Goal: Transaction & Acquisition: Purchase product/service

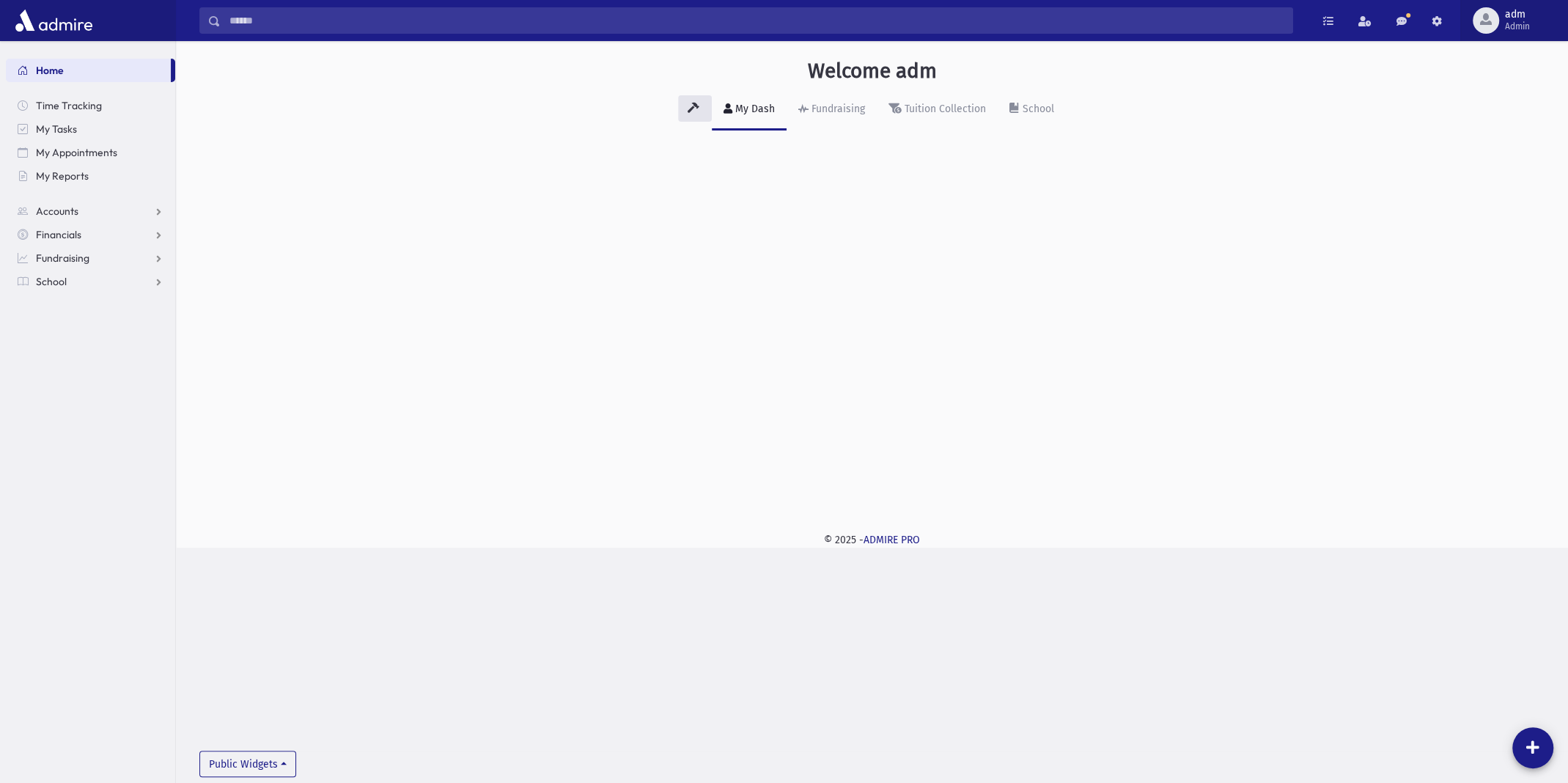
click at [1514, 25] on span "Admin" at bounding box center [1517, 26] width 25 height 12
click at [1478, 219] on link "Manage Logins" at bounding box center [1506, 216] width 117 height 27
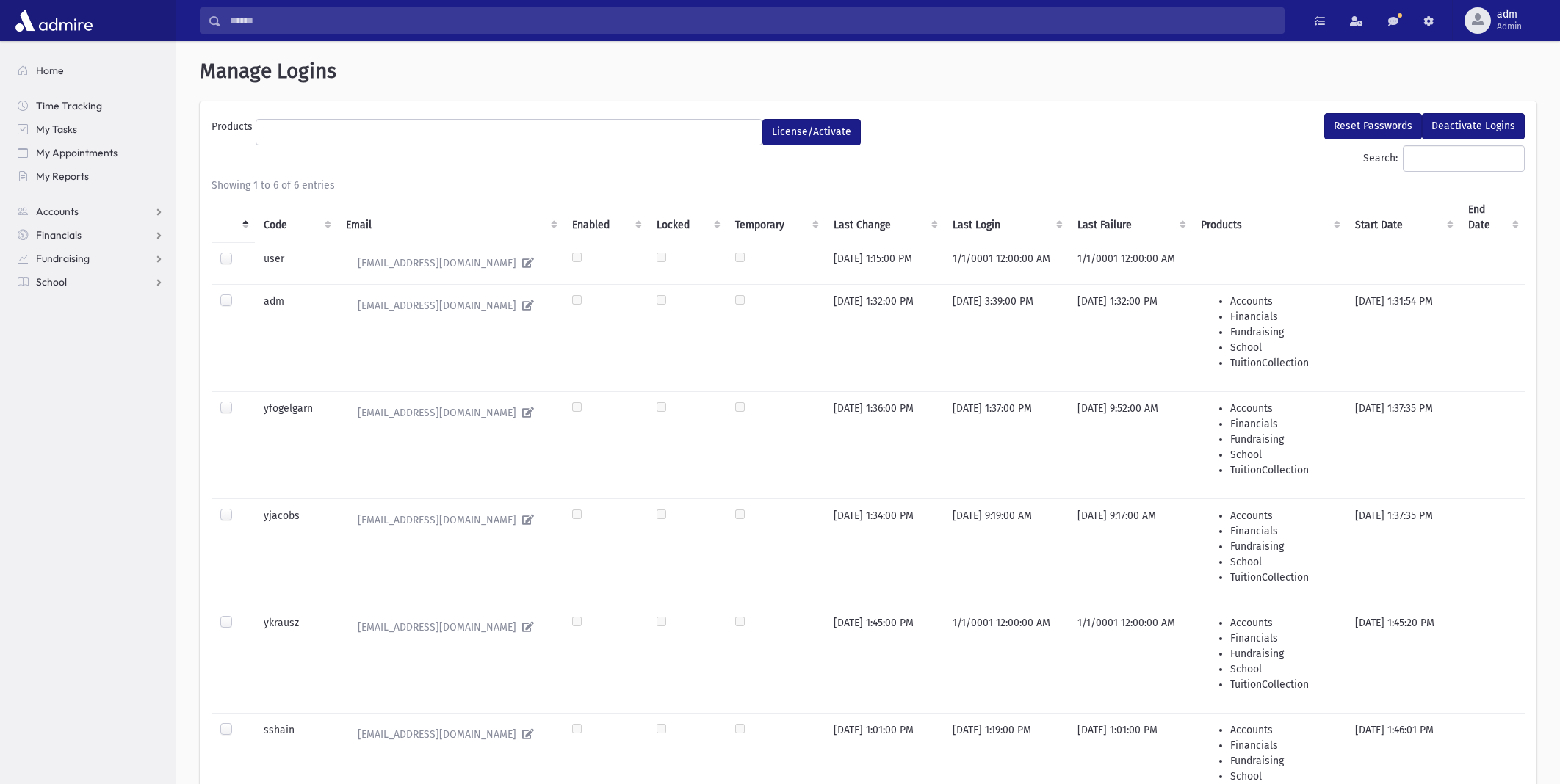
select select
drag, startPoint x: 1407, startPoint y: 167, endPoint x: 1424, endPoint y: 151, distance: 23.3
click at [1407, 167] on input "Search:" at bounding box center [1464, 158] width 122 height 26
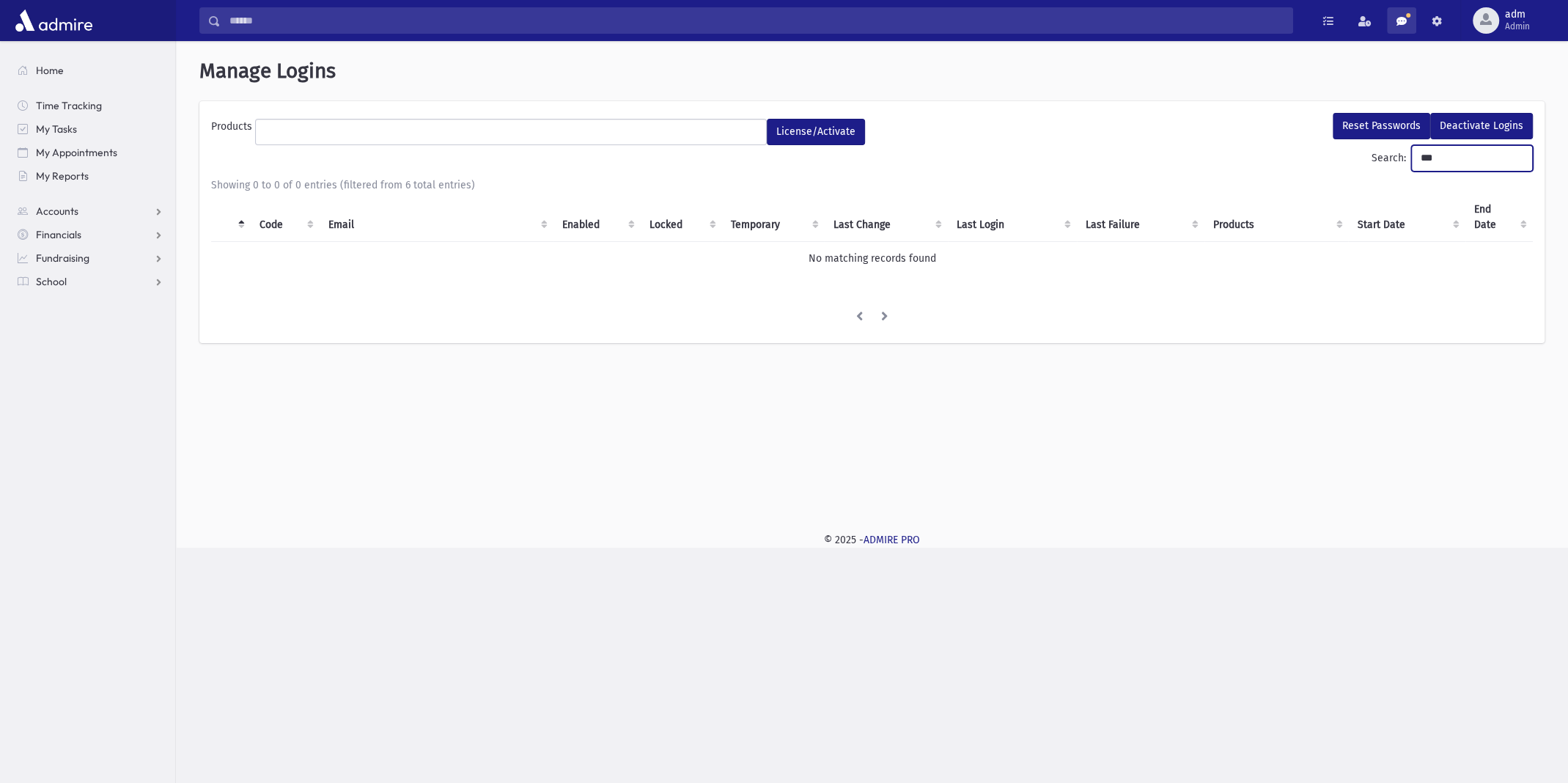
type input "***"
click at [1520, 23] on span "Admin" at bounding box center [1517, 26] width 25 height 12
click at [1500, 186] on link "Create Logins" at bounding box center [1506, 188] width 117 height 27
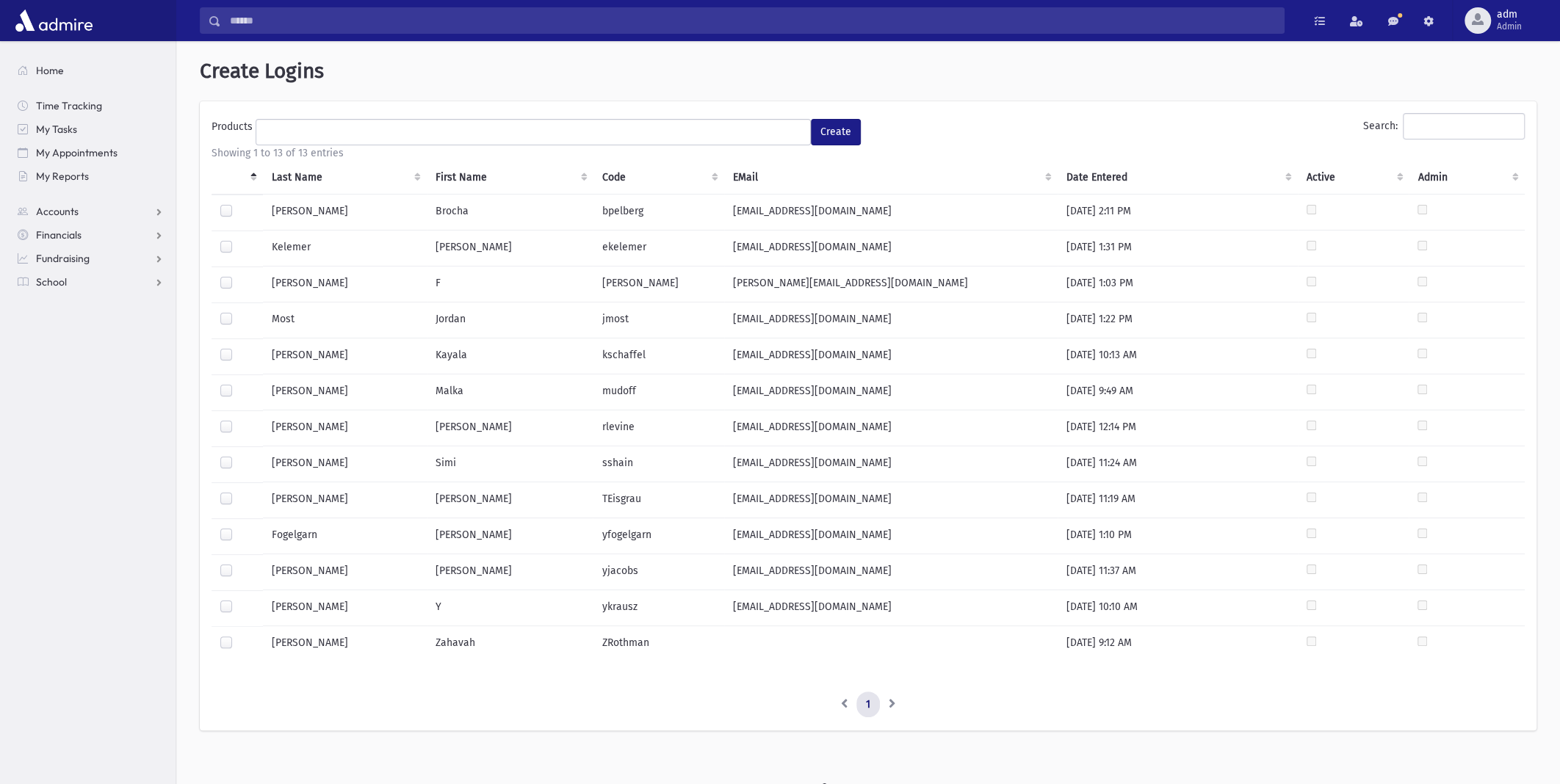
click at [238, 420] on label at bounding box center [238, 420] width 0 height 0
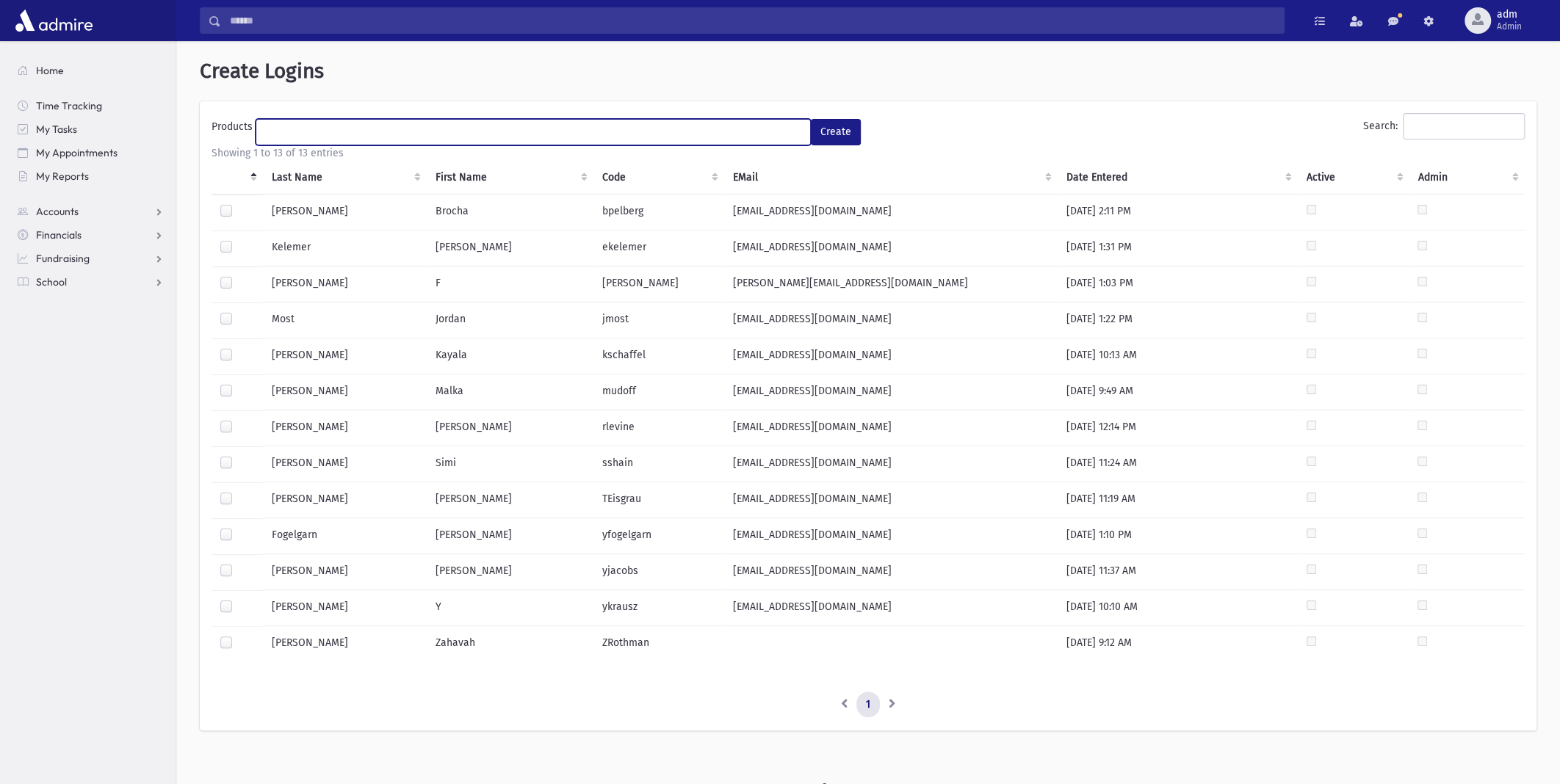
click at [738, 125] on ul at bounding box center [533, 130] width 553 height 22
click at [637, 128] on ul "× × Financials" at bounding box center [533, 132] width 553 height 24
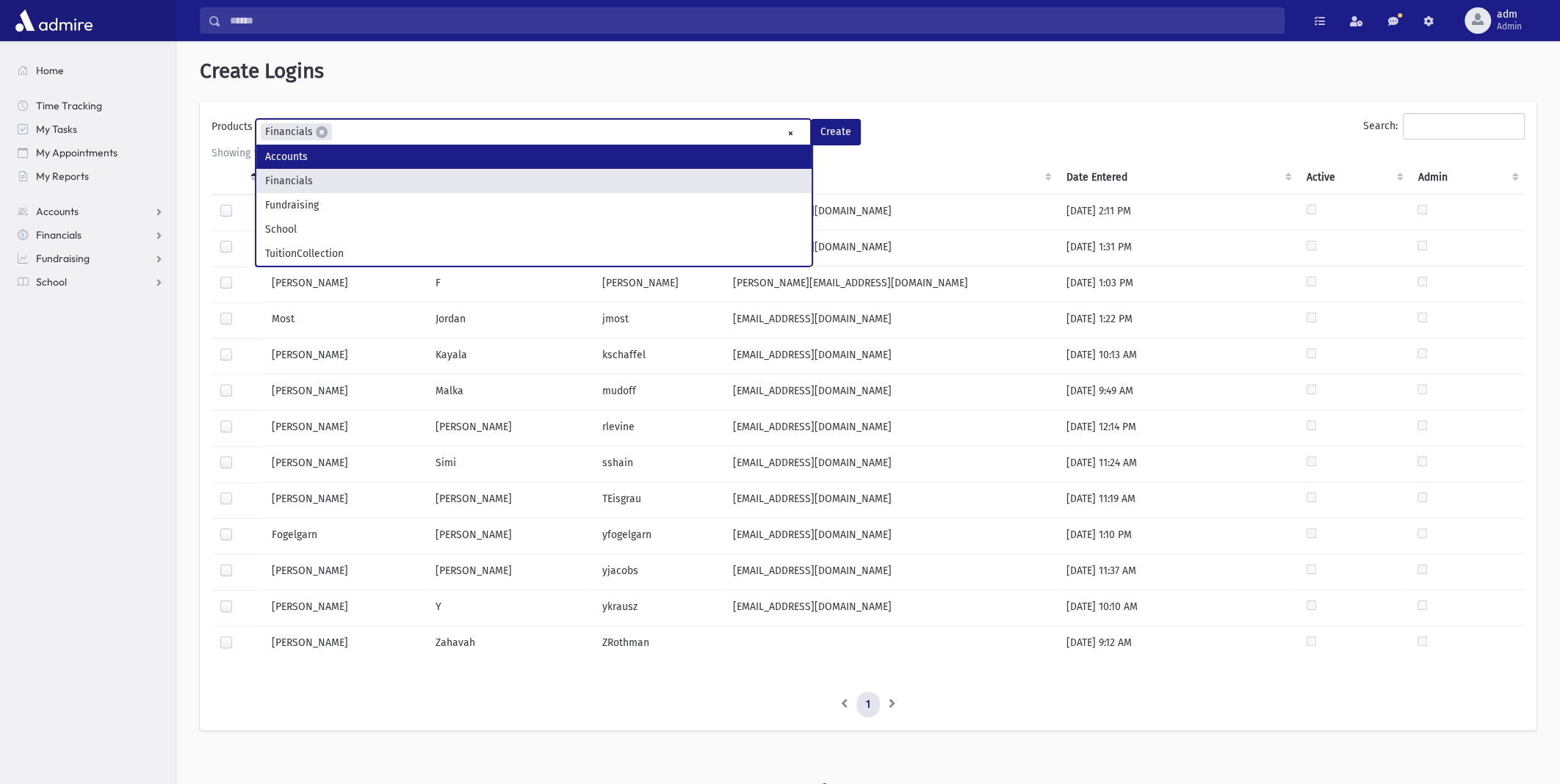
select select "*"
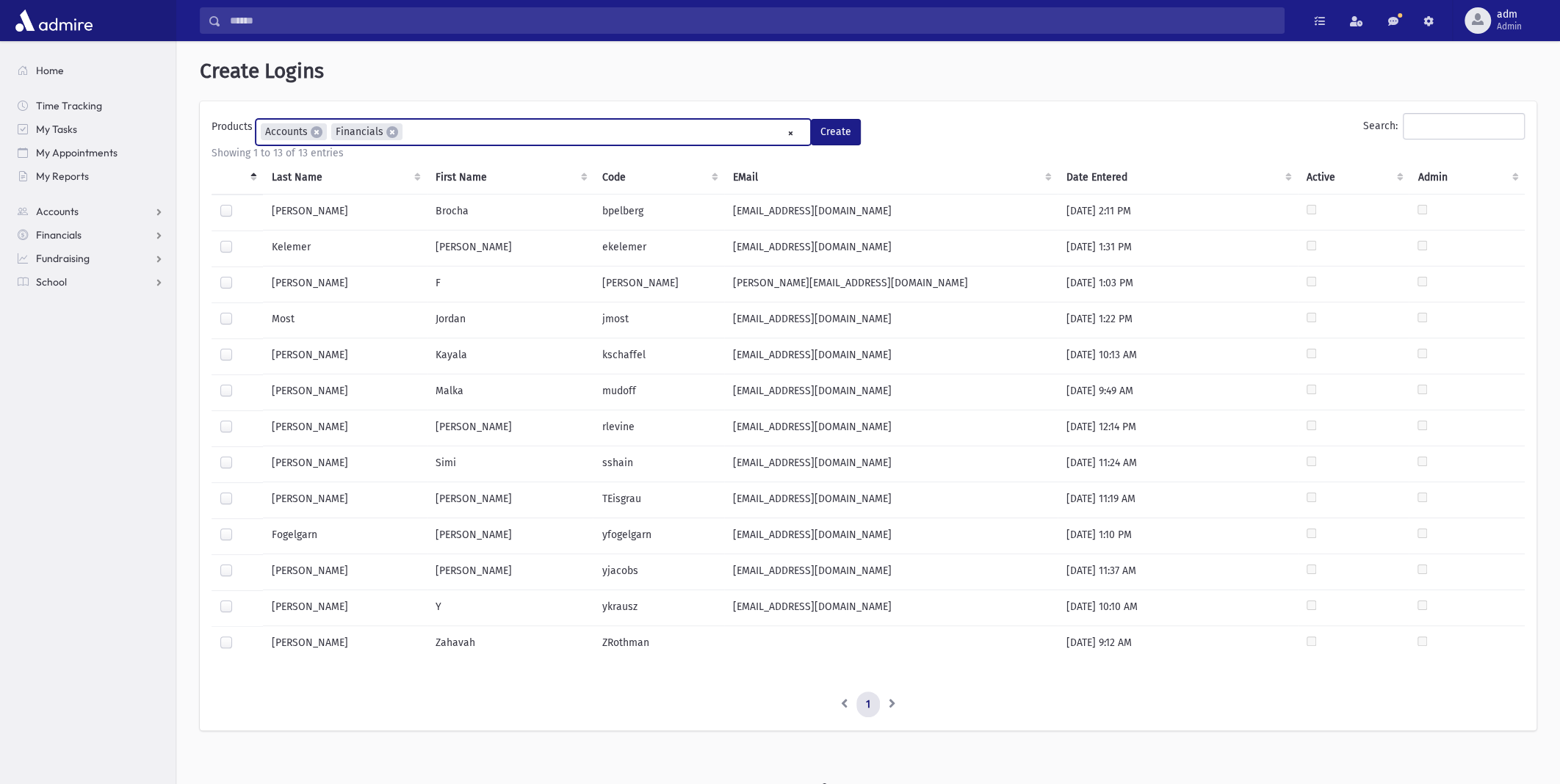
click at [612, 121] on ul "× × Accounts × Financials" at bounding box center [533, 132] width 553 height 24
click at [589, 134] on ul "× × Accounts × Financials × TuitionCollection" at bounding box center [533, 132] width 553 height 24
click at [604, 125] on ul "× × Accounts × Financials × School × TuitionCollection" at bounding box center [533, 132] width 553 height 24
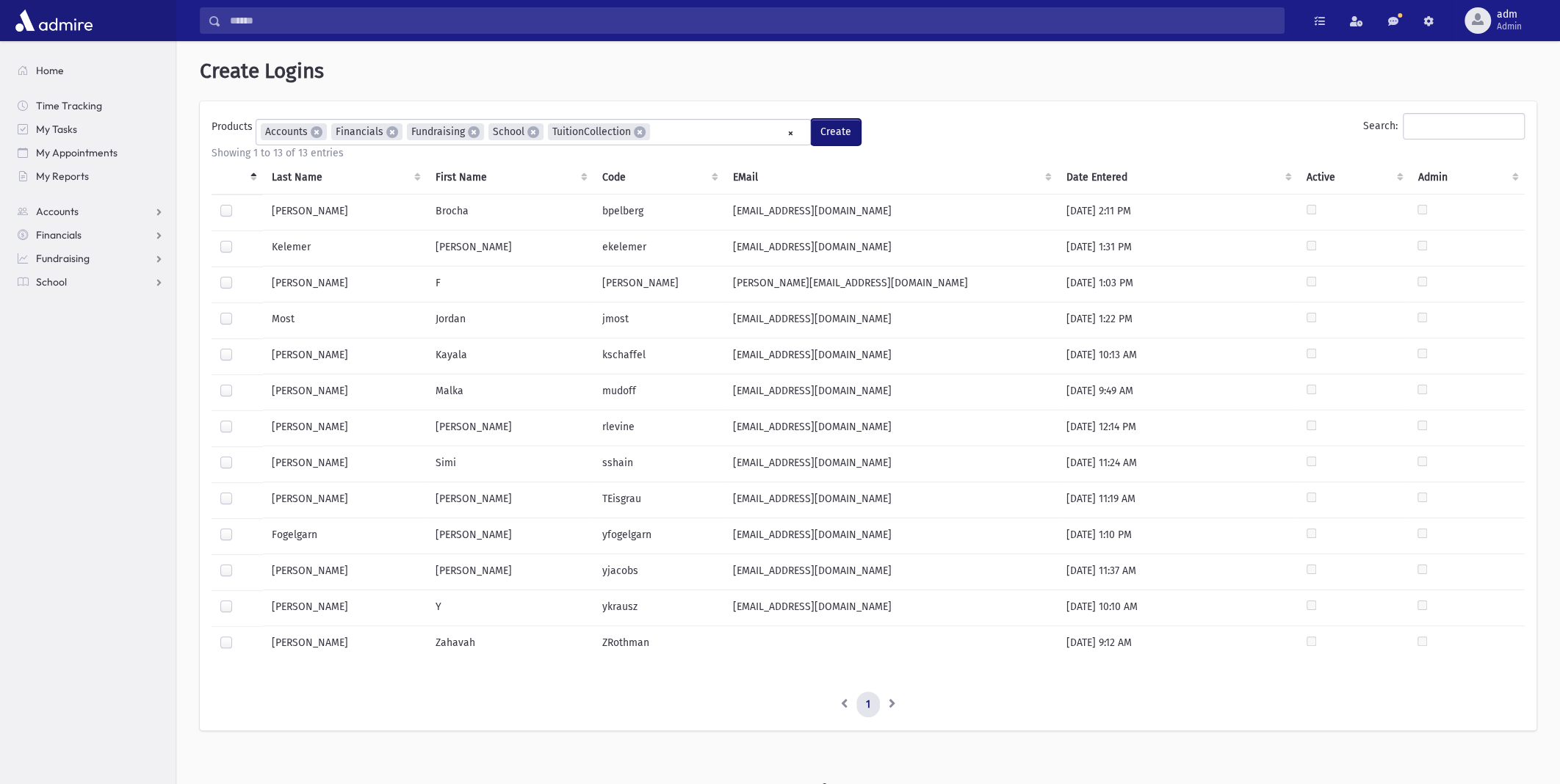
click at [832, 121] on button "Create" at bounding box center [835, 132] width 50 height 26
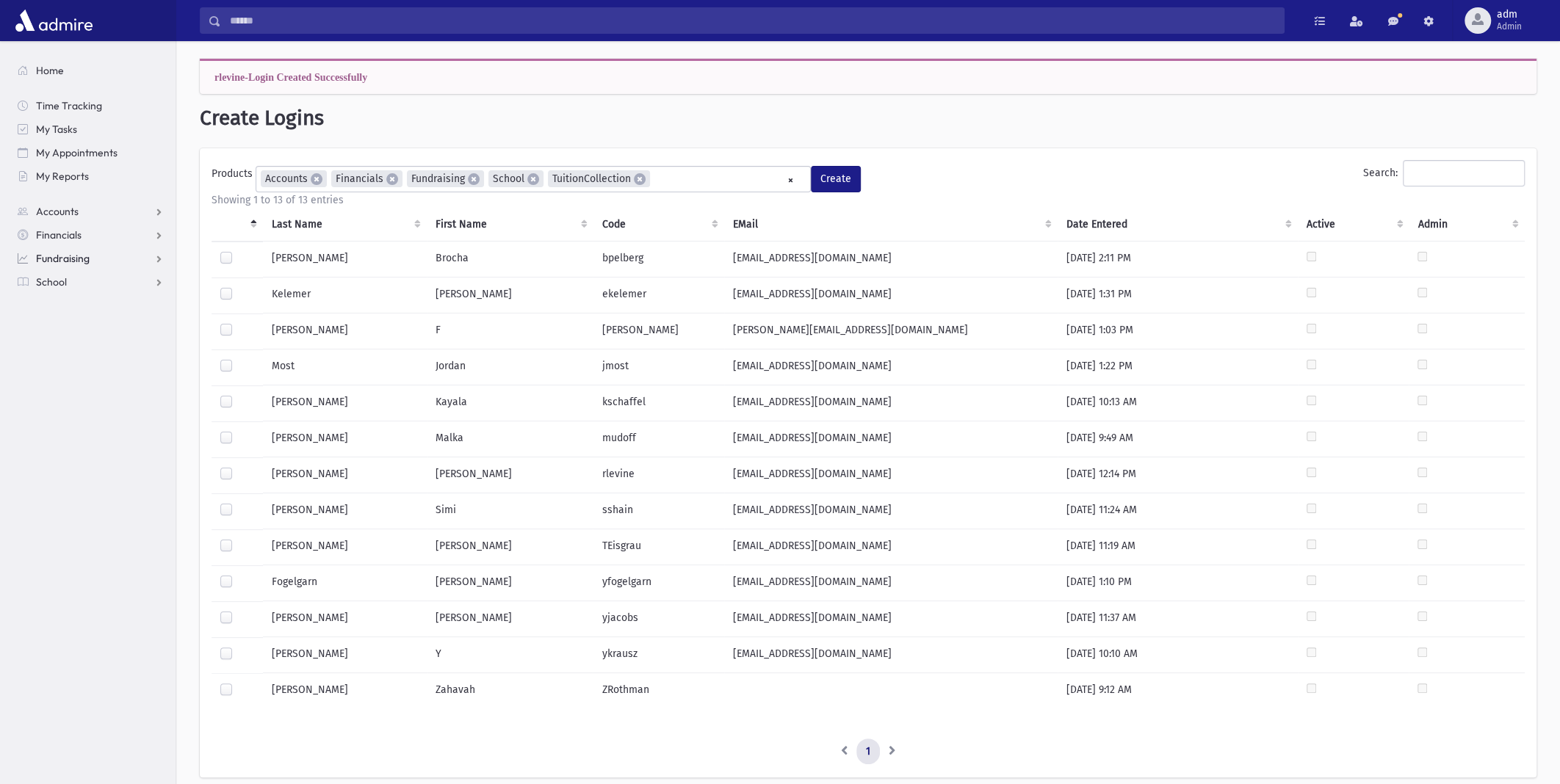
click at [135, 247] on link "Fundraising" at bounding box center [91, 258] width 170 height 23
click at [82, 211] on link "Accounts" at bounding box center [91, 211] width 170 height 23
click at [78, 237] on span "Account List" at bounding box center [72, 235] width 56 height 14
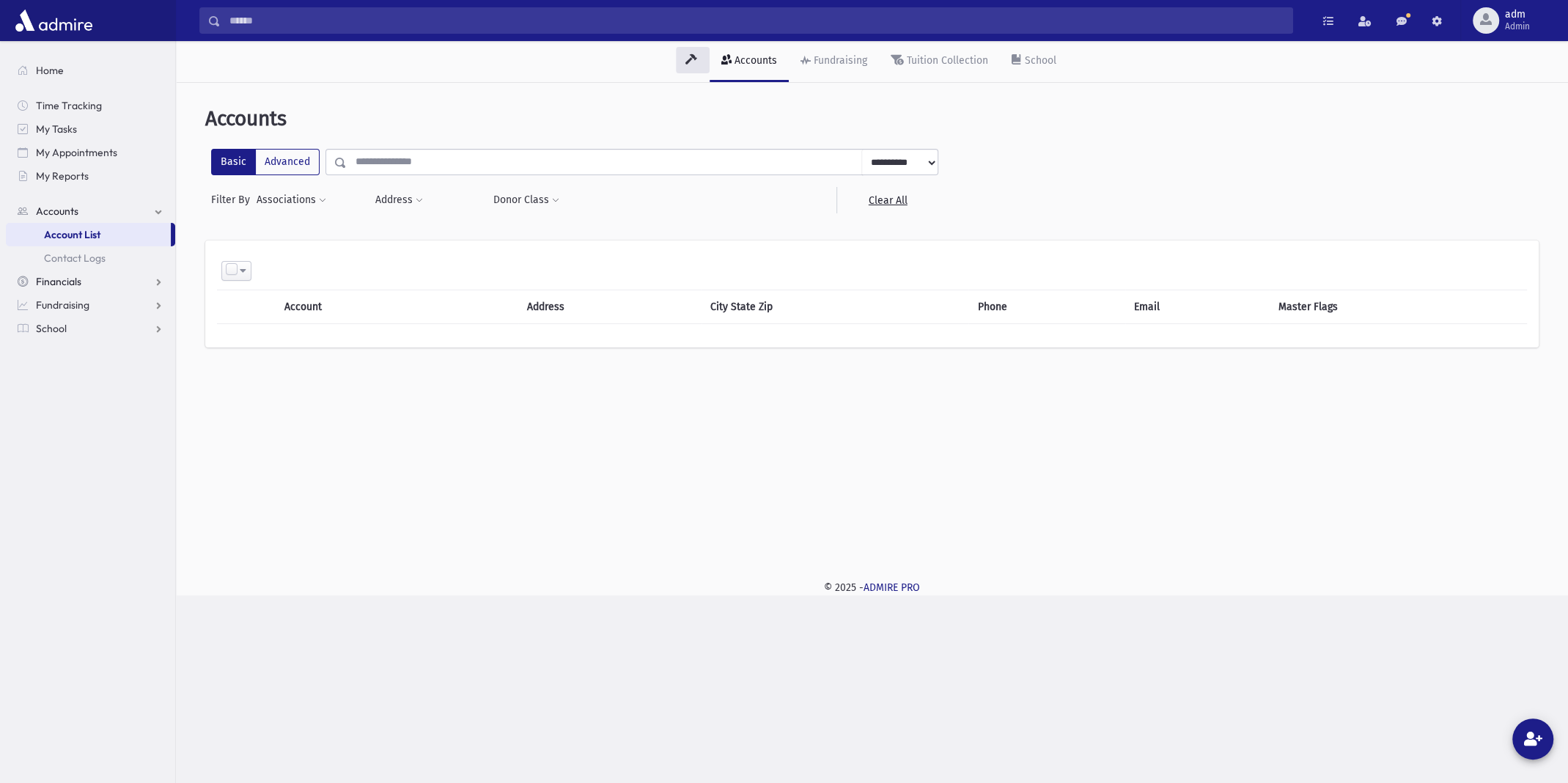
click at [62, 276] on span "Financials" at bounding box center [59, 282] width 46 height 14
click at [56, 278] on span "Payments" at bounding box center [67, 282] width 46 height 14
click at [62, 300] on span "Entry" at bounding box center [68, 306] width 25 height 14
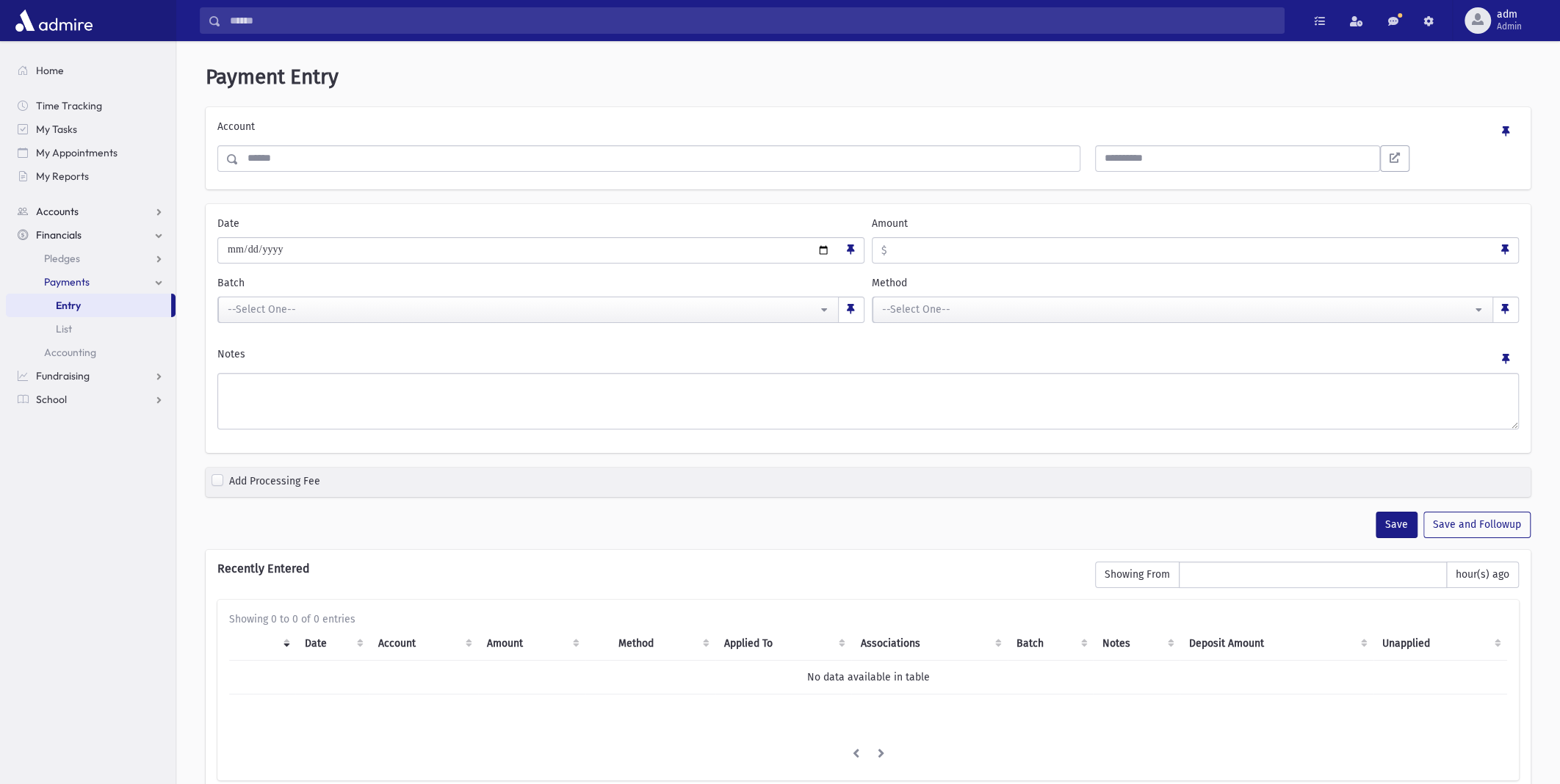
click at [81, 213] on link "Accounts" at bounding box center [91, 211] width 170 height 23
click at [68, 236] on span "Account List" at bounding box center [72, 235] width 56 height 14
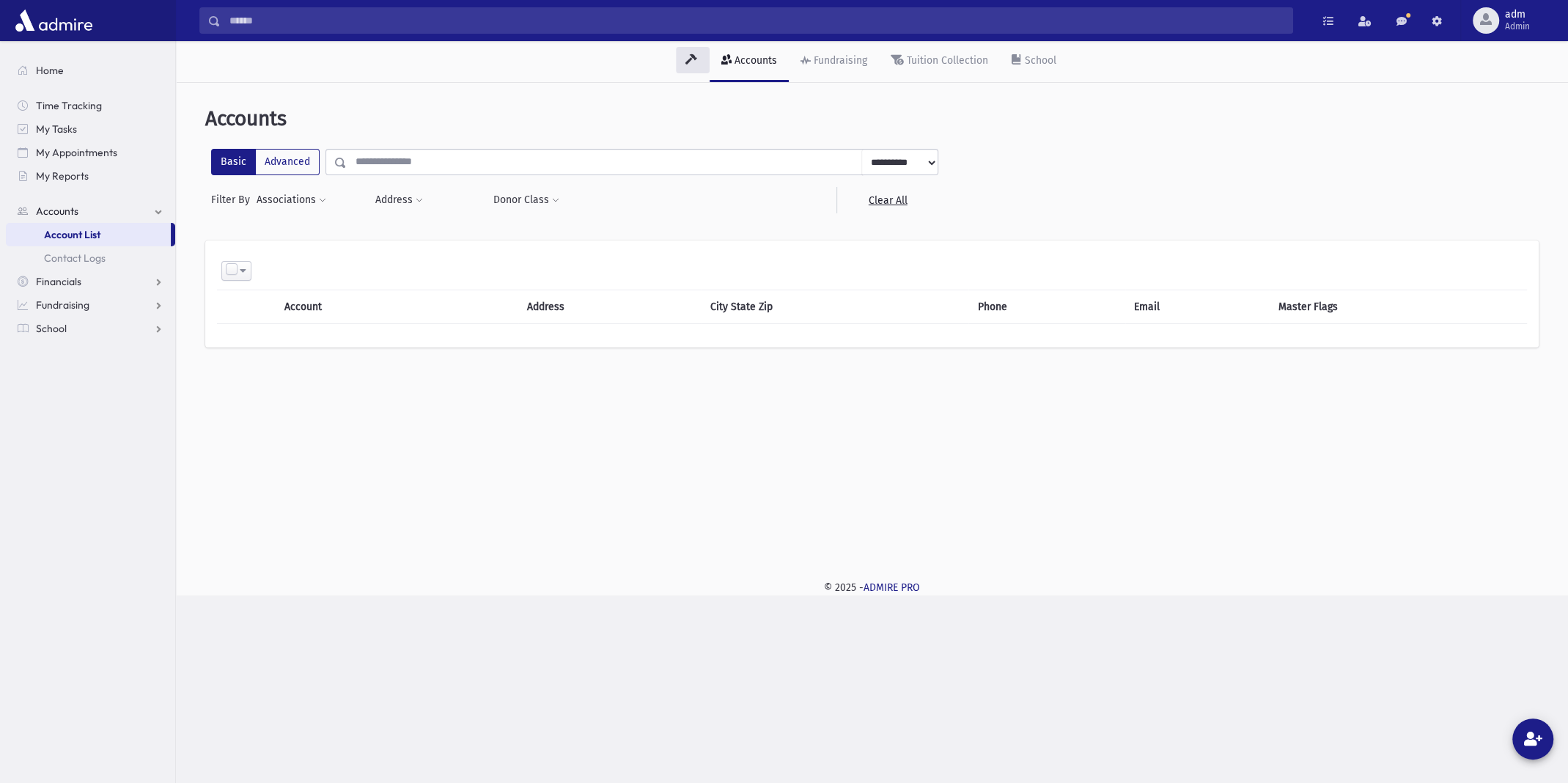
click at [381, 150] on input "text" at bounding box center [604, 161] width 516 height 26
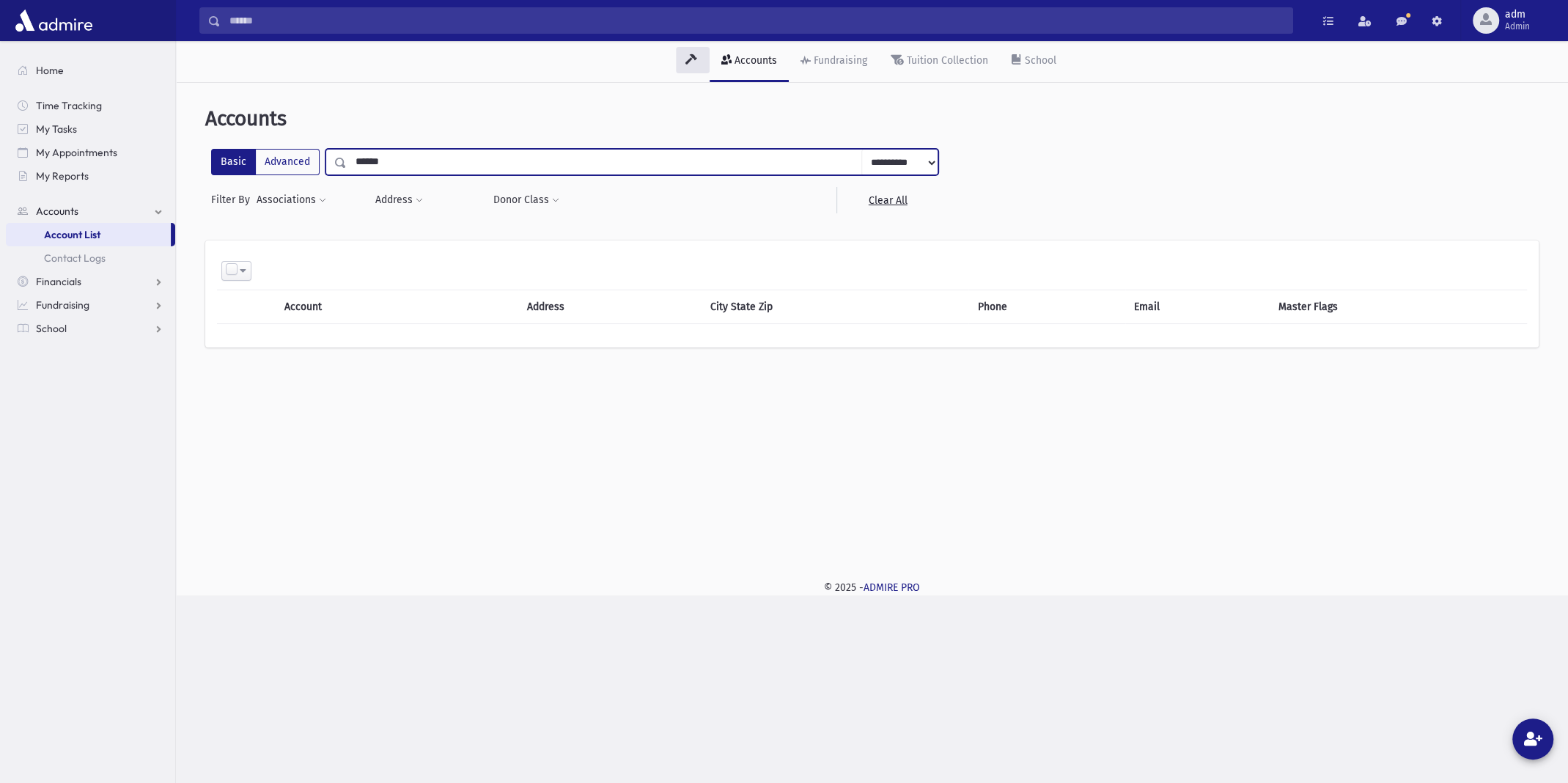
type input "*******"
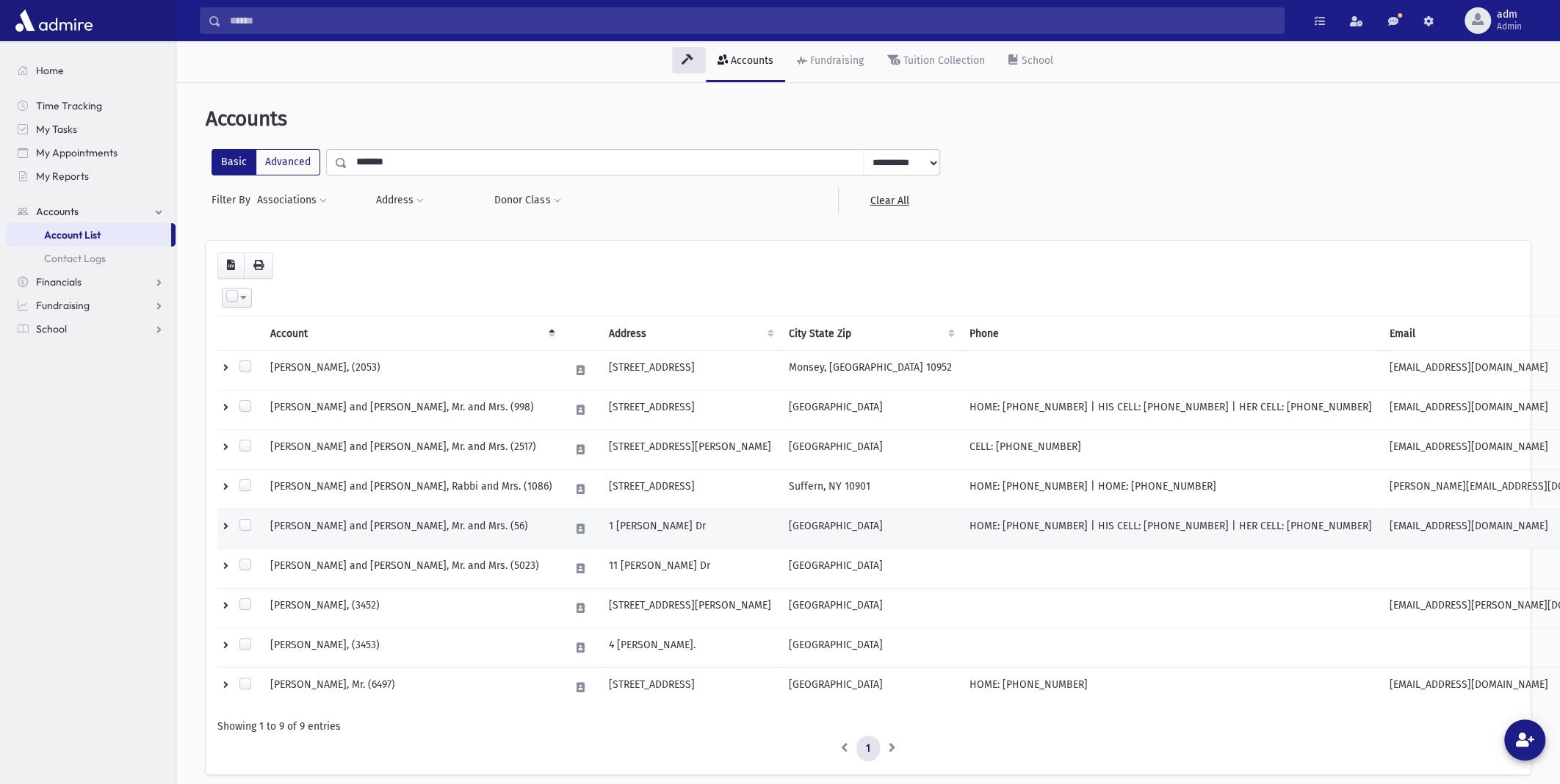
click at [367, 525] on td "MOELLER, Levi and Esther Chana, Mr. and Mrs. (56)" at bounding box center [411, 528] width 300 height 40
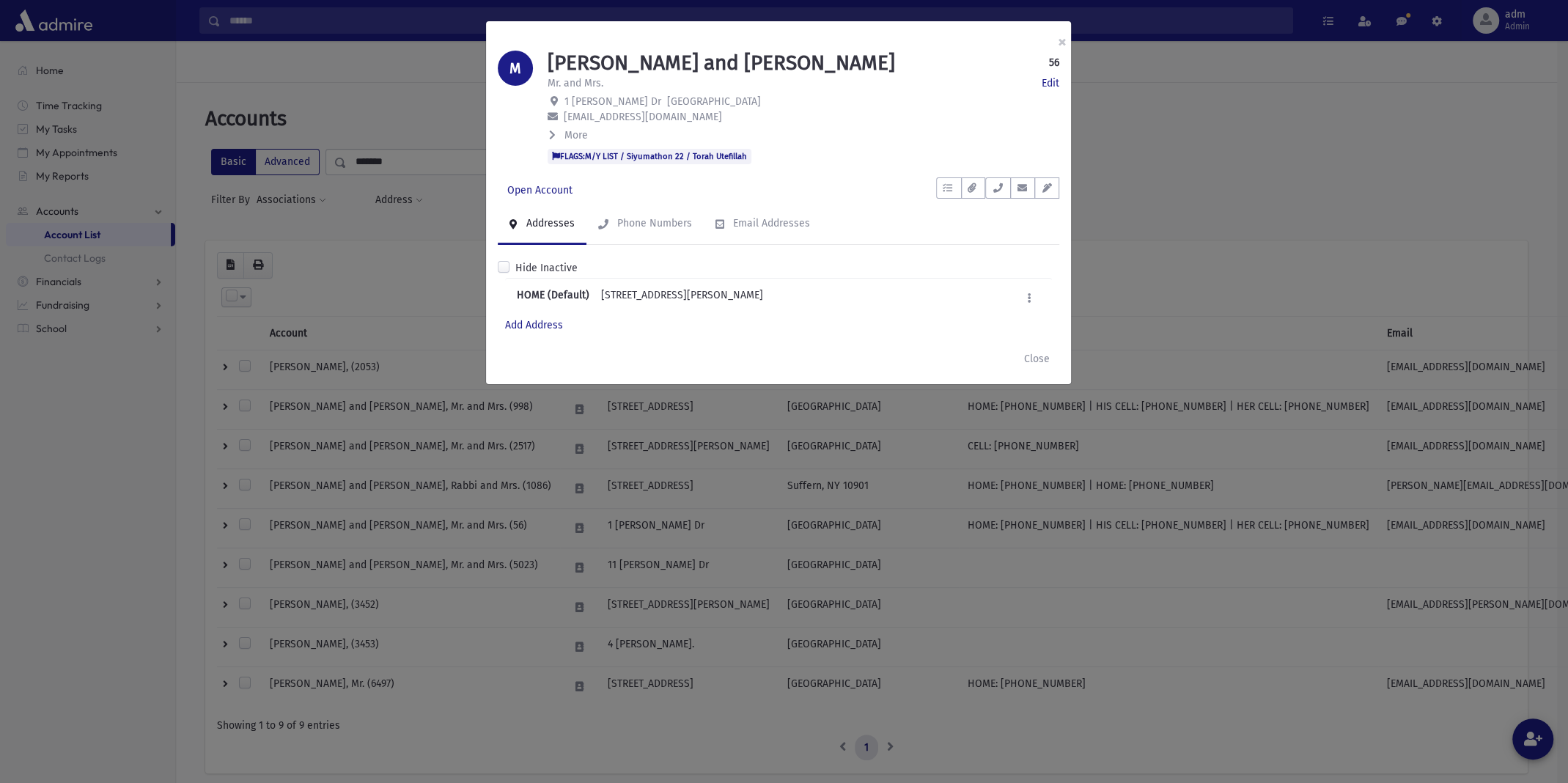
click at [1054, 63] on strong "56" at bounding box center [1055, 62] width 11 height 16
click at [546, 128] on div "MOELLER, Levi and Esther Chana 56 Edit Mr. and Mrs. Edit 1 Matthew Dr Spring Va…" at bounding box center [803, 107] width 526 height 113
click at [552, 132] on icon at bounding box center [552, 135] width 7 height 11
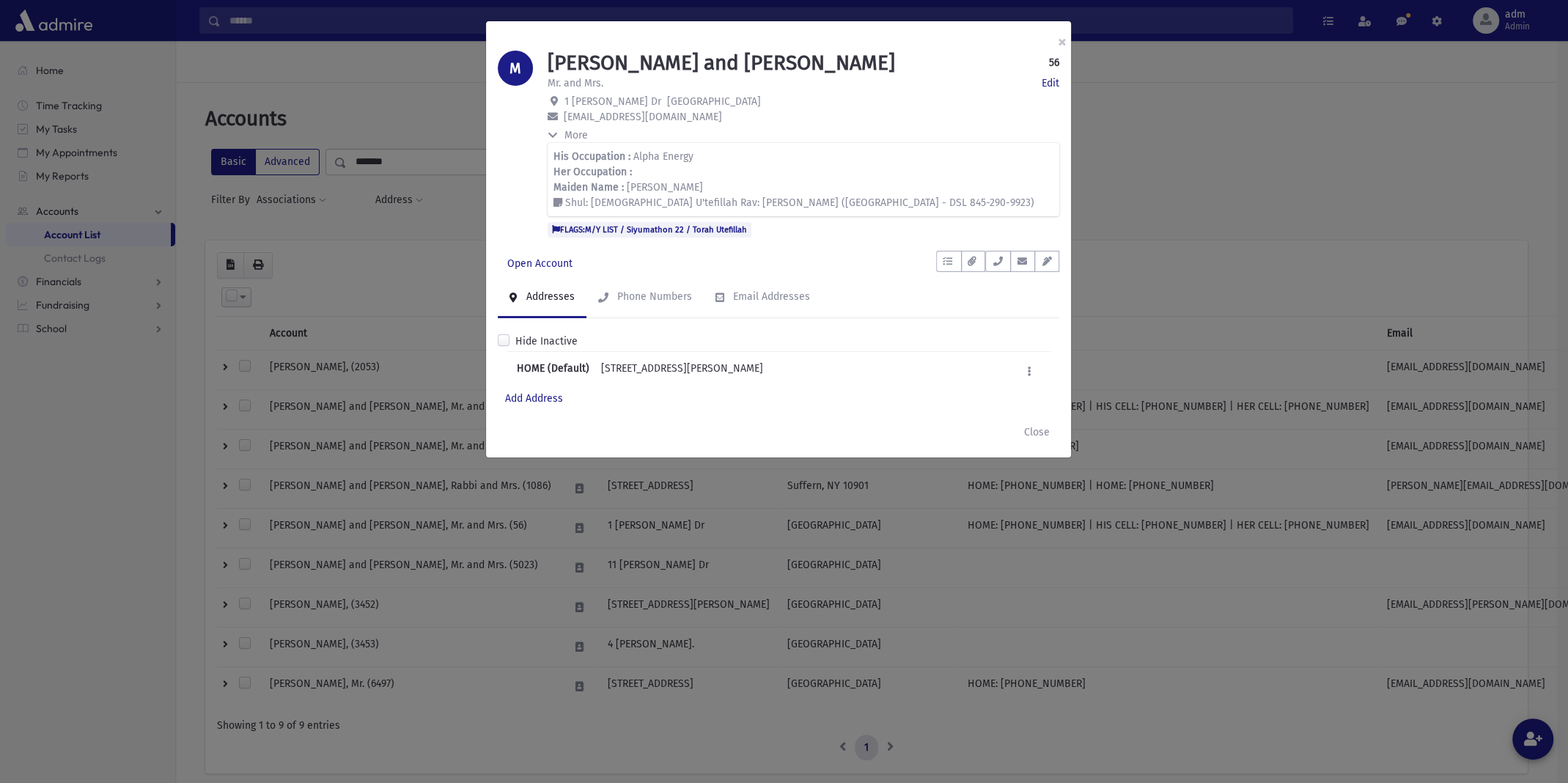
click at [369, 236] on div "× M MOELLER, Levi and Esther Chana 56 Edit Mr. and Mrs. Edit 1 Matthew Dr Sprin…" at bounding box center [784, 391] width 1568 height 783
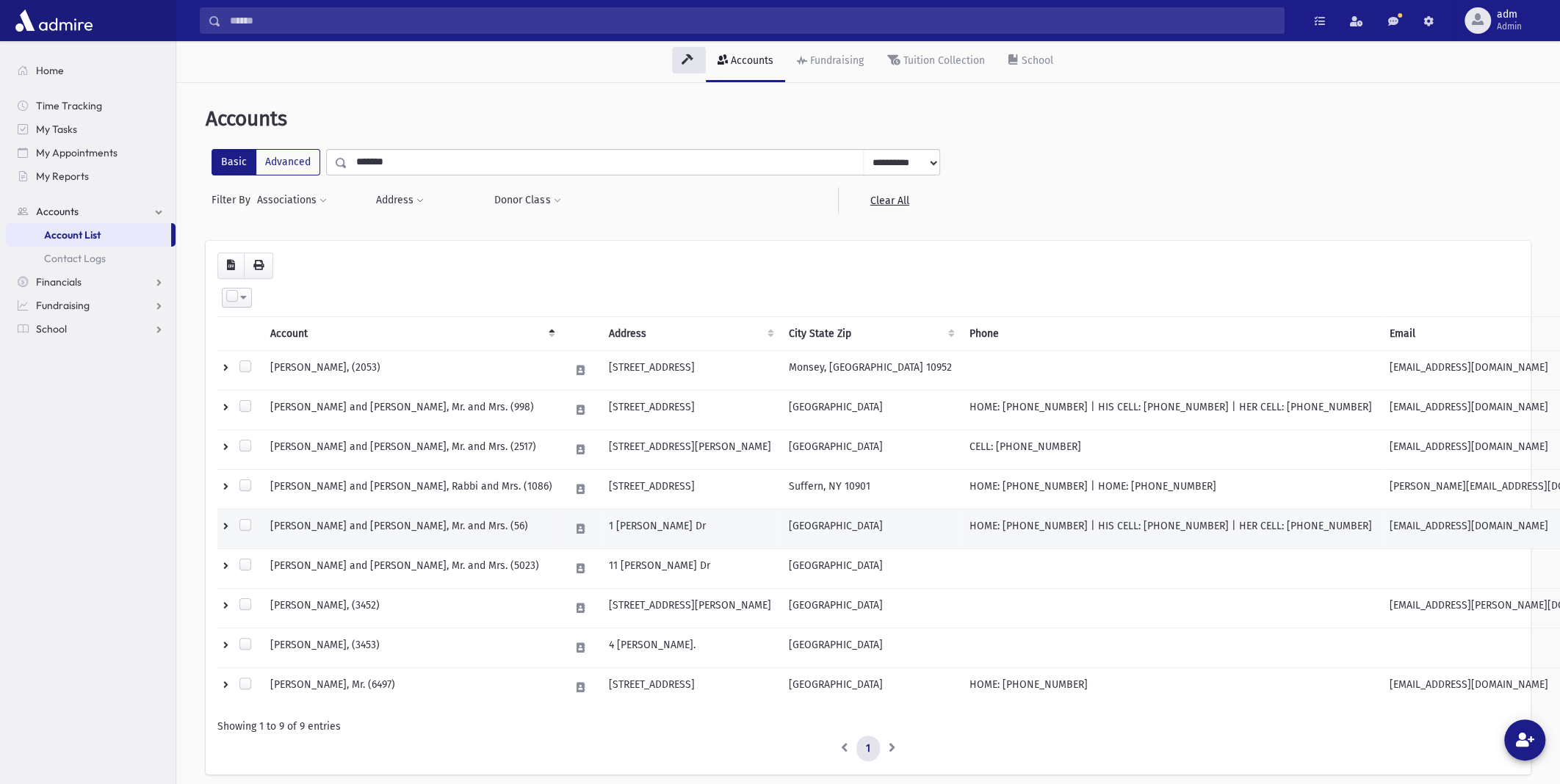
click at [405, 523] on td "MOELLER, Levi and Esther Chana, Mr. and Mrs. (56)" at bounding box center [411, 528] width 300 height 40
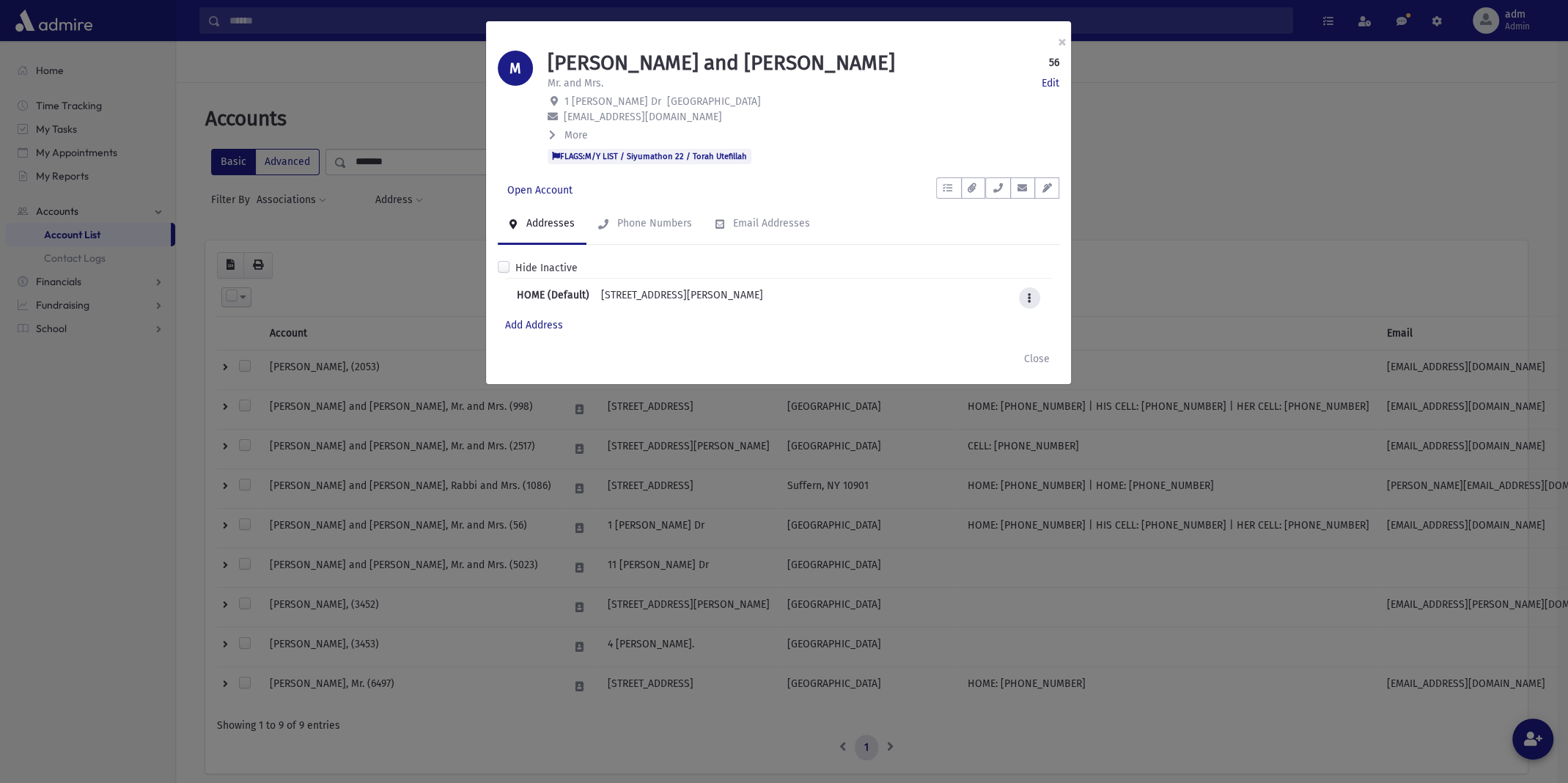
click at [1029, 294] on icon at bounding box center [1029, 298] width 4 height 10
click at [1057, 84] on link "Edit" at bounding box center [1050, 83] width 17 height 16
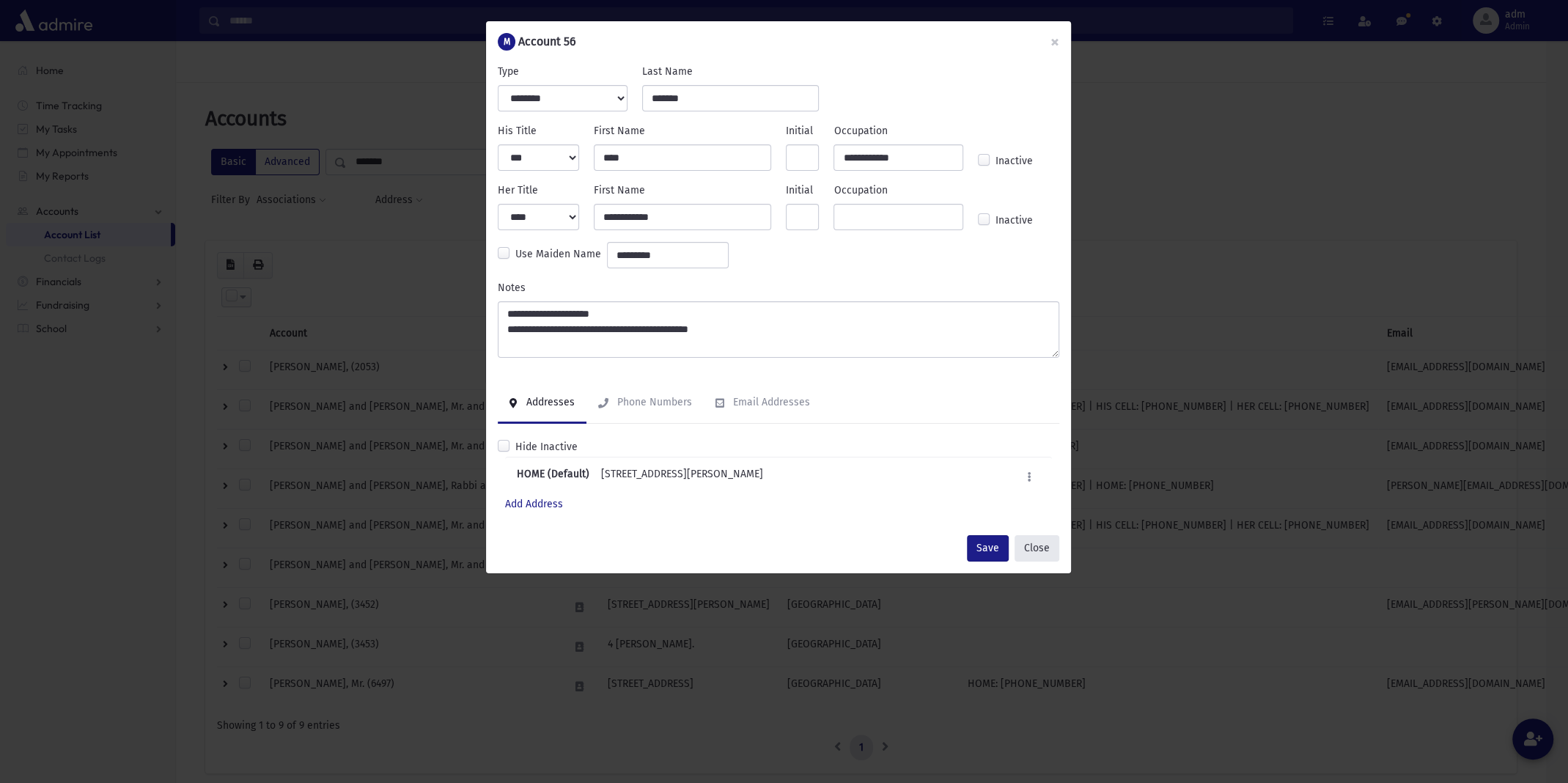
click at [1042, 551] on button "Close" at bounding box center [1037, 548] width 45 height 26
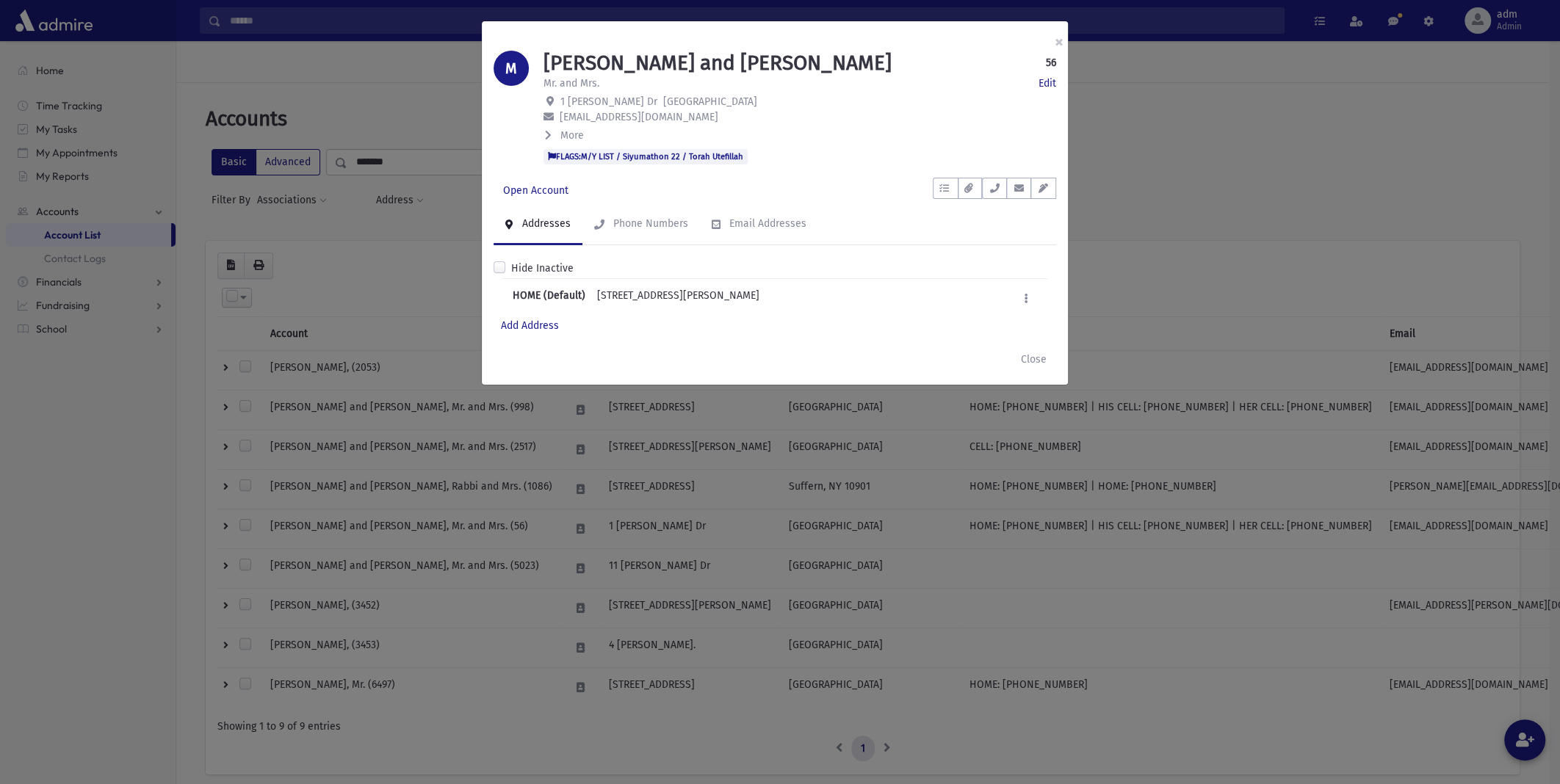
click at [117, 325] on div "× M MOELLER, Levi and Esther Chana 56 Edit Mr. and Mrs. Edit 1 Matthew Dr Sprin…" at bounding box center [780, 392] width 1560 height 784
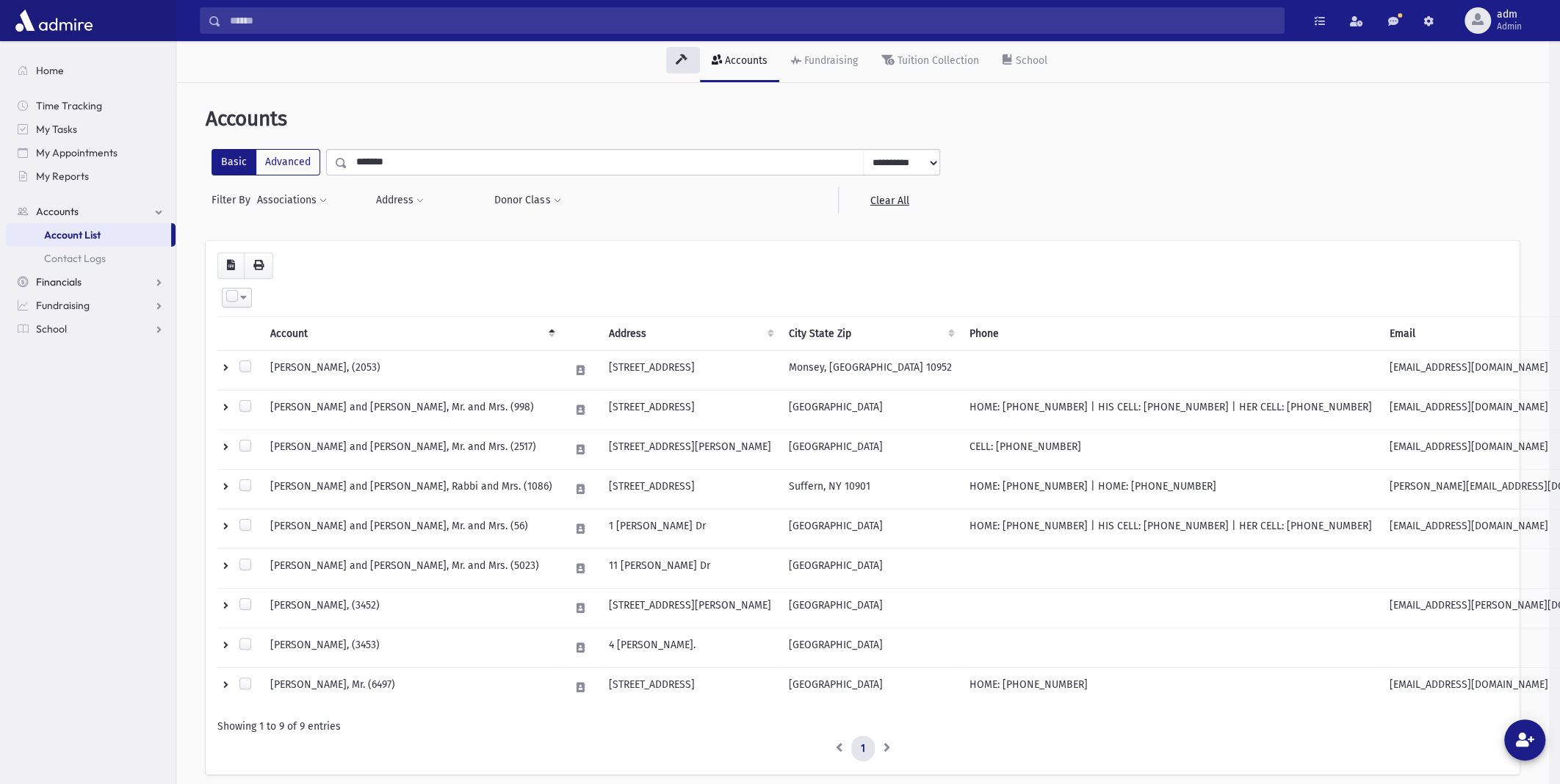
click at [86, 278] on link "Financials" at bounding box center [91, 281] width 170 height 23
click at [65, 215] on span "Accounts" at bounding box center [57, 212] width 43 height 14
click at [67, 303] on span "Fundraising" at bounding box center [62, 306] width 53 height 14
click at [87, 276] on span "My Accounts" at bounding box center [74, 282] width 59 height 14
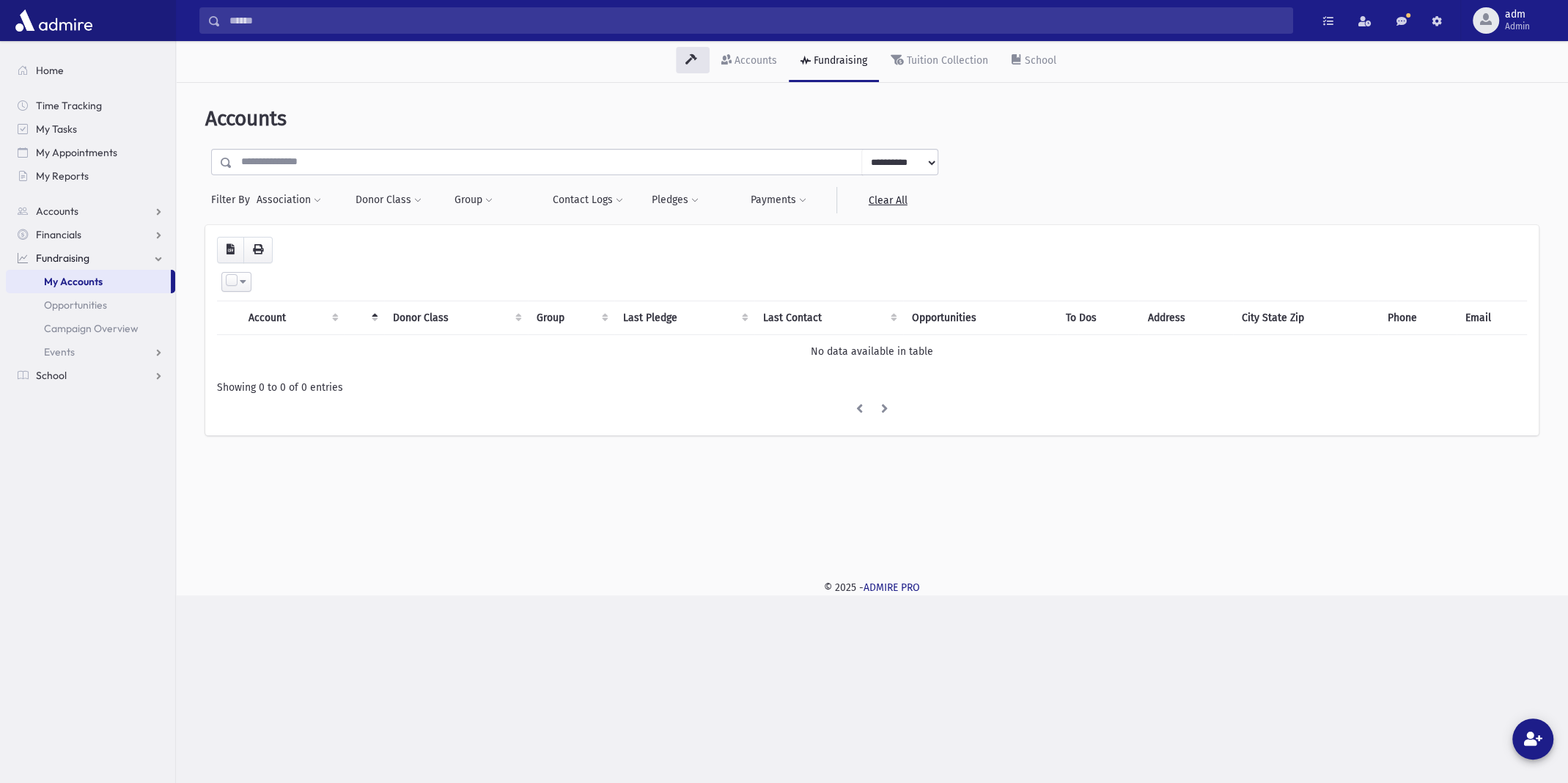
click at [330, 158] on input "text" at bounding box center [547, 161] width 630 height 26
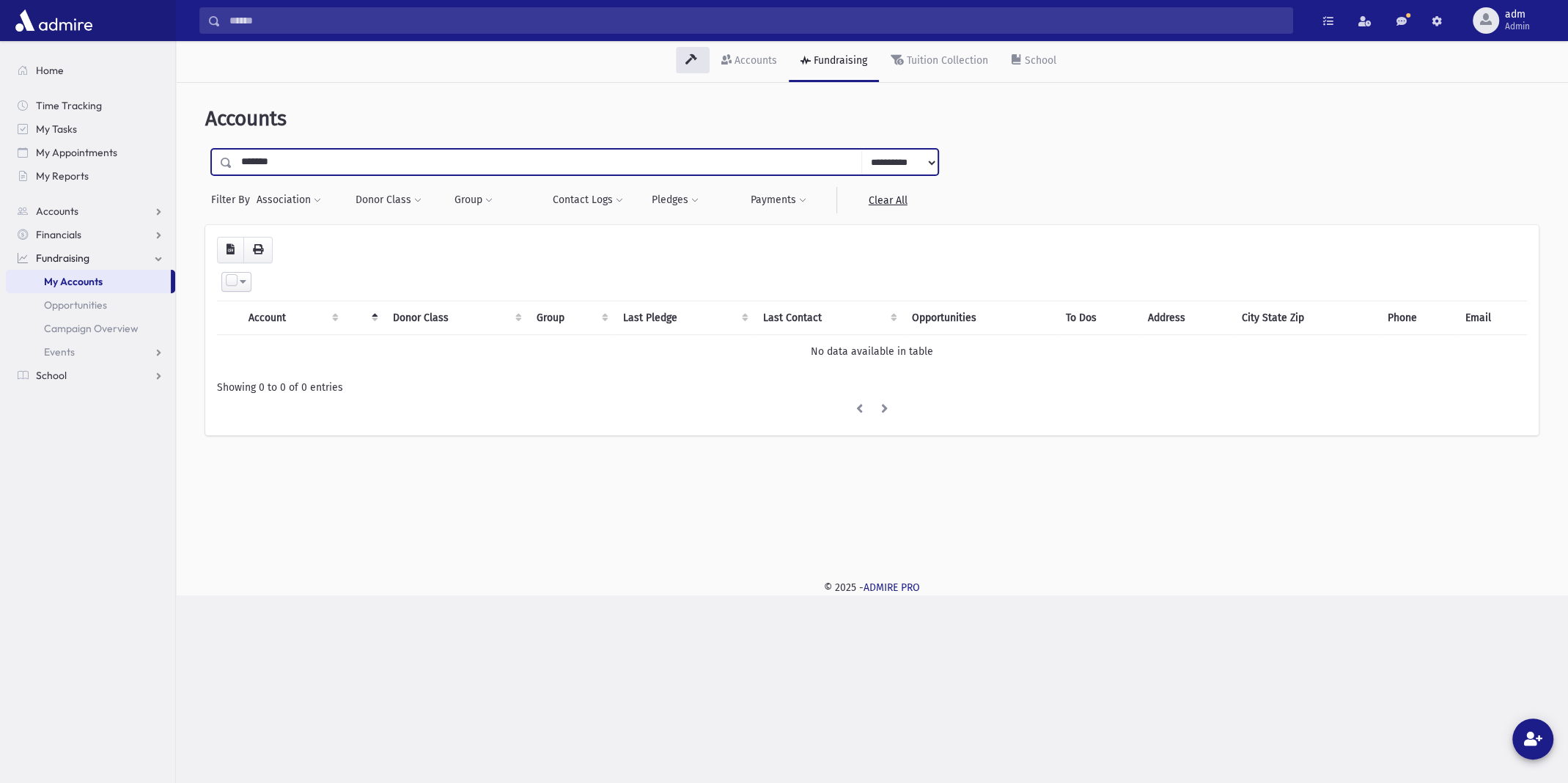
type input "*******"
click at [205, 149] on input "submit" at bounding box center [225, 158] width 41 height 20
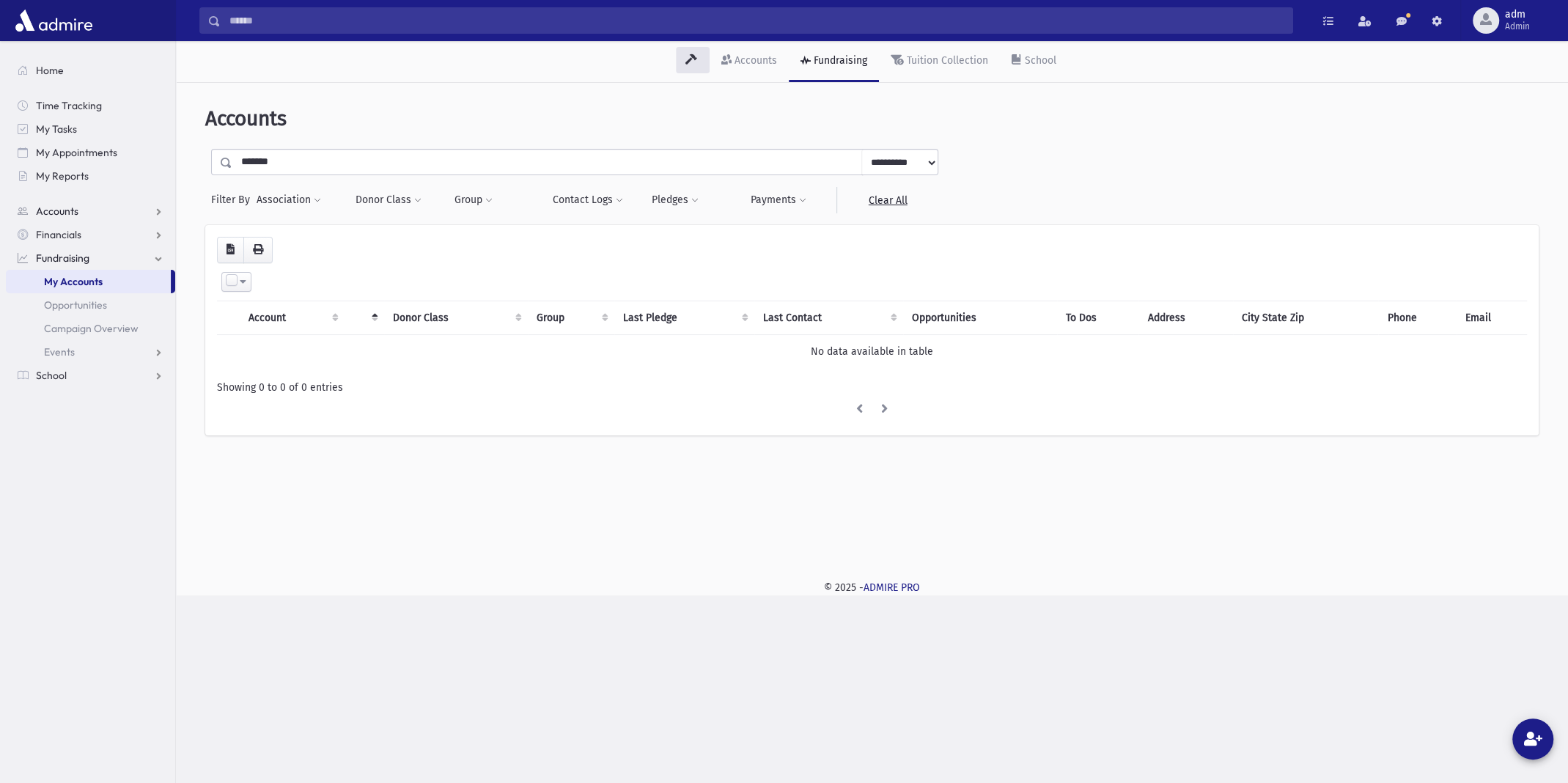
click at [53, 209] on span "Accounts" at bounding box center [57, 212] width 43 height 14
click at [58, 232] on span "Account List" at bounding box center [72, 235] width 56 height 14
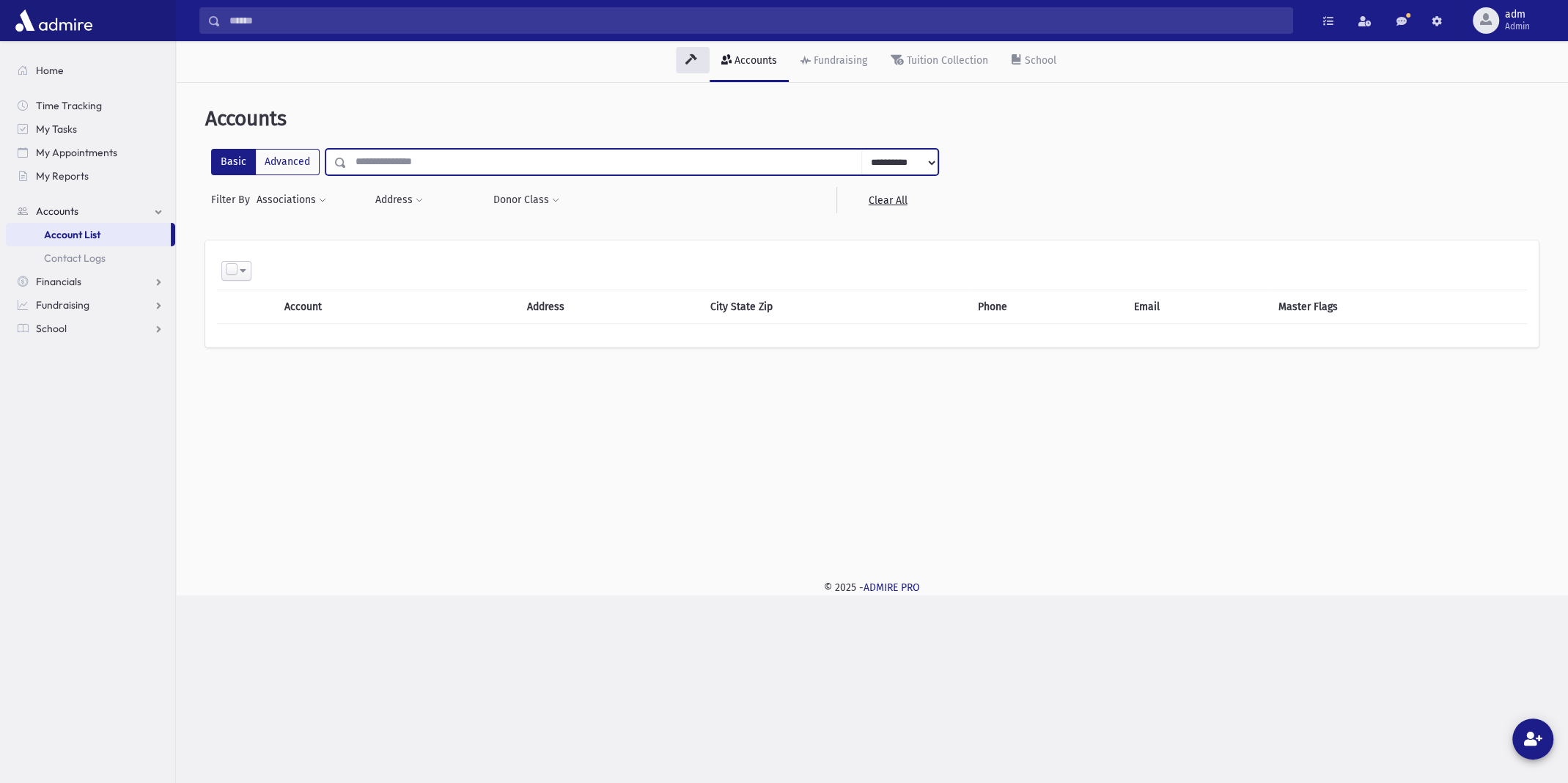
click at [385, 160] on input "text" at bounding box center [604, 161] width 516 height 26
type input "*******"
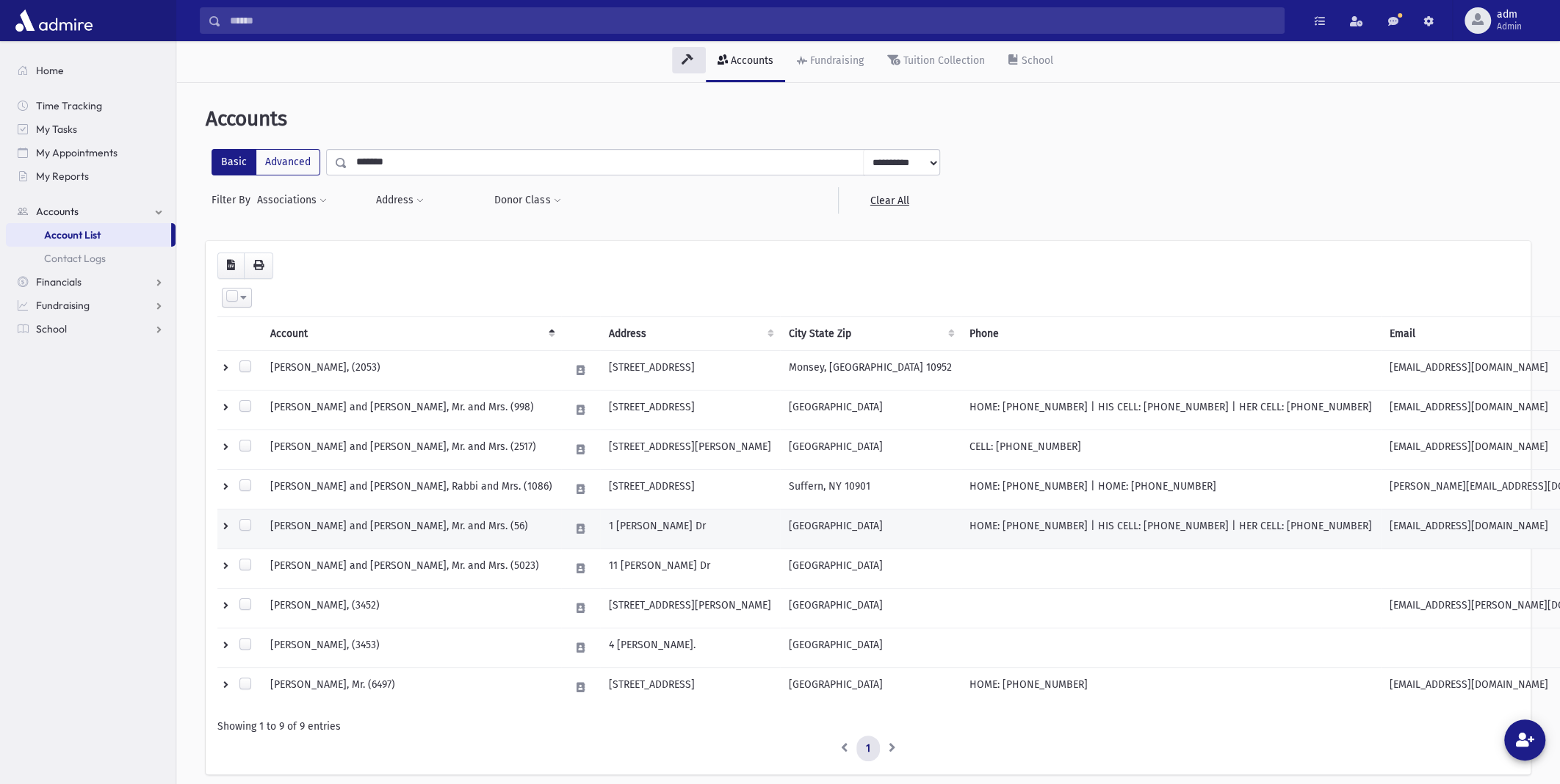
click at [228, 526] on td at bounding box center [239, 528] width 44 height 40
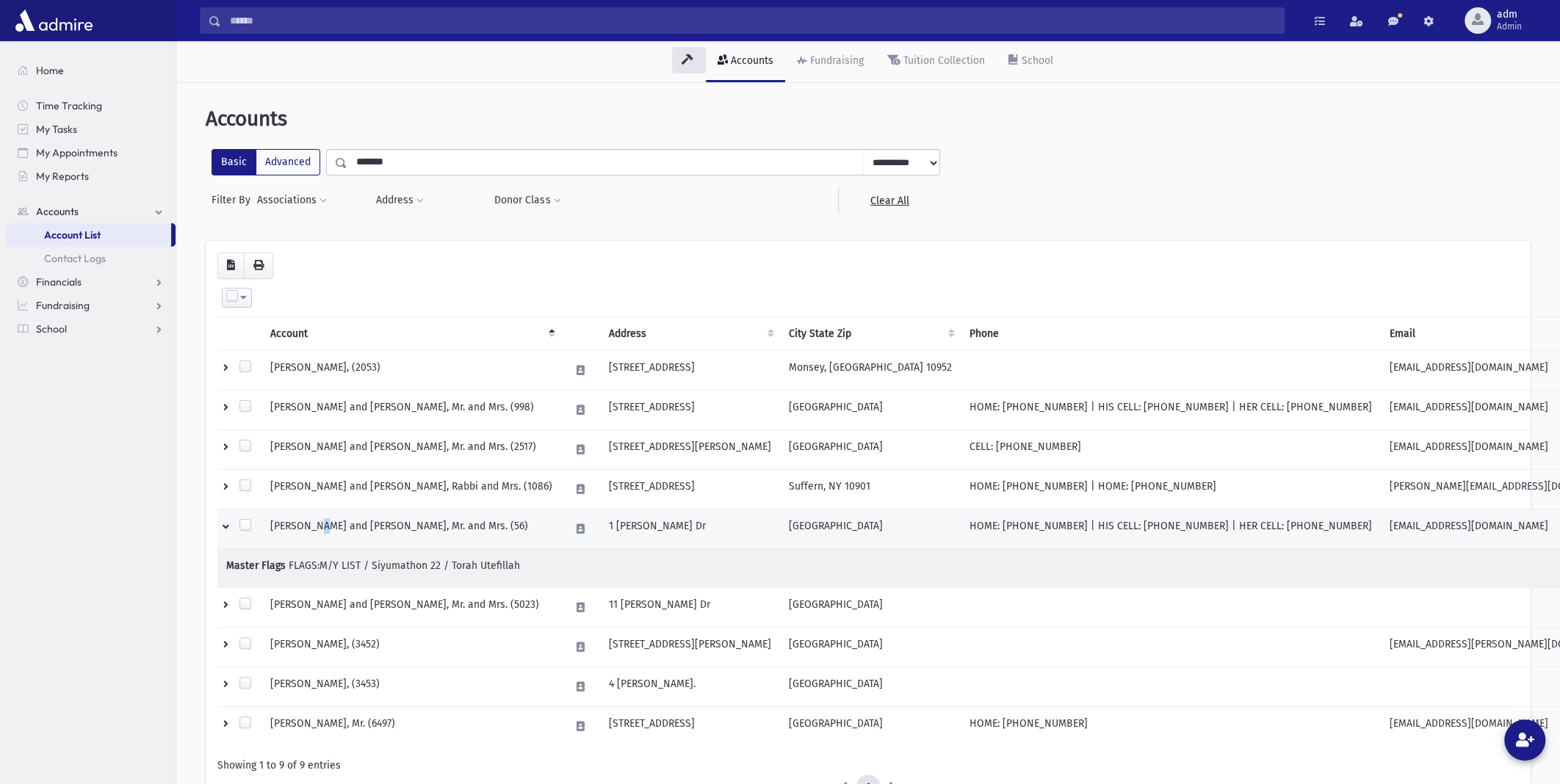
click at [326, 524] on td "[PERSON_NAME] and [PERSON_NAME], Mr. and Mrs. (56)" at bounding box center [411, 528] width 300 height 40
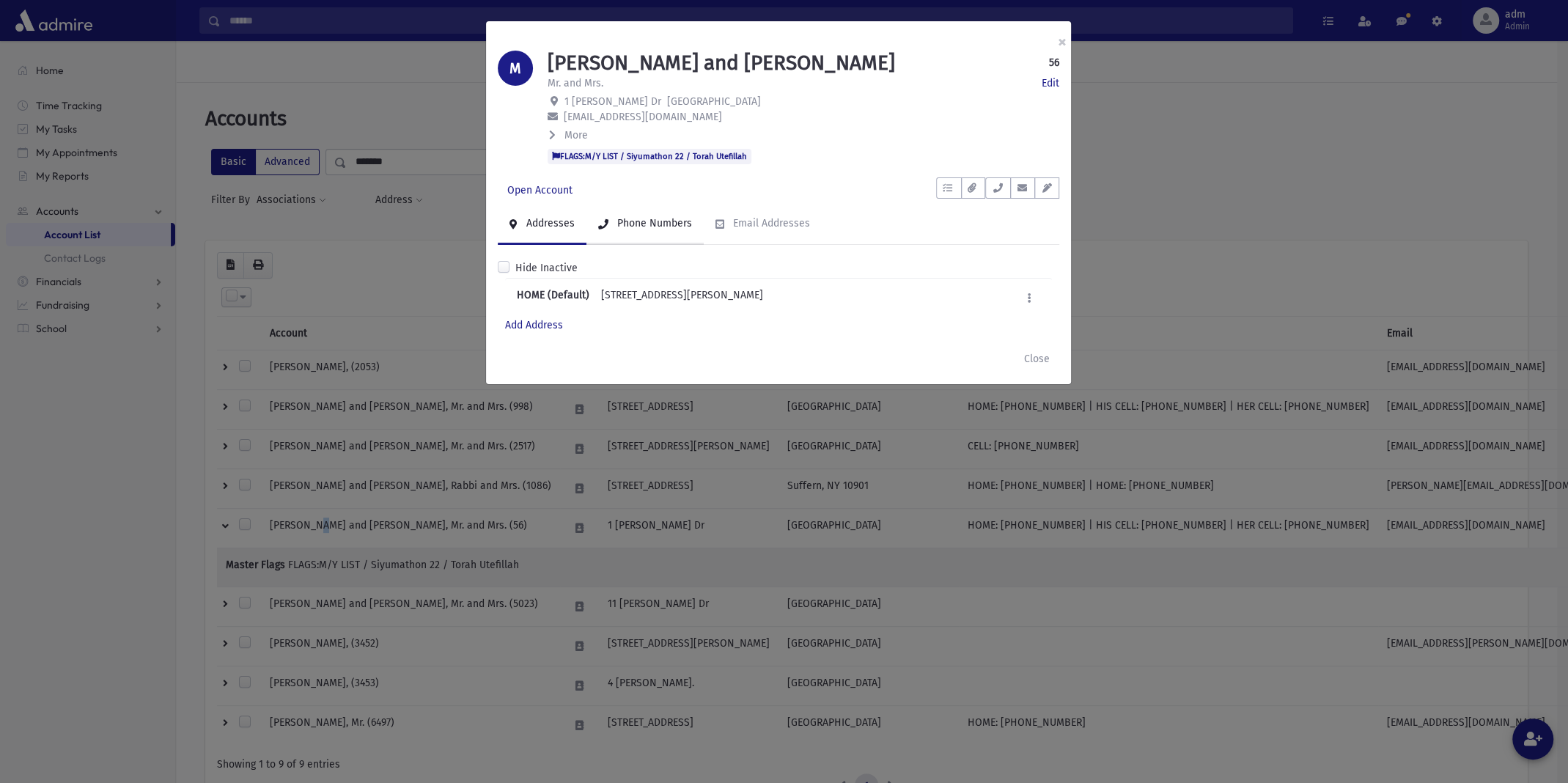
click at [635, 221] on div "Phone Numbers" at bounding box center [654, 223] width 78 height 13
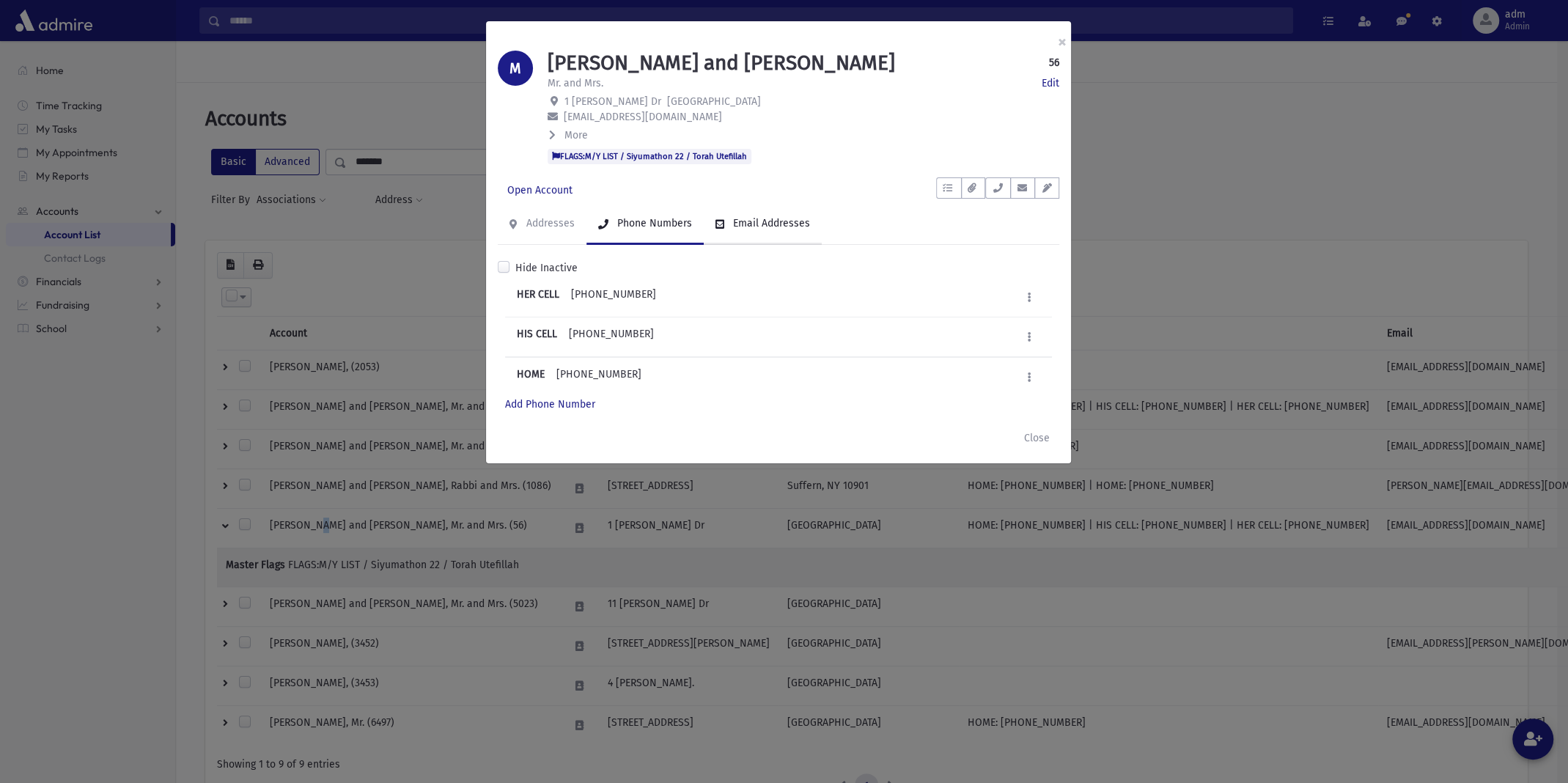
click at [727, 221] on link "Email Addresses" at bounding box center [763, 224] width 118 height 41
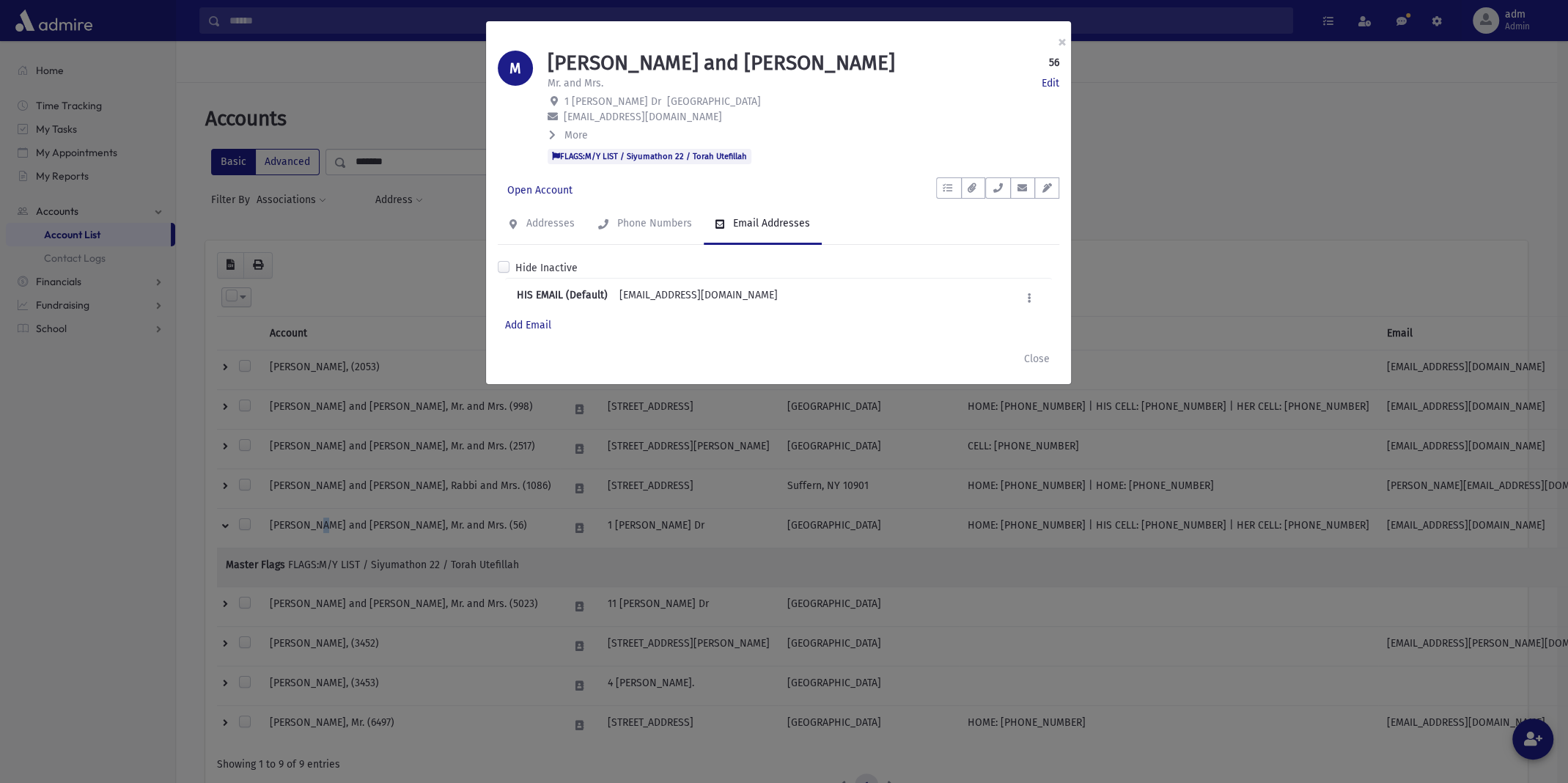
click at [552, 130] on icon at bounding box center [552, 135] width 7 height 11
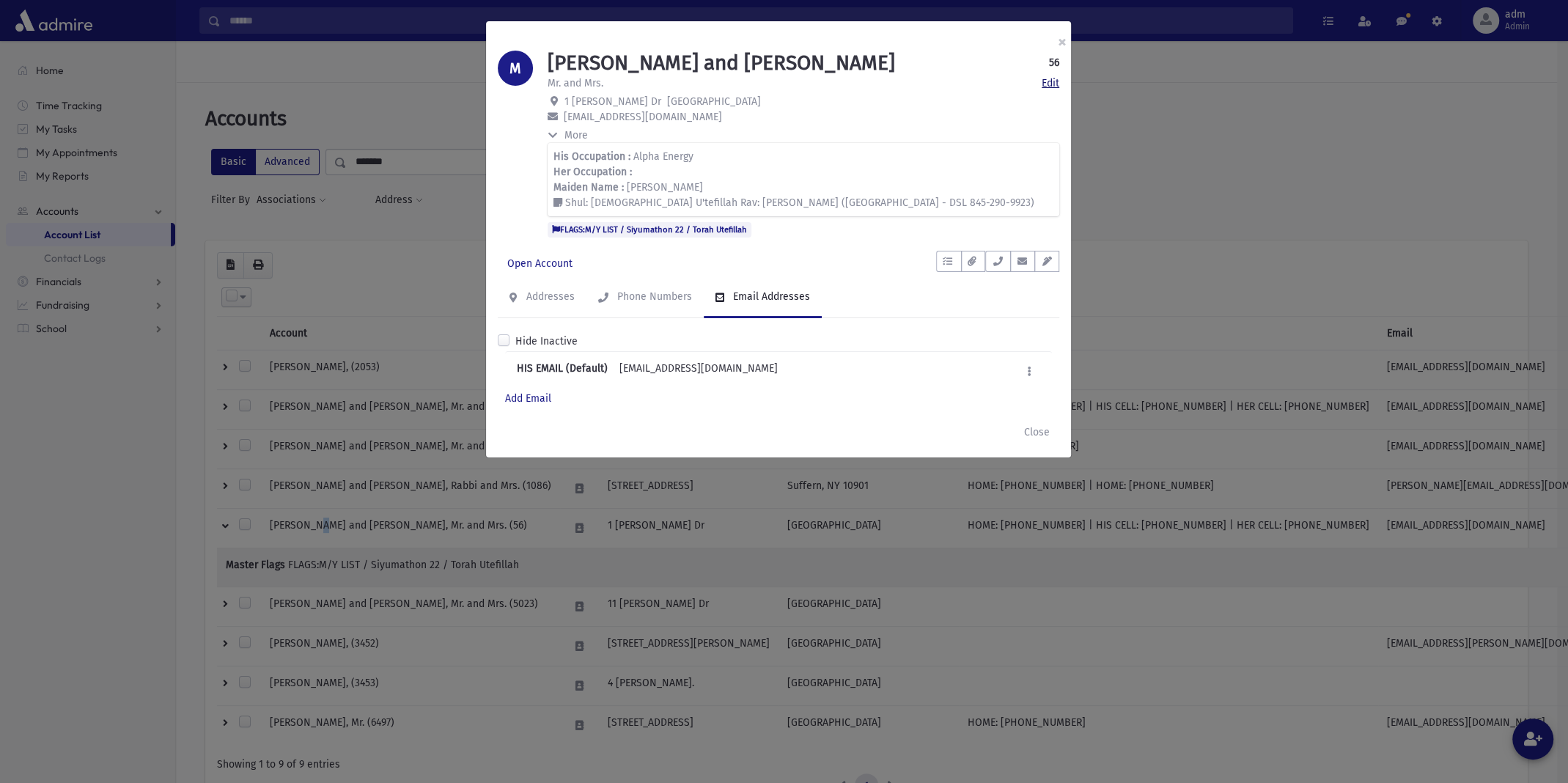
click at [1048, 80] on link "Edit" at bounding box center [1050, 83] width 17 height 16
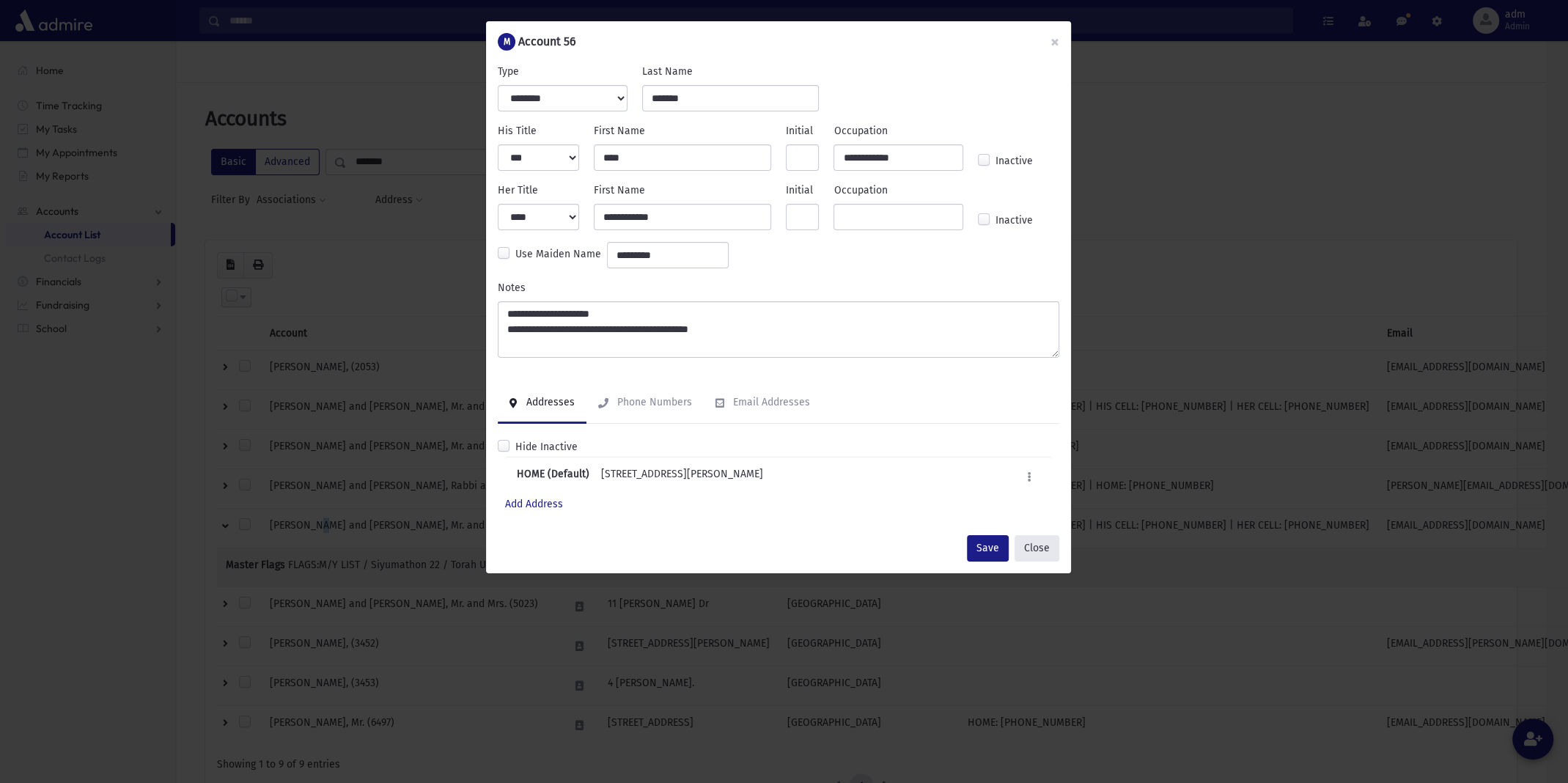
click at [1055, 551] on button "Close" at bounding box center [1037, 548] width 45 height 26
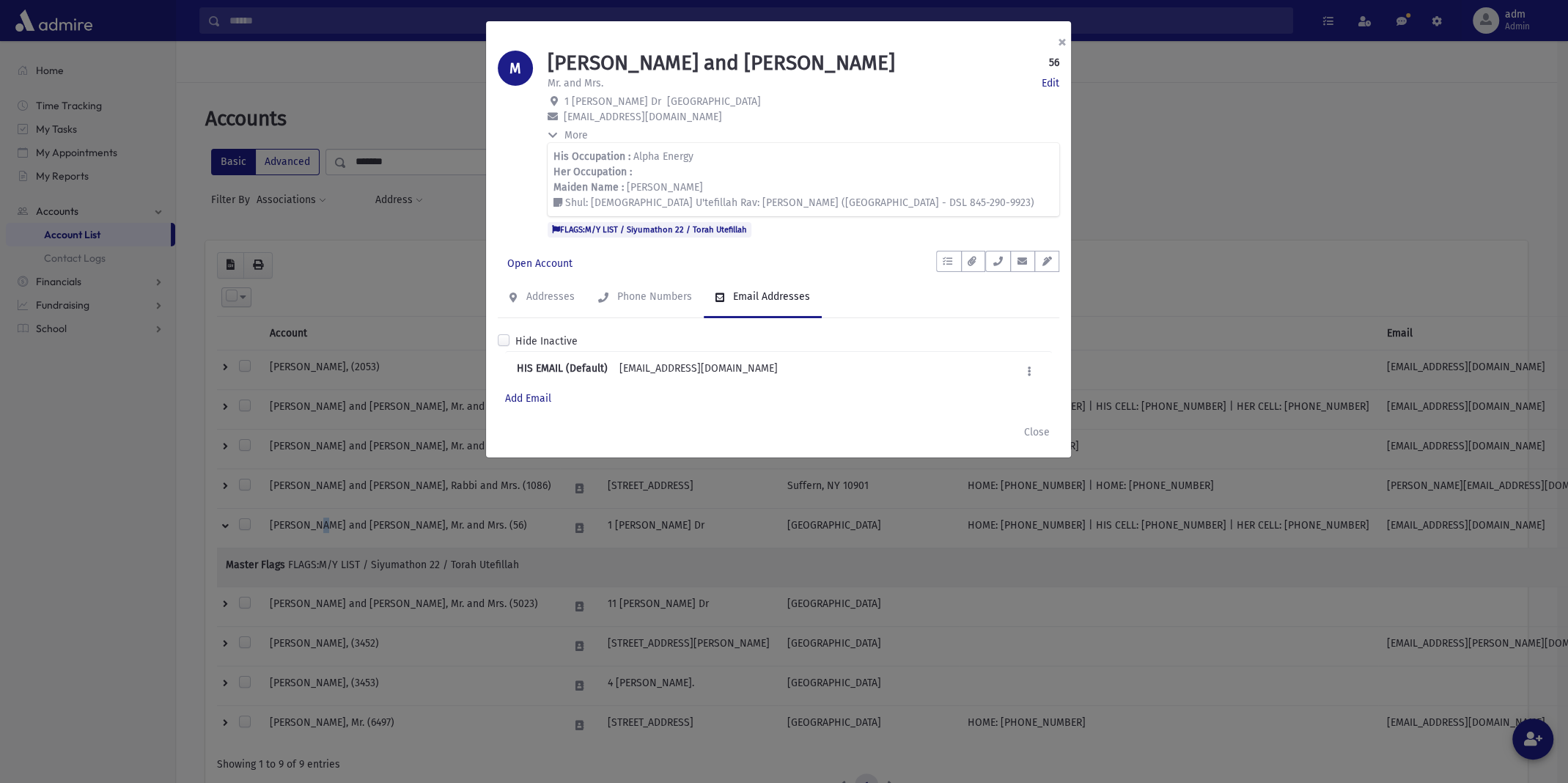
click at [1062, 40] on button "×" at bounding box center [1062, 41] width 32 height 41
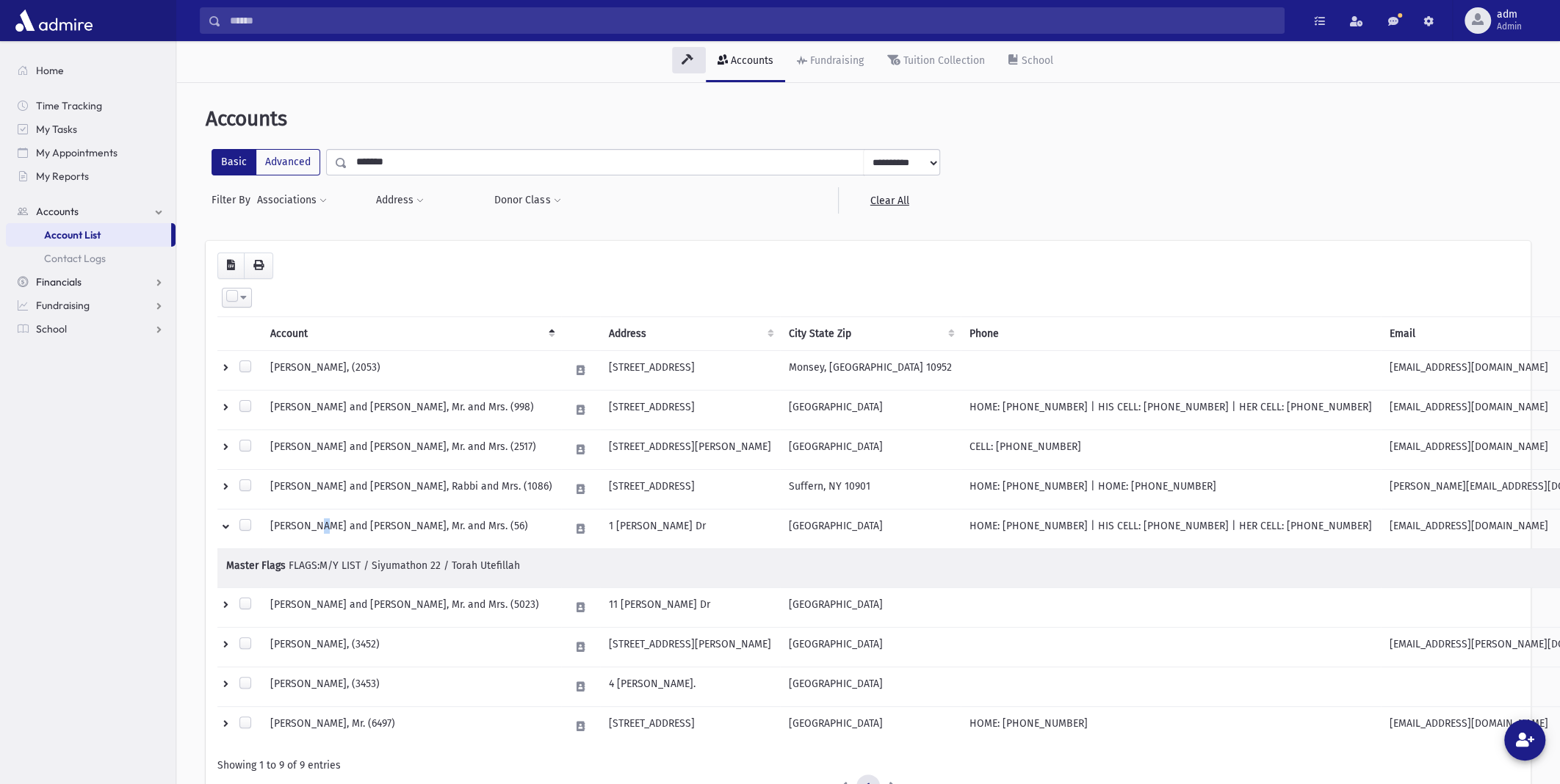
click at [104, 283] on link "Financials" at bounding box center [91, 281] width 170 height 23
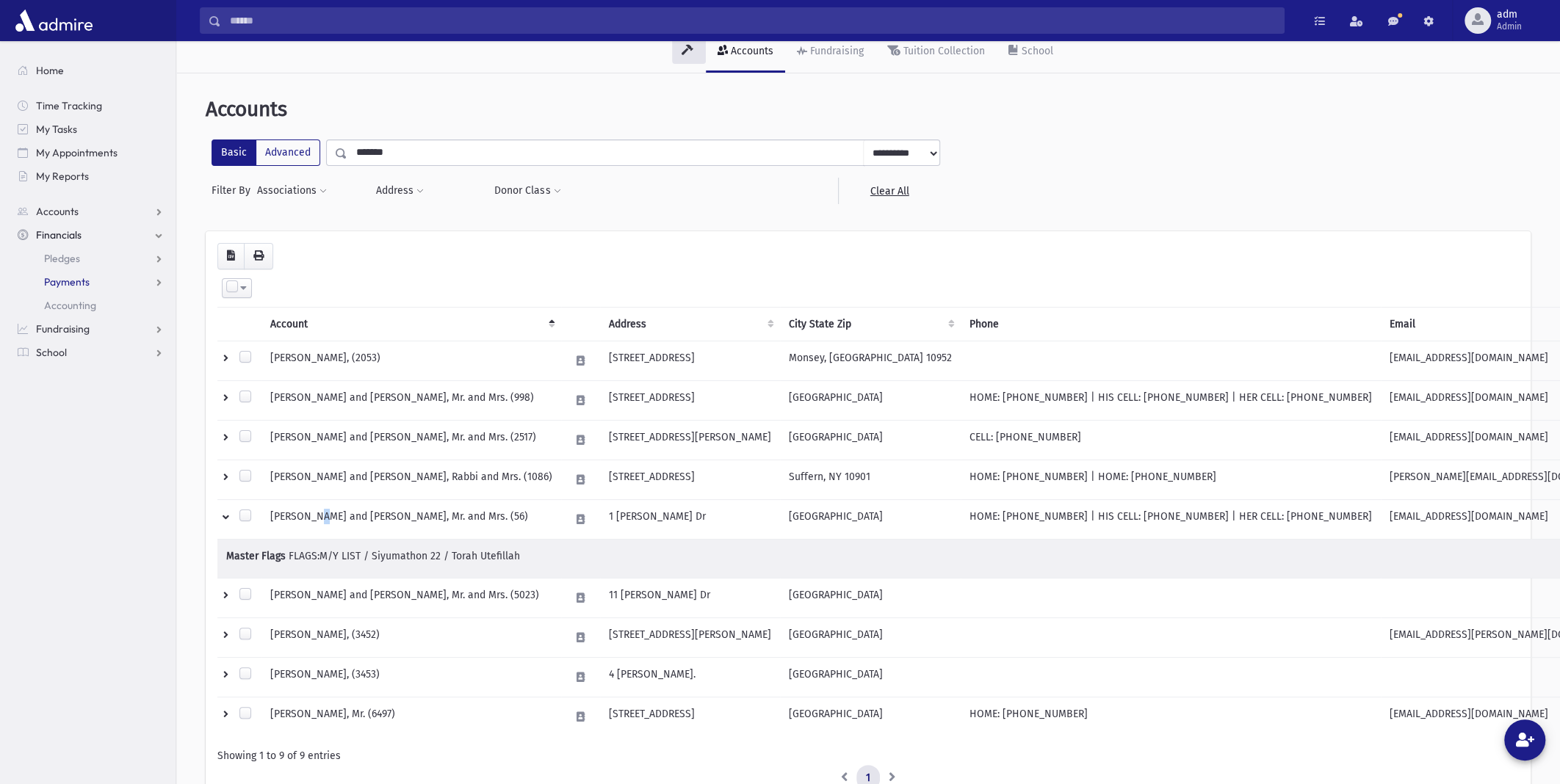
scroll to position [74, 0]
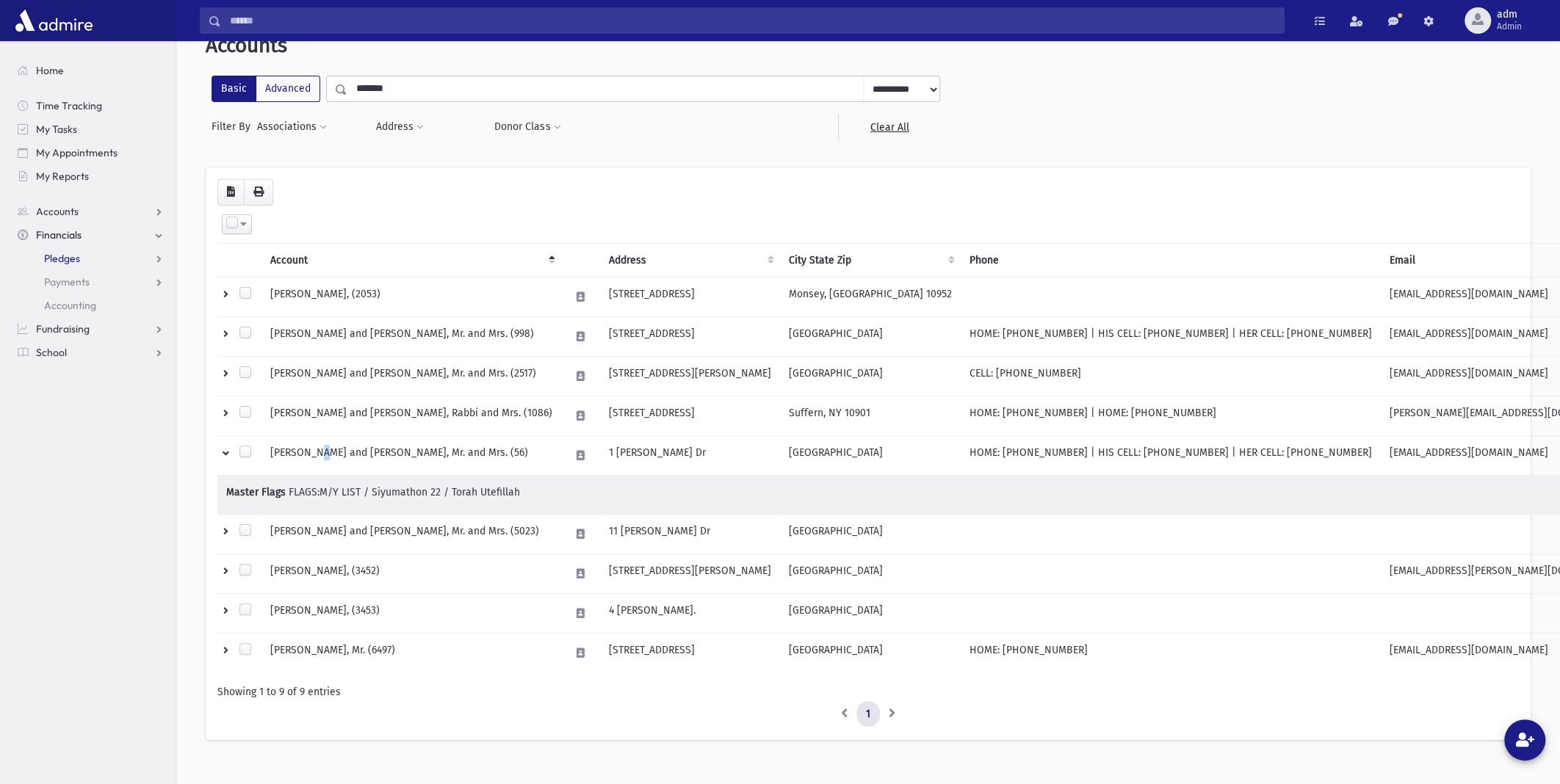
click at [66, 265] on link "Pledges" at bounding box center [91, 258] width 170 height 23
click at [56, 382] on link "Payments" at bounding box center [91, 375] width 170 height 23
click at [62, 395] on span "Entry" at bounding box center [68, 400] width 25 height 14
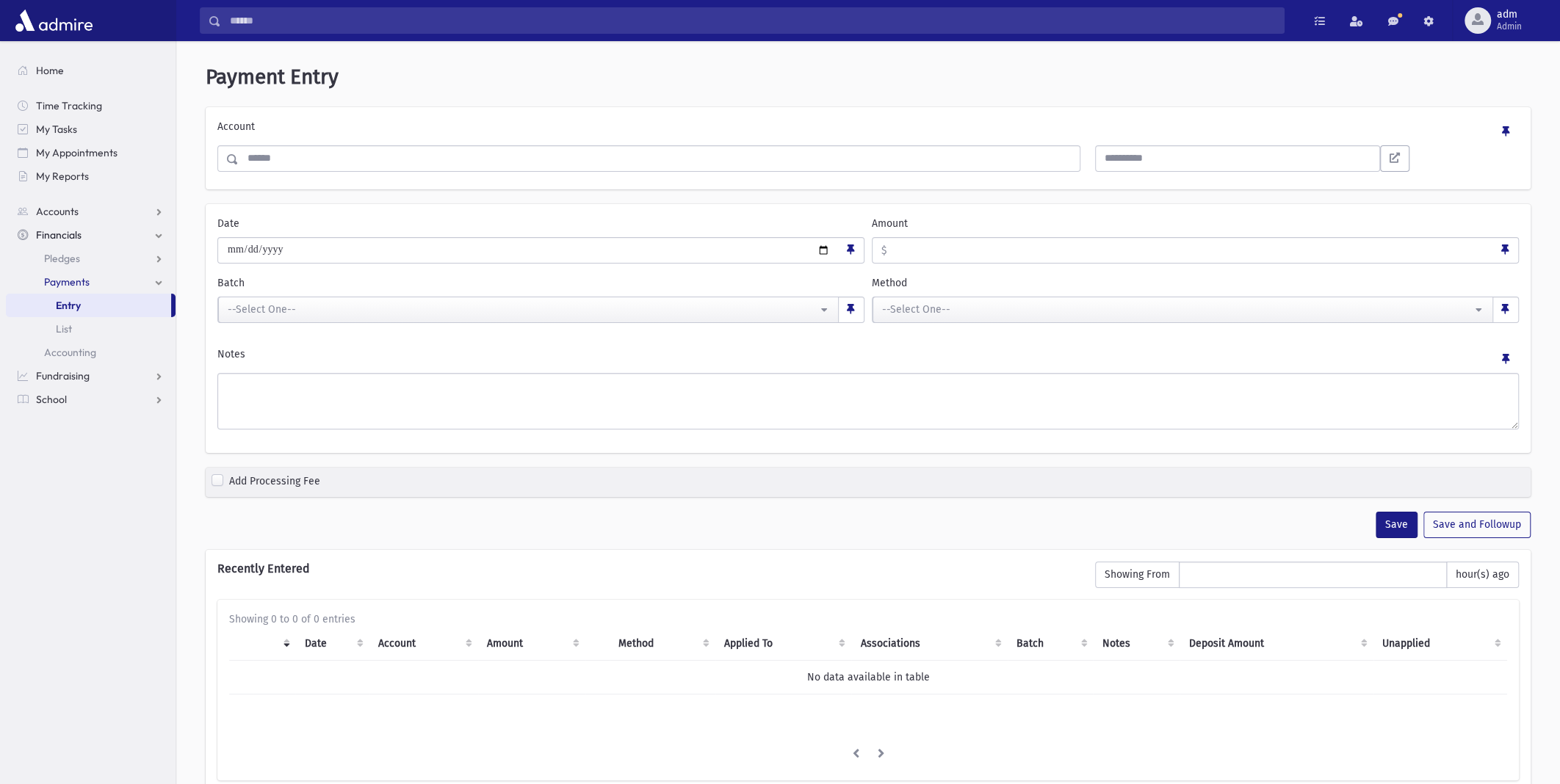
click at [414, 151] on input "Search" at bounding box center [659, 158] width 841 height 26
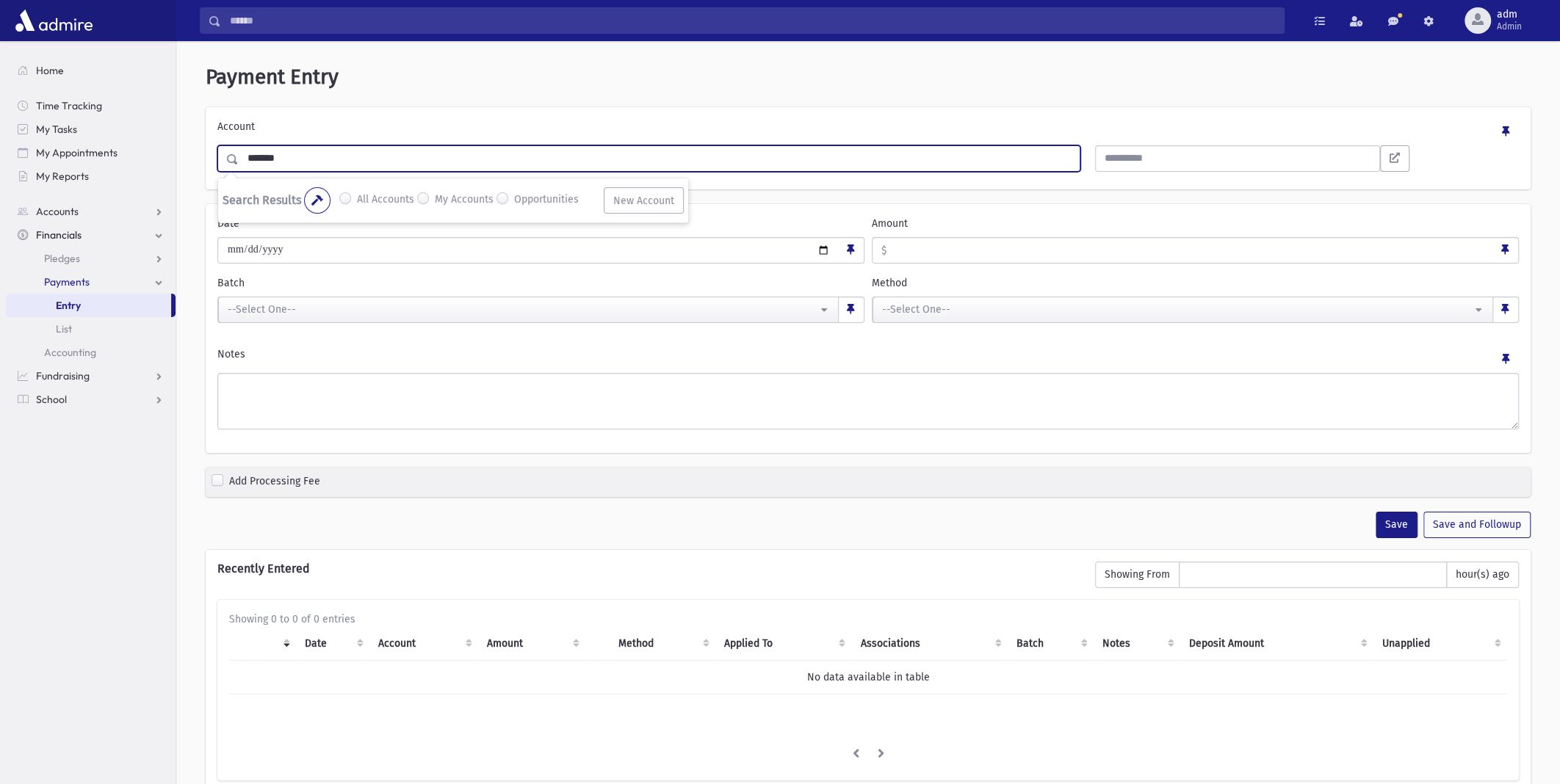
type input "*******"
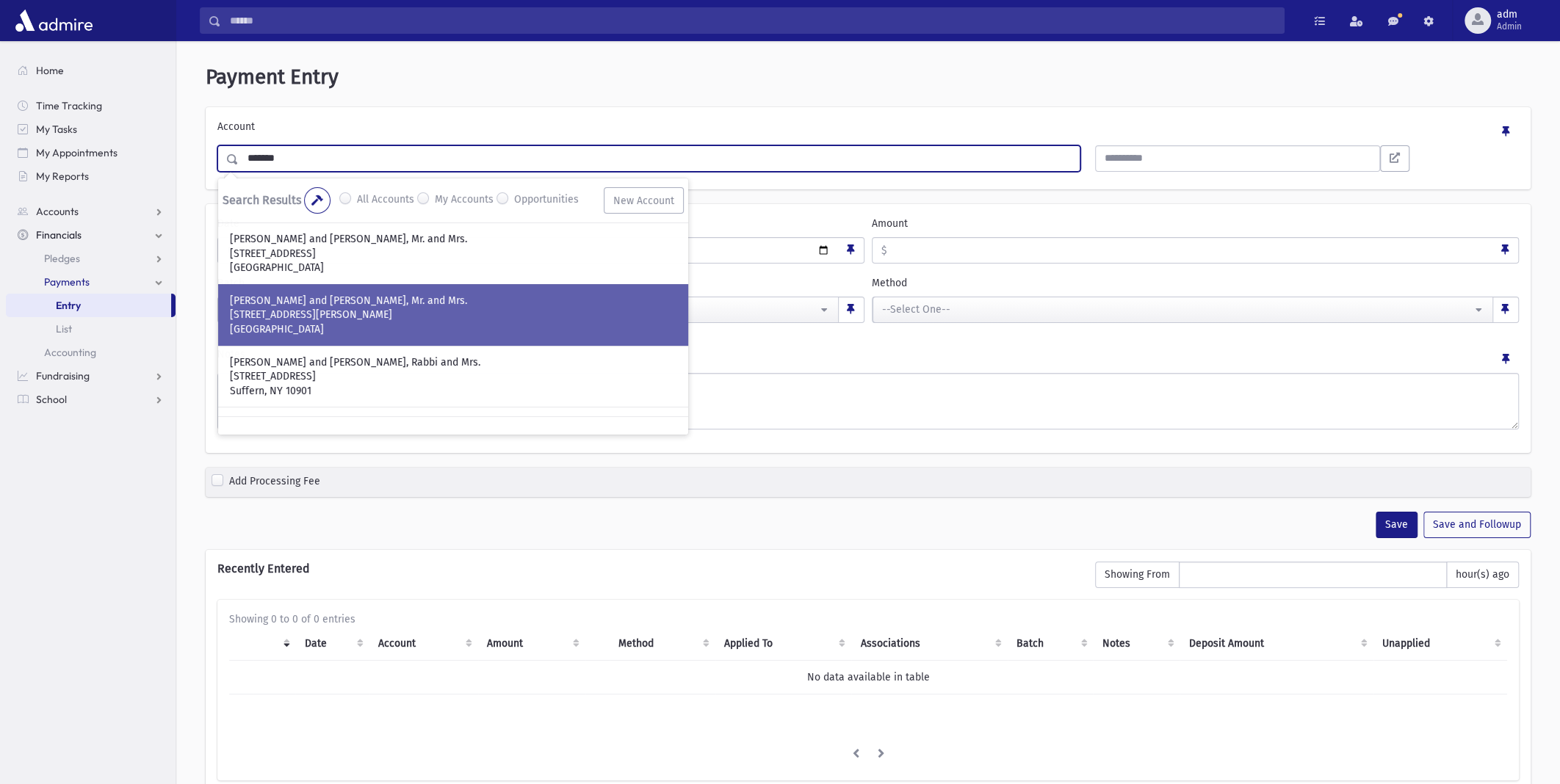
scroll to position [74, 0]
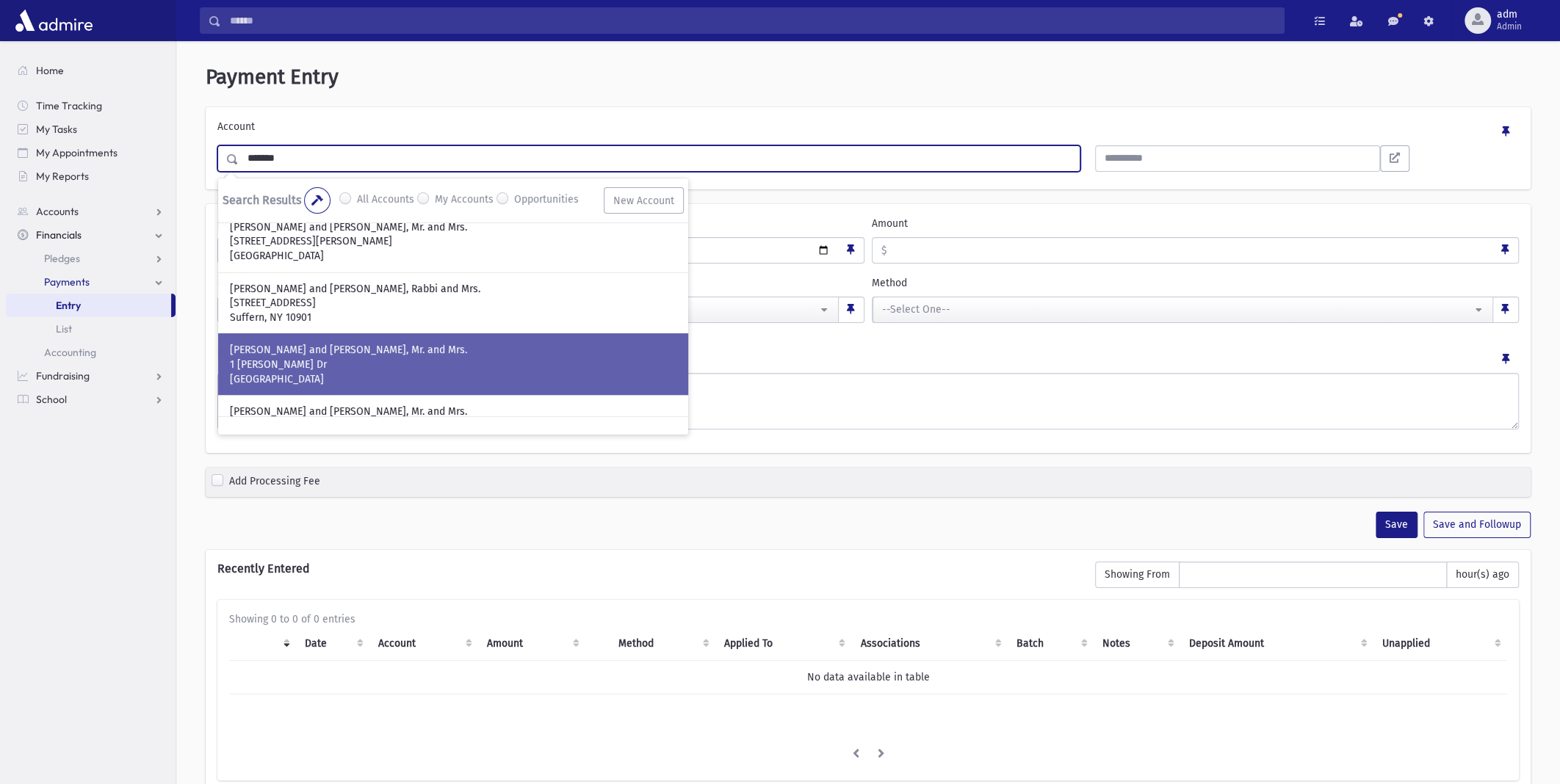
click at [364, 339] on div "MOELLER, Levi and Esther Chana, Mr. and Mrs. 1 Matthew Dr Spring Valley, NY 109…" at bounding box center [453, 364] width 470 height 62
type input "**"
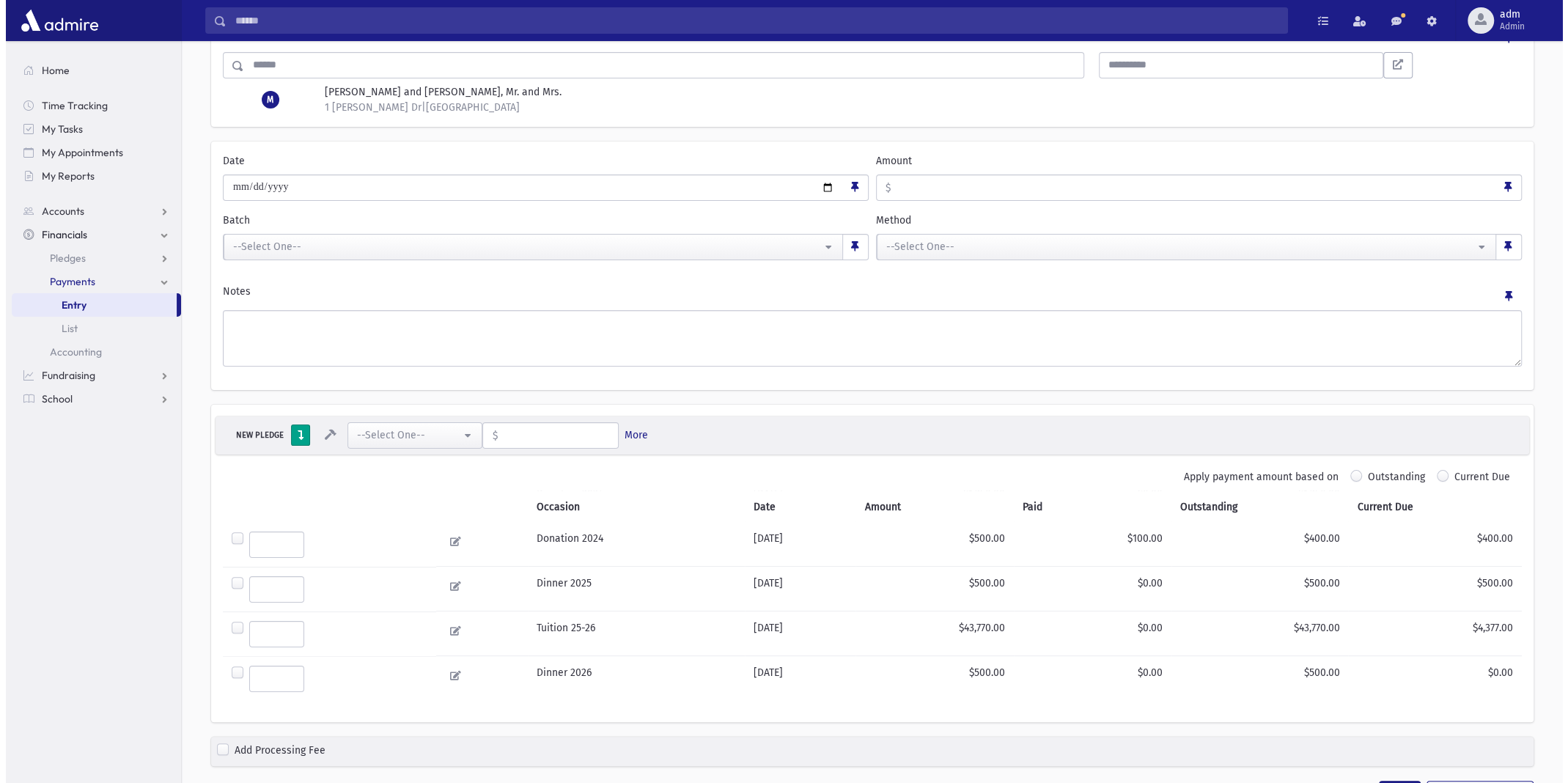
scroll to position [0, 0]
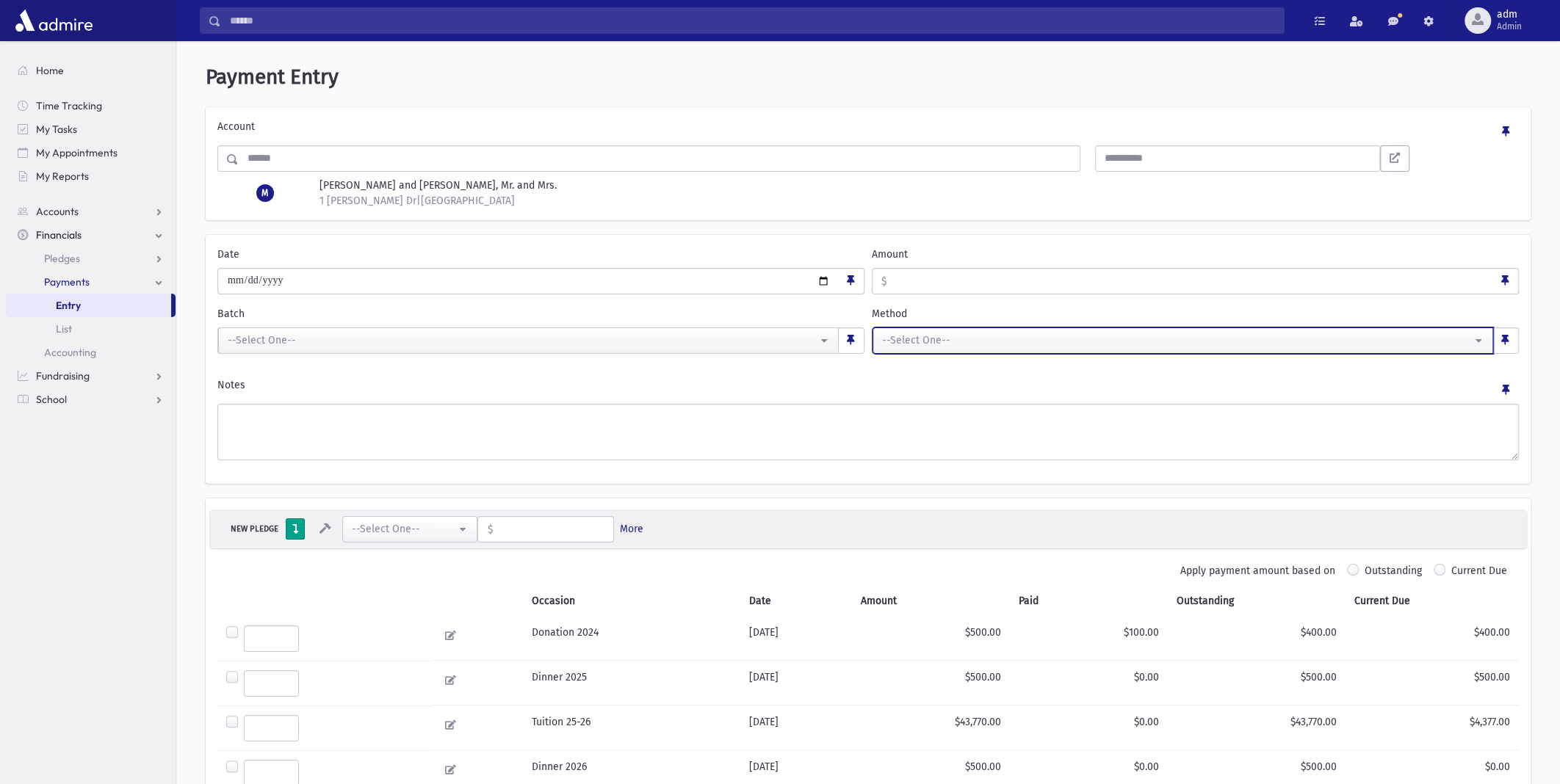
click at [1425, 329] on button "--Select One--" at bounding box center [1182, 341] width 620 height 26
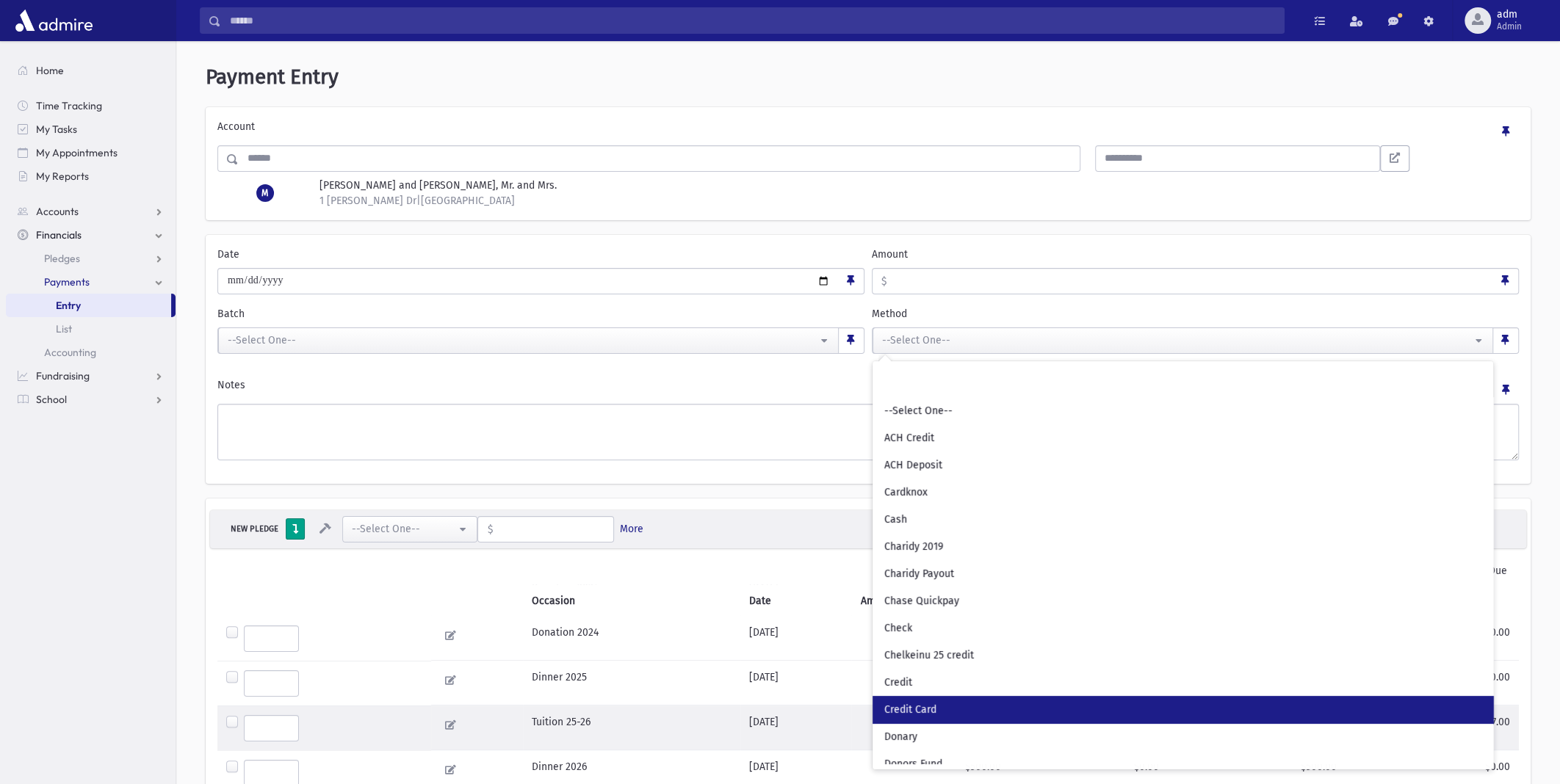
click at [925, 704] on span "Credit Card" at bounding box center [910, 710] width 52 height 15
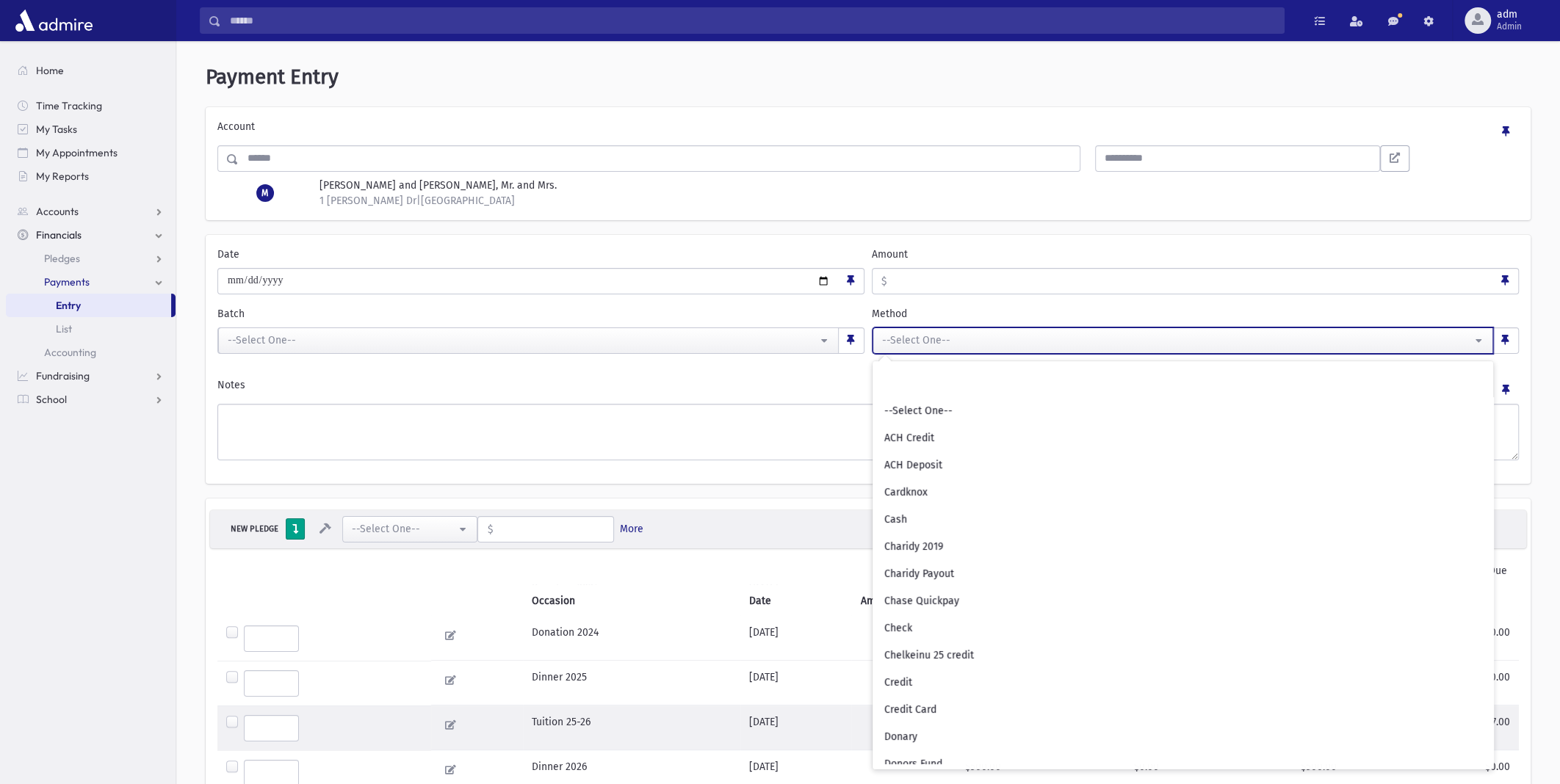
select select "*"
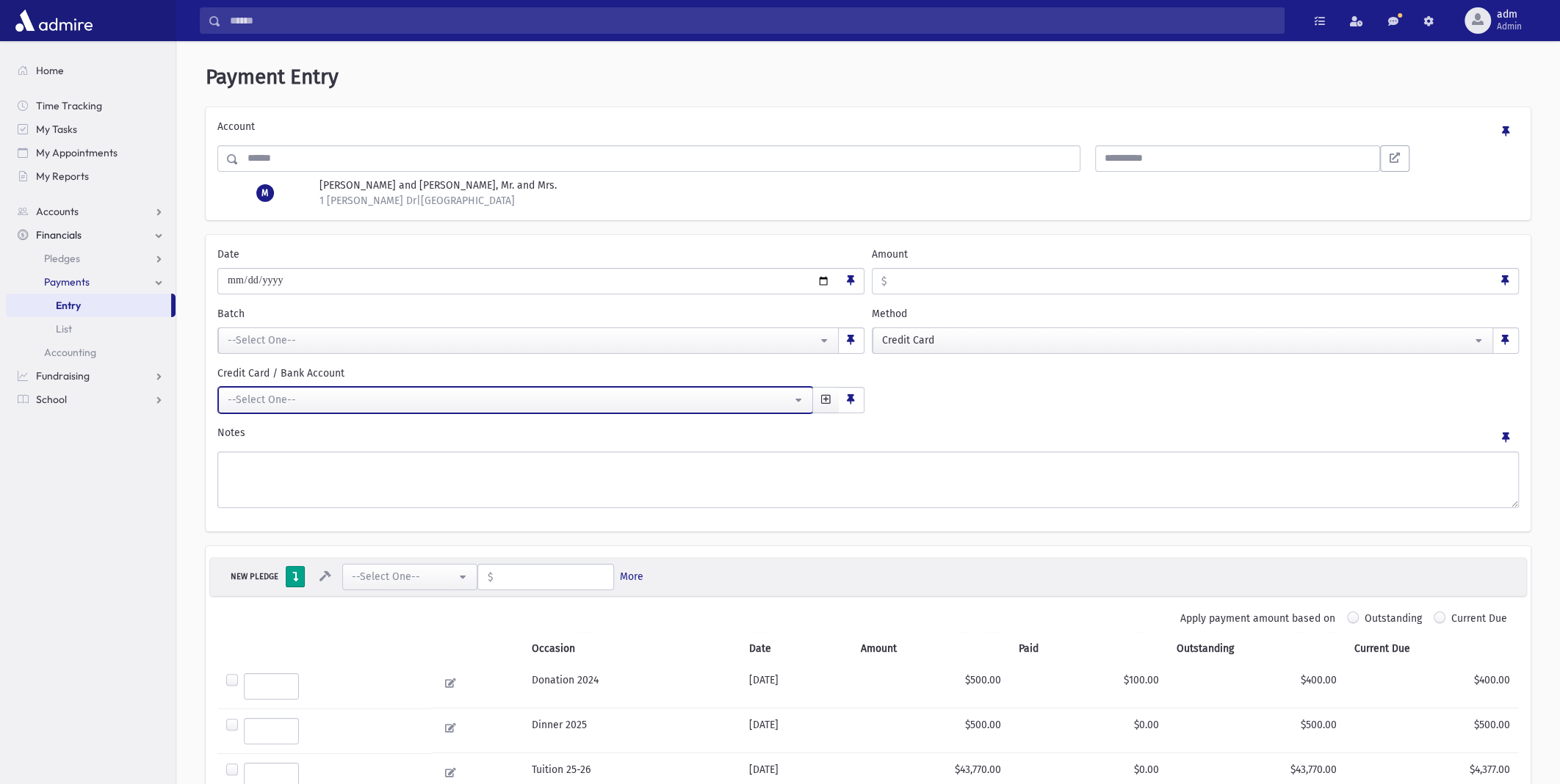
click at [803, 398] on button "--Select One--" at bounding box center [515, 400] width 595 height 26
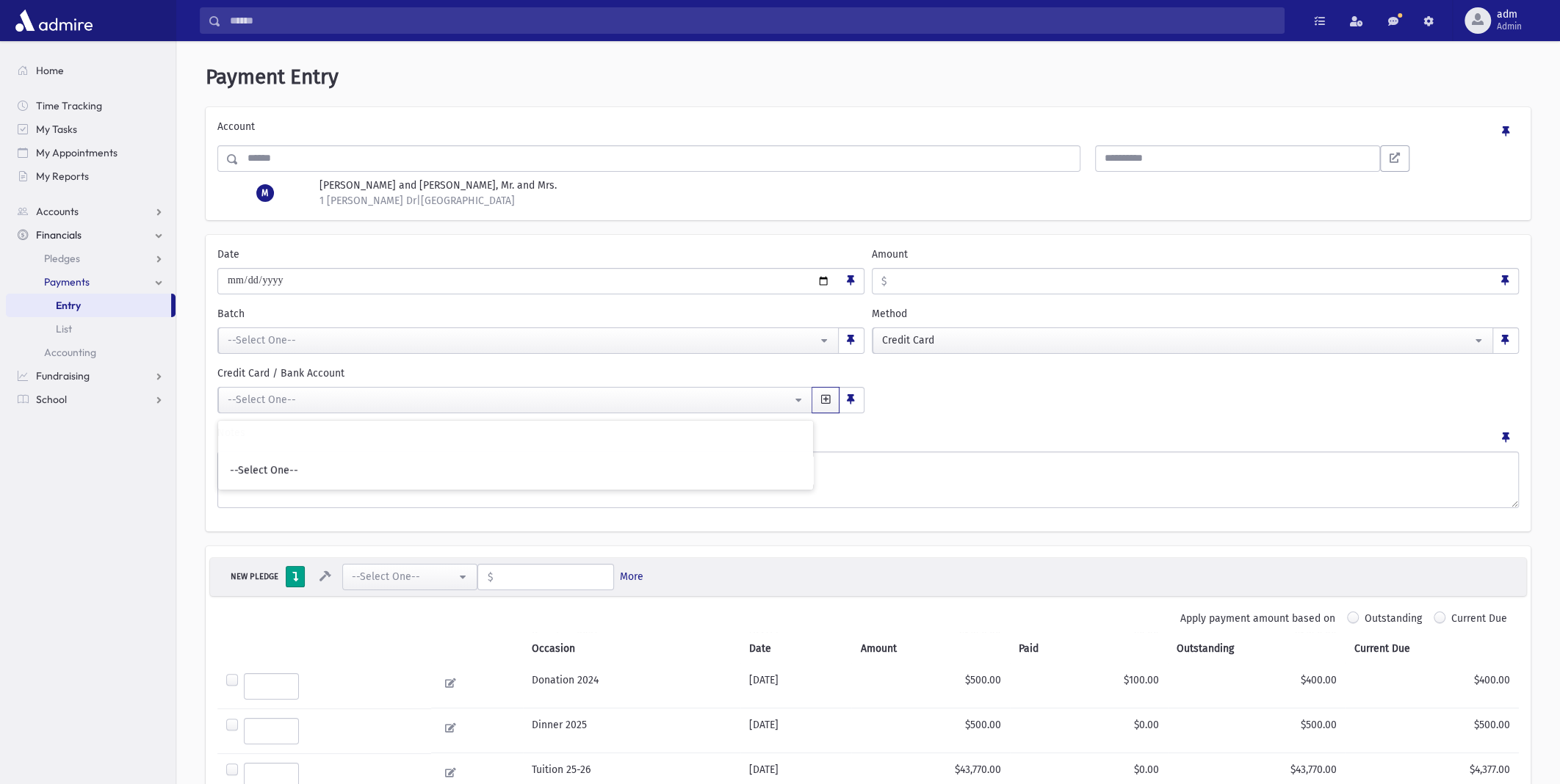
click at [823, 395] on span "button" at bounding box center [825, 400] width 9 height 11
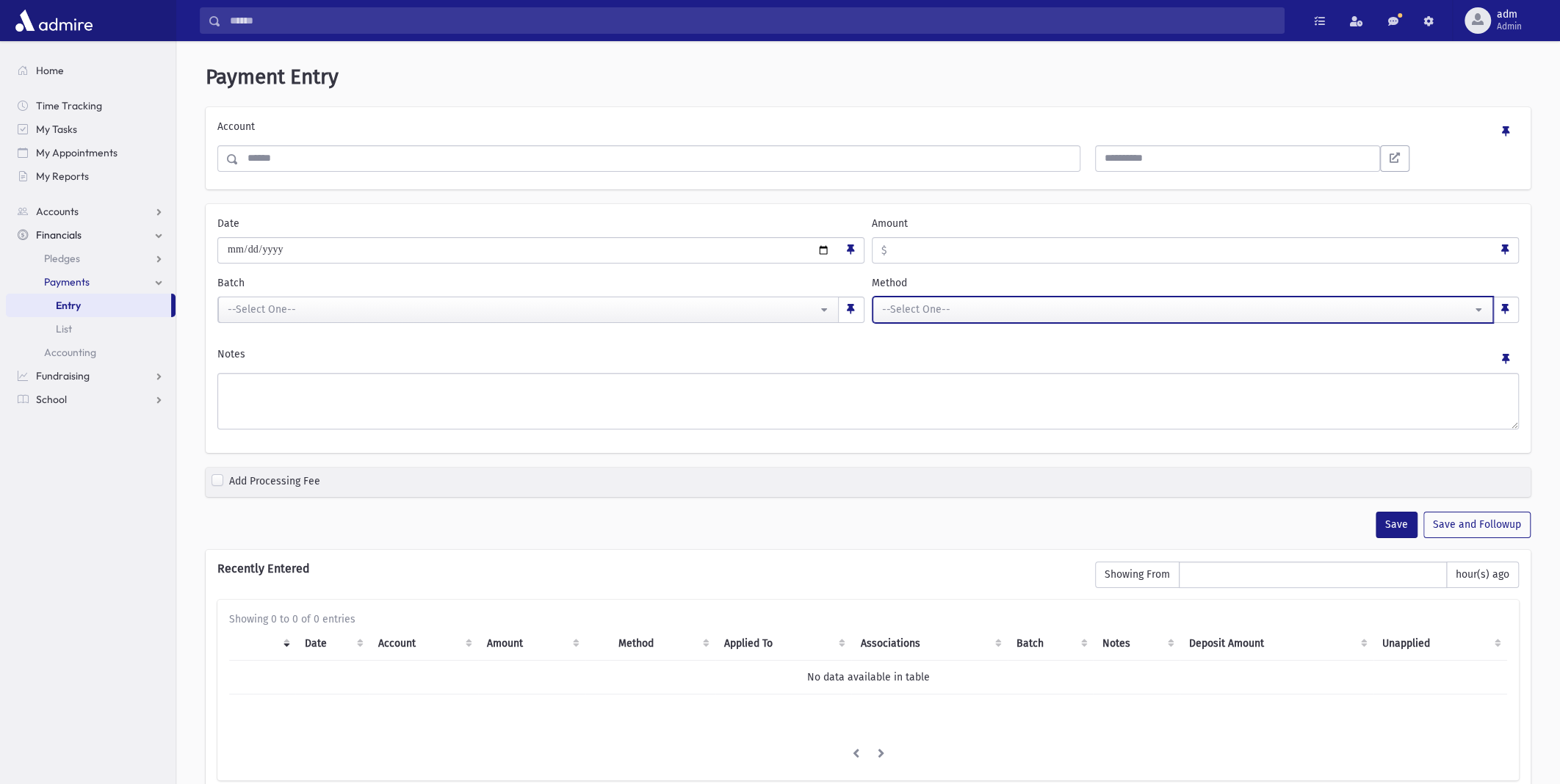
click at [1486, 310] on button "--Select One--" at bounding box center [1182, 310] width 620 height 26
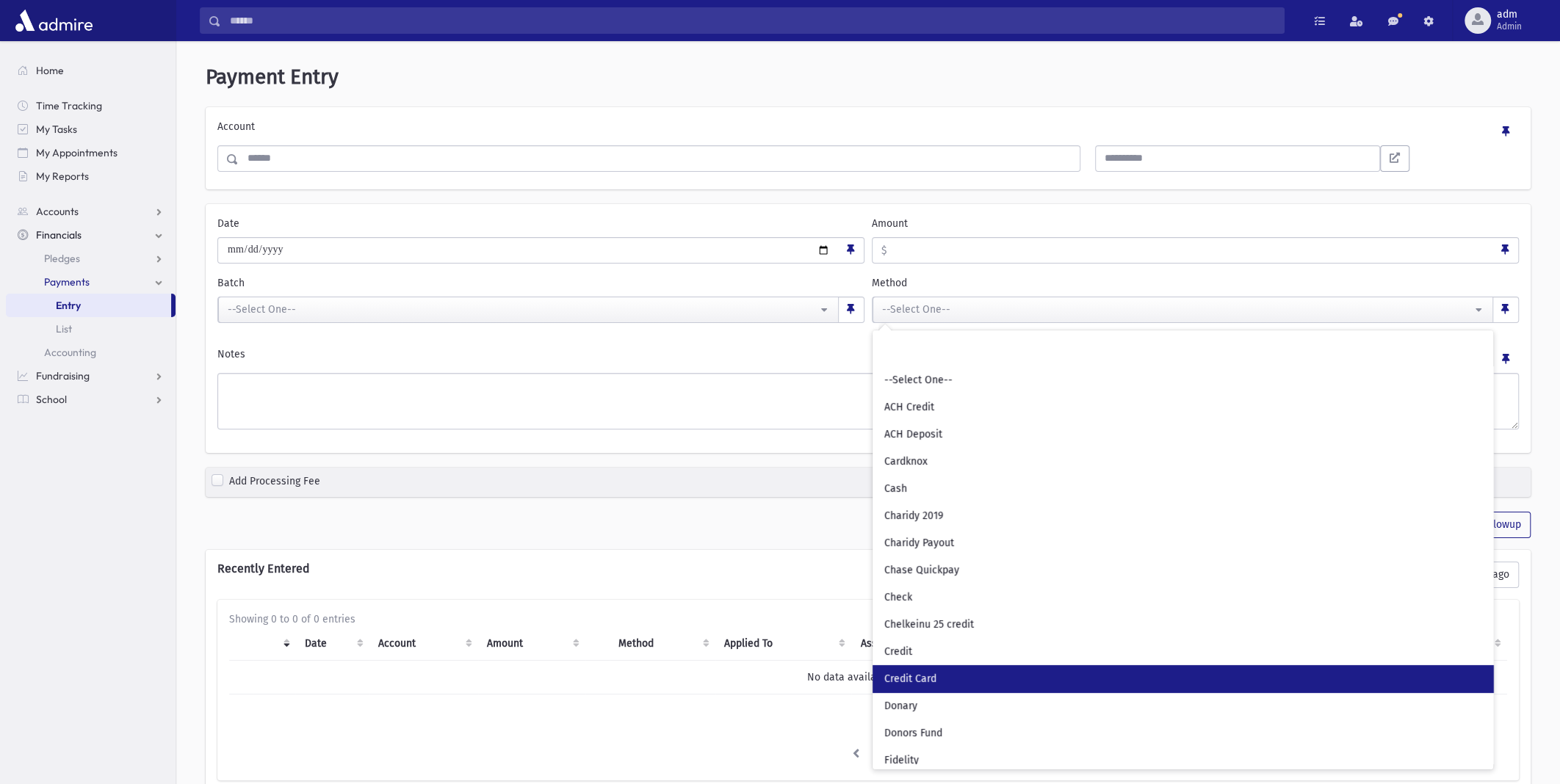
click at [965, 686] on link "Credit Card" at bounding box center [1182, 679] width 620 height 27
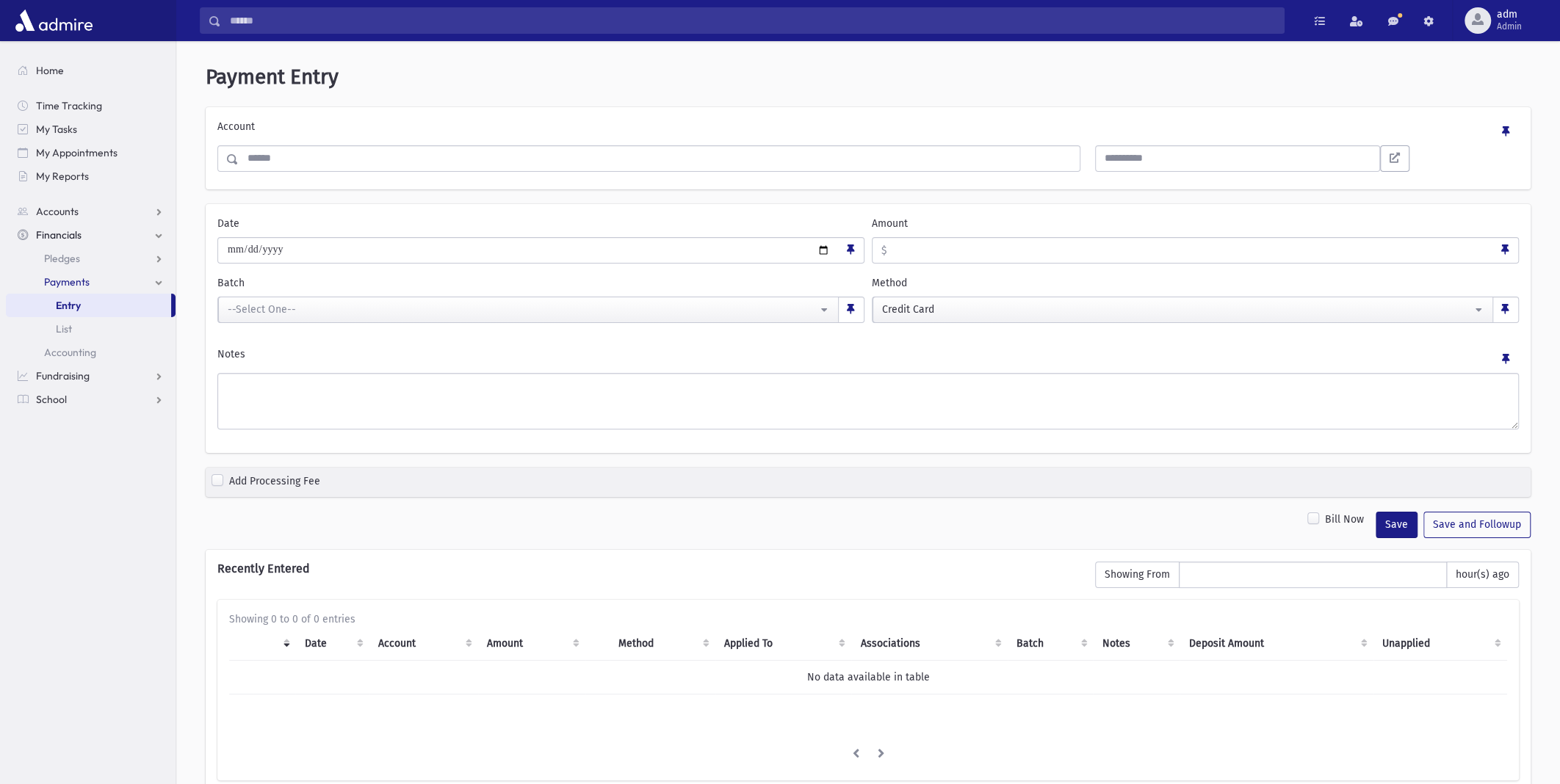
click at [1395, 355] on div "Notes" at bounding box center [868, 359] width 1301 height 26
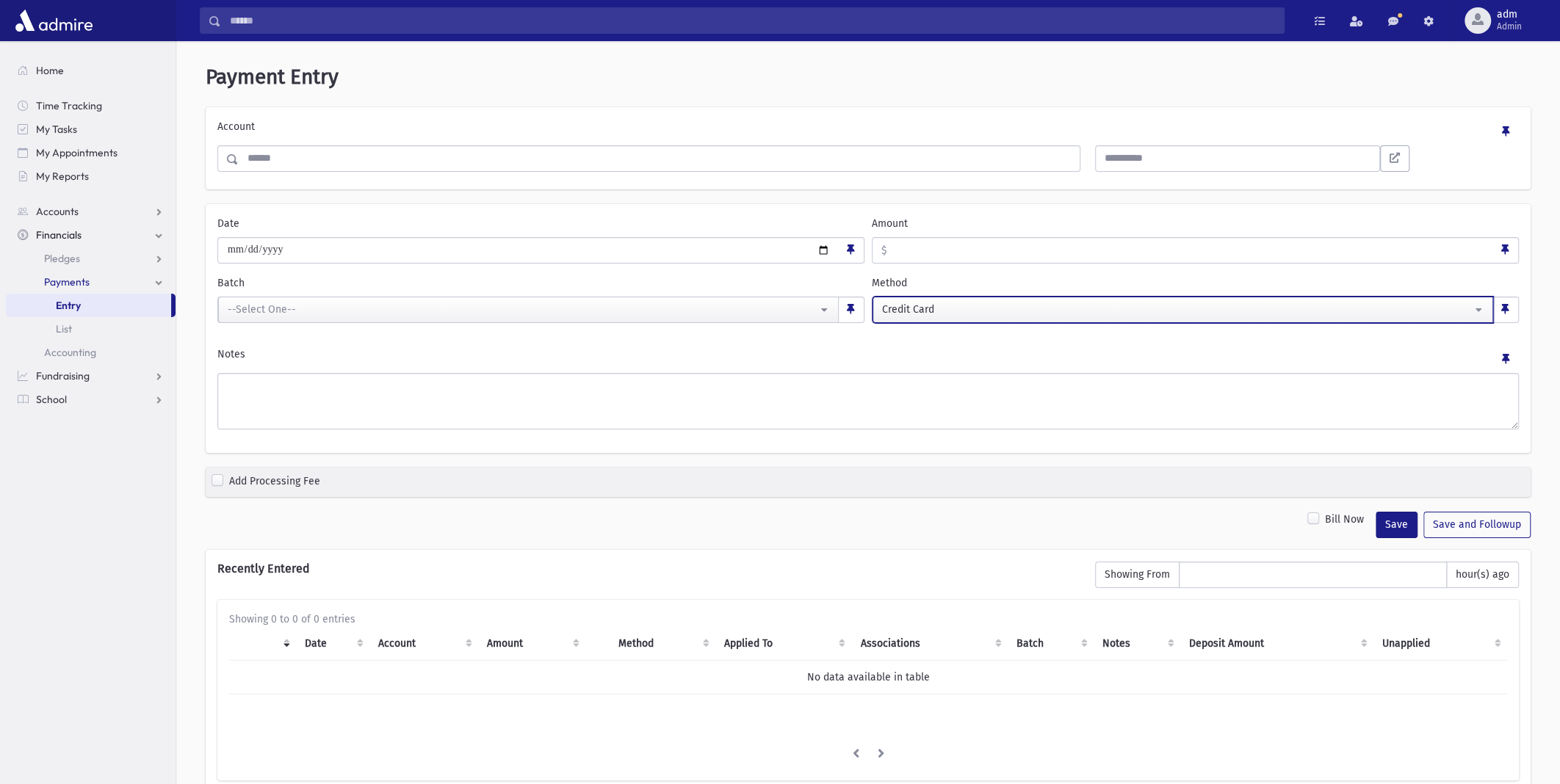
click at [983, 307] on div "Credit Card" at bounding box center [1177, 309] width 589 height 16
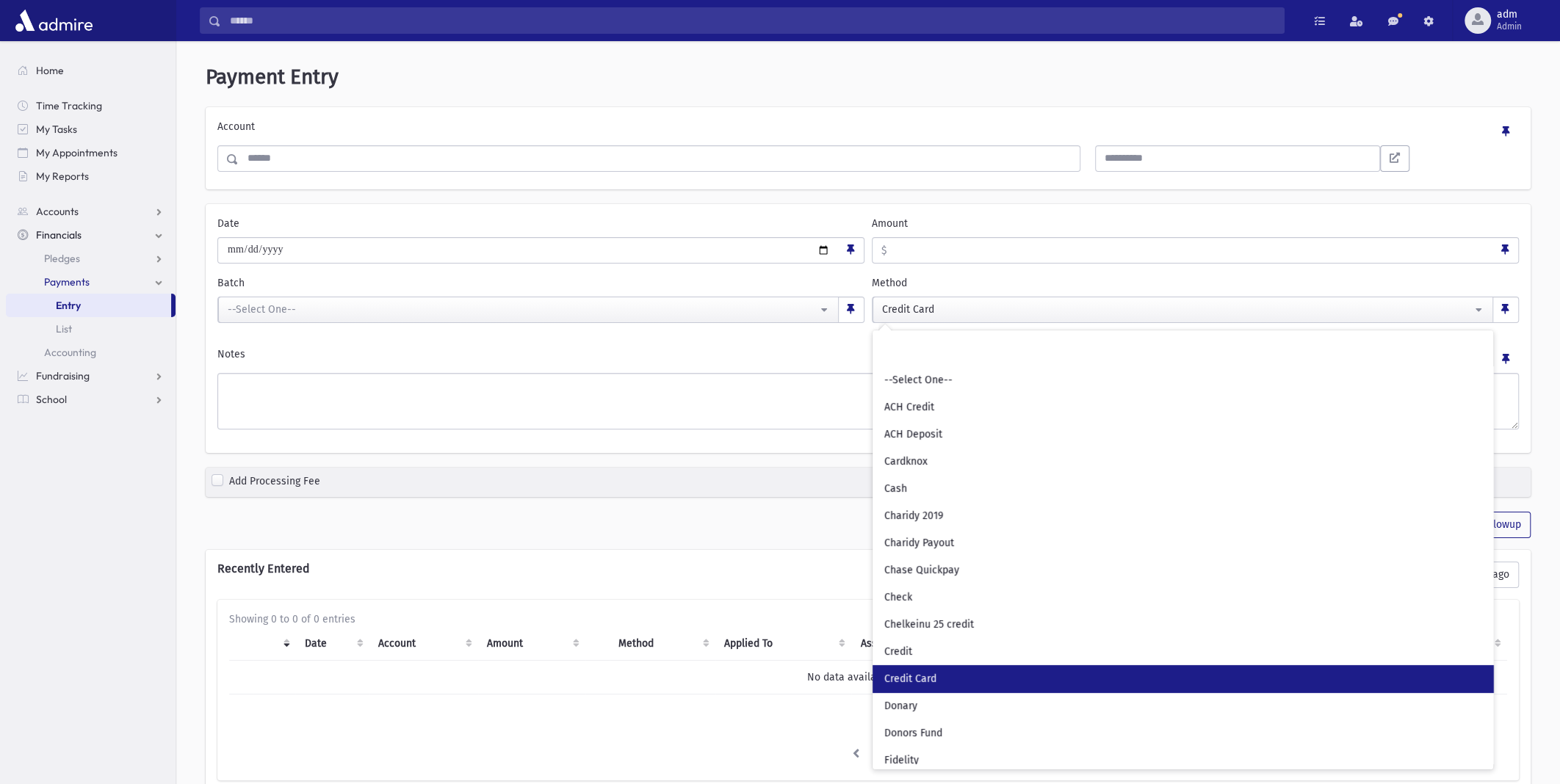
scroll to position [114, 0]
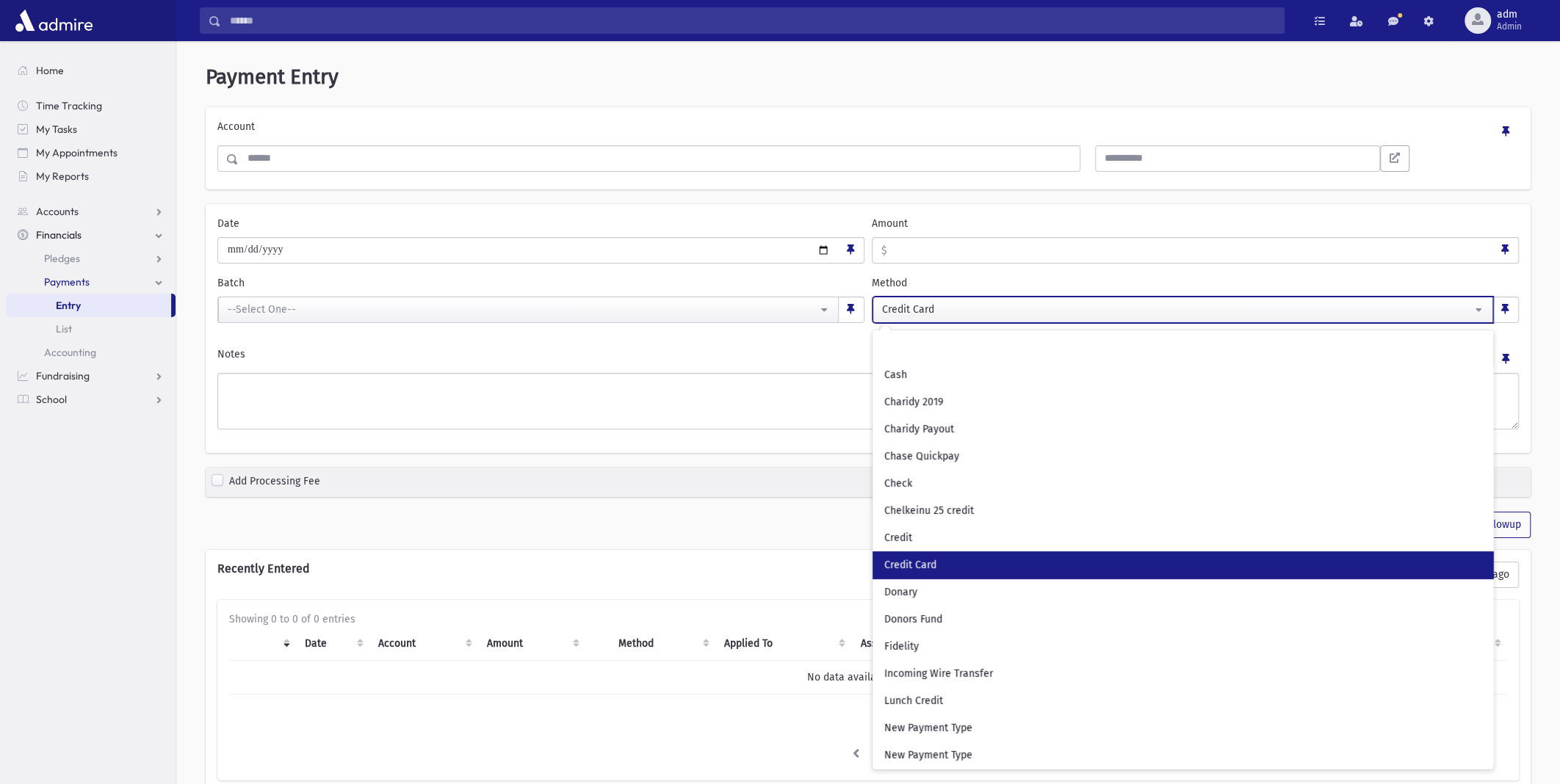
click at [983, 307] on div "Credit Card" at bounding box center [1177, 309] width 589 height 16
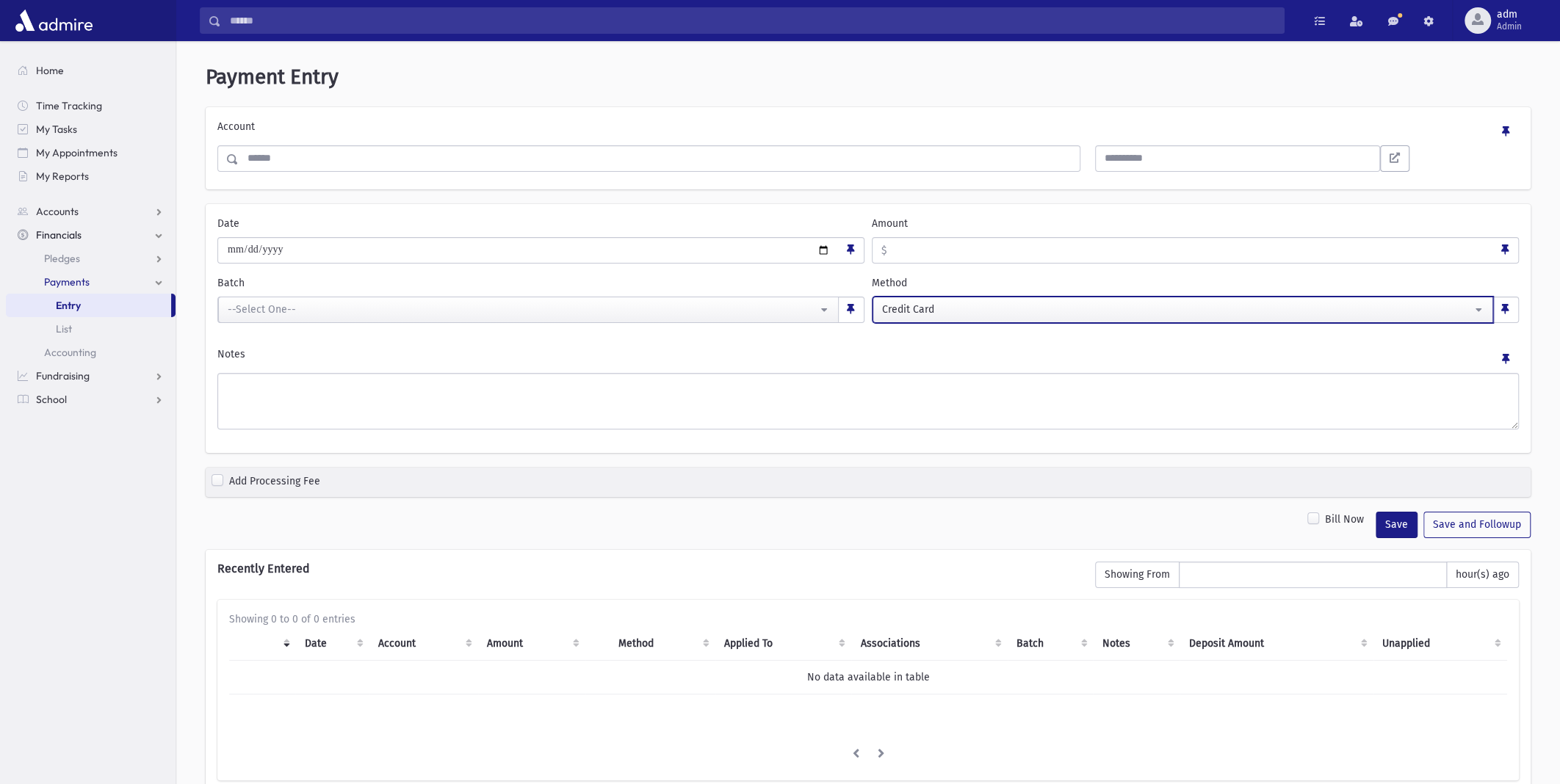
drag, startPoint x: 1030, startPoint y: 309, endPoint x: 989, endPoint y: 312, distance: 41.1
click at [1013, 307] on div "Credit Card" at bounding box center [1177, 309] width 589 height 16
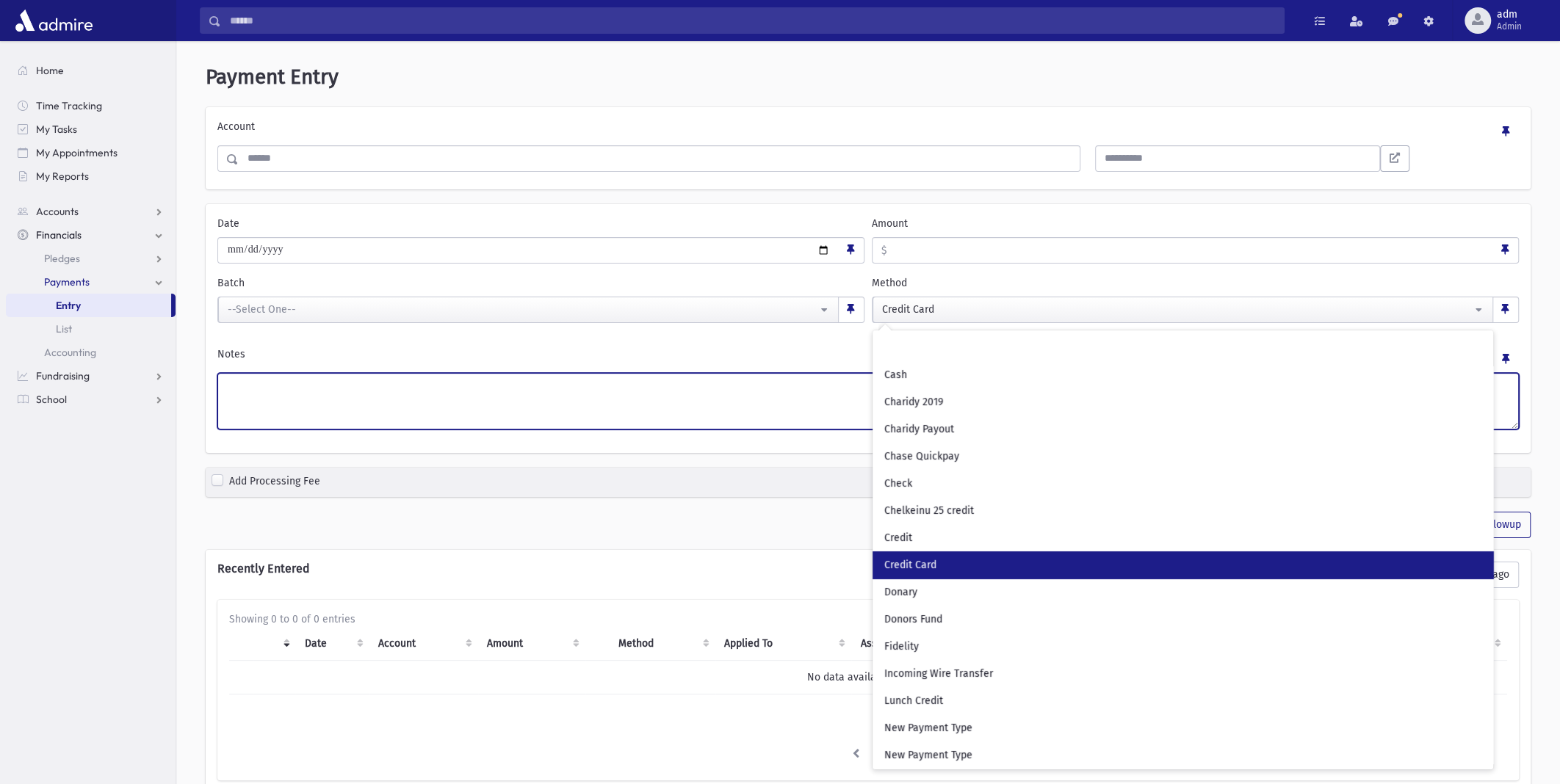
click at [350, 392] on textarea "Notes" at bounding box center [868, 401] width 1301 height 56
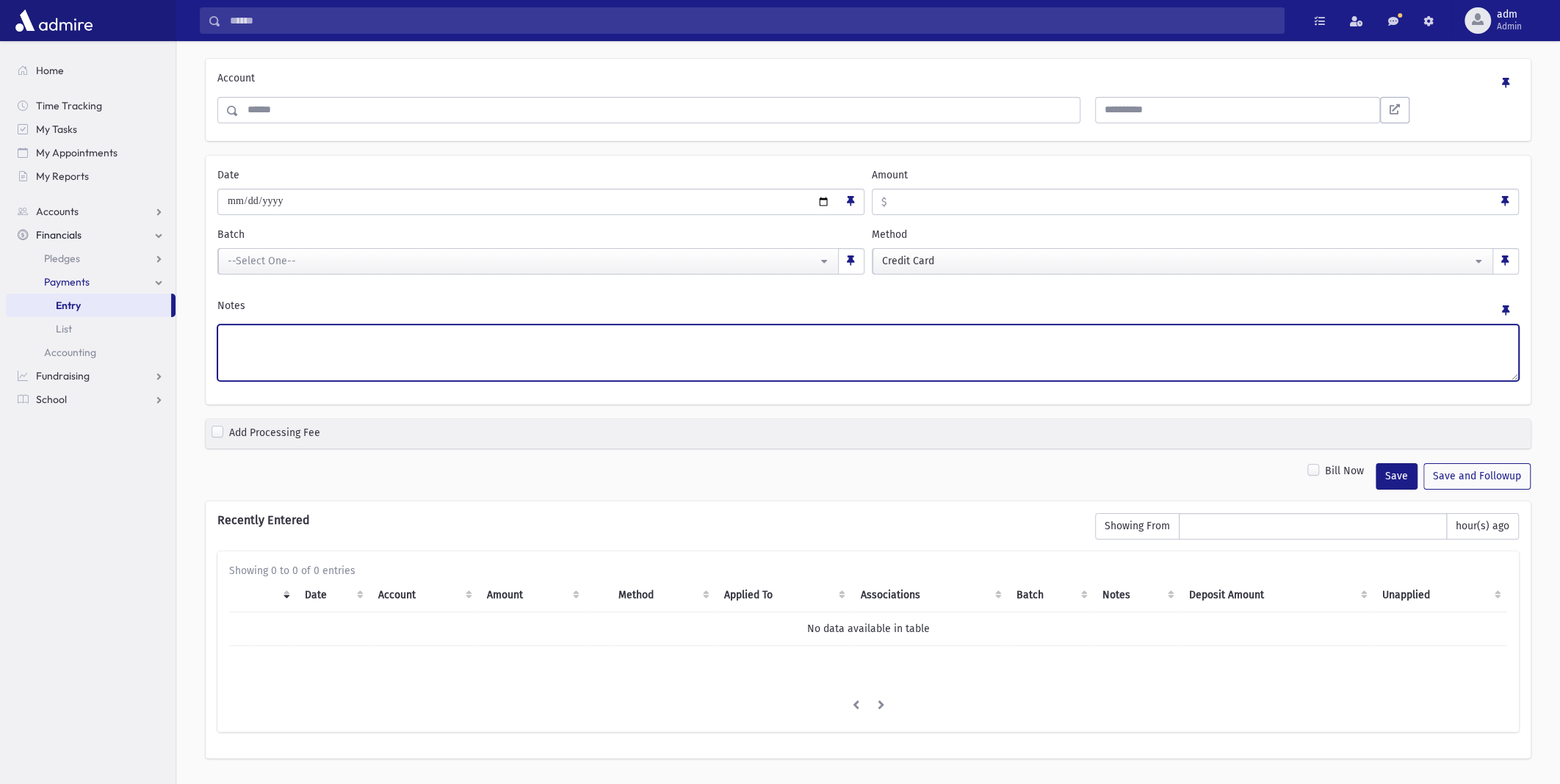
scroll to position [0, 0]
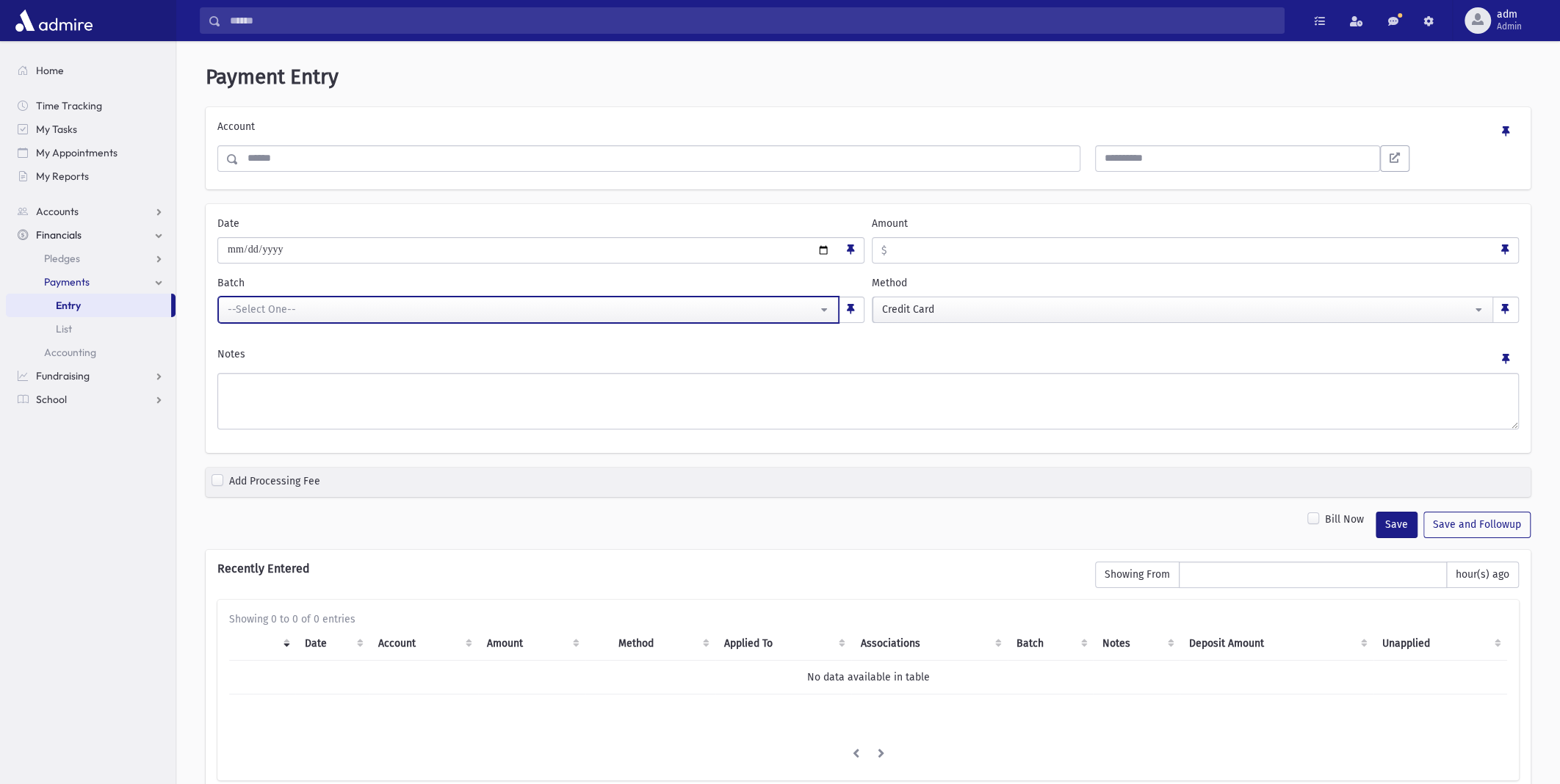
click at [238, 311] on div "--Select One--" at bounding box center [523, 309] width 589 height 16
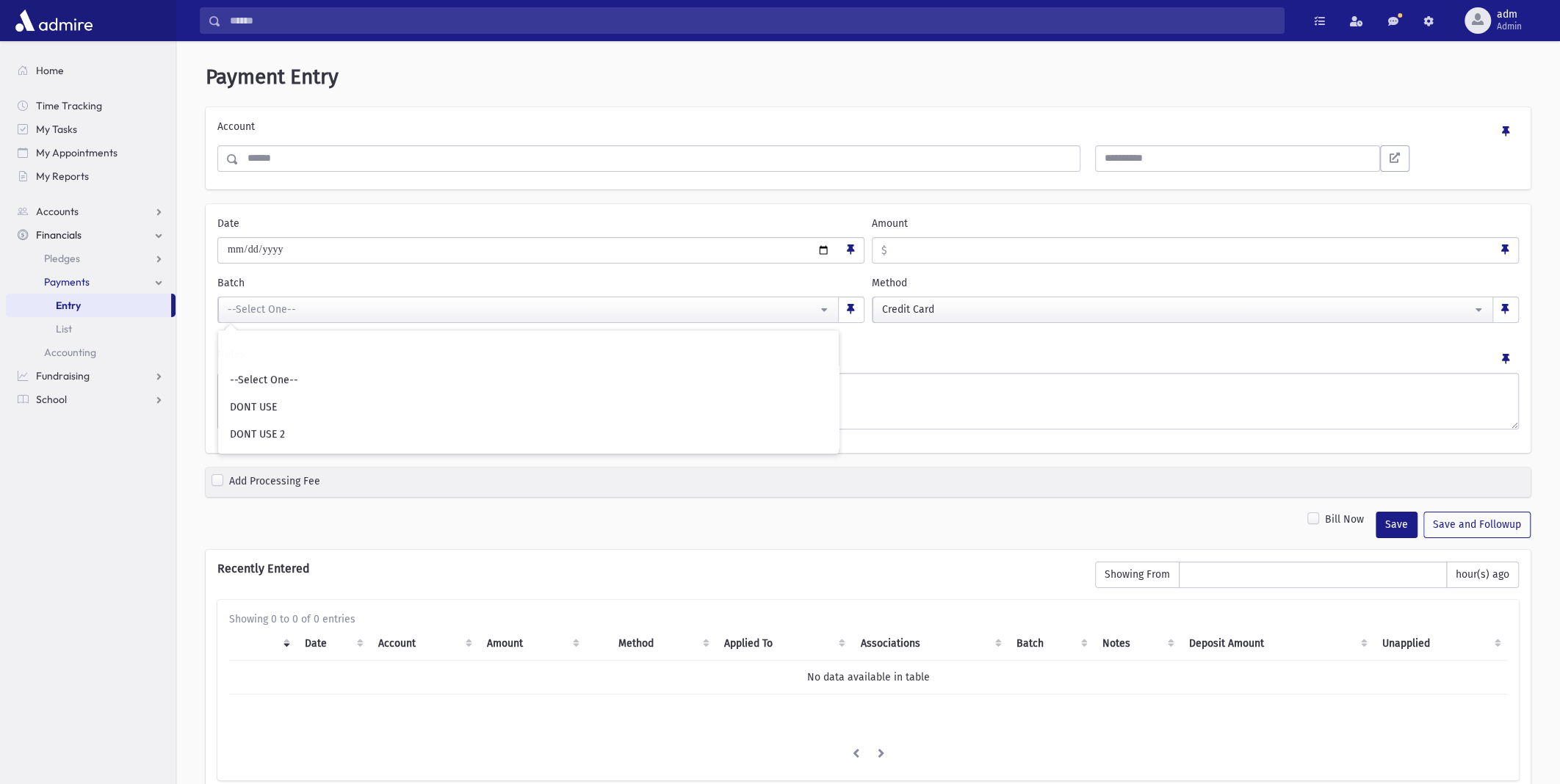
click at [887, 355] on div "Notes" at bounding box center [868, 359] width 1301 height 26
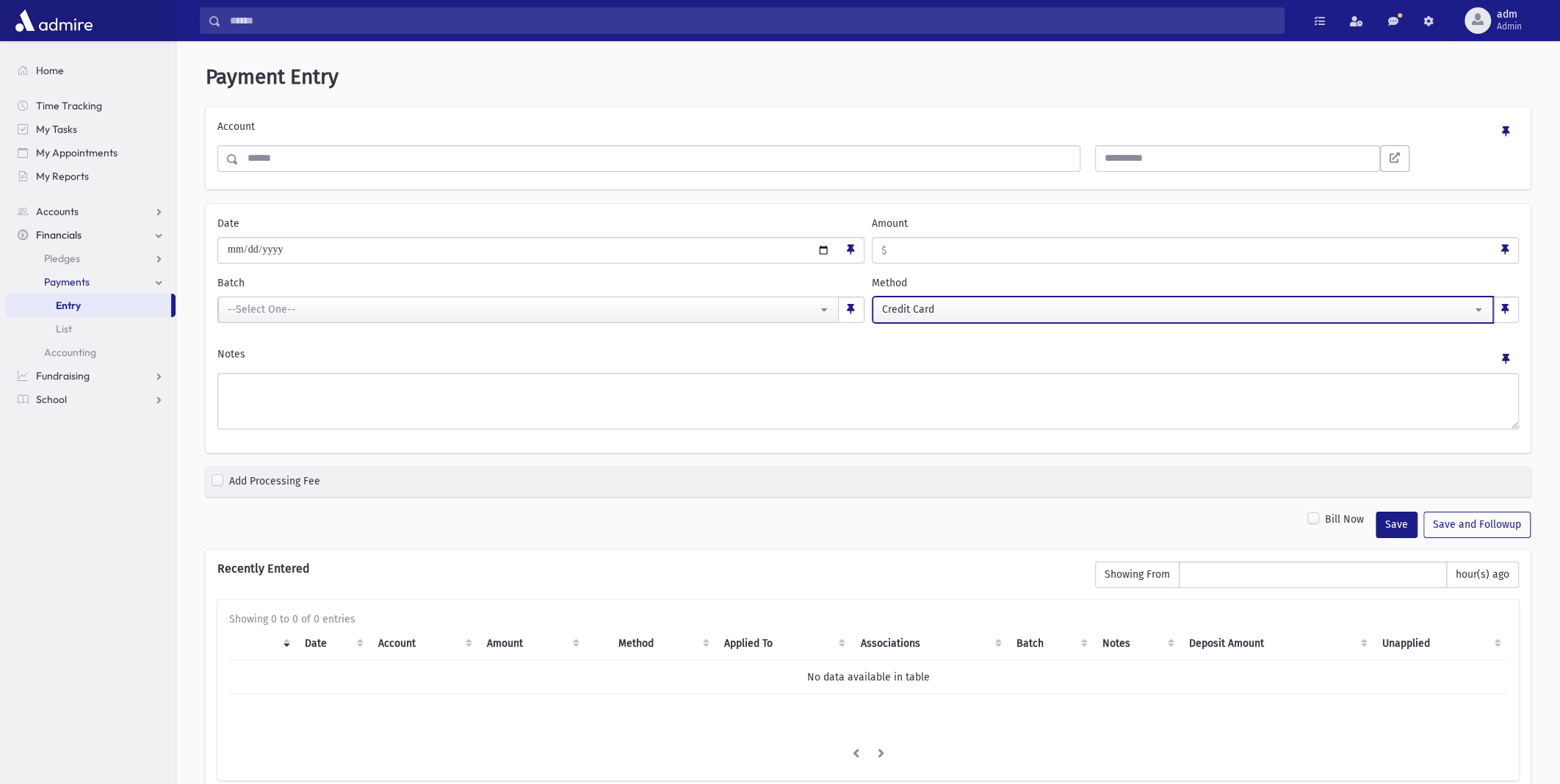
click at [1477, 303] on button "Credit Card" at bounding box center [1182, 310] width 620 height 26
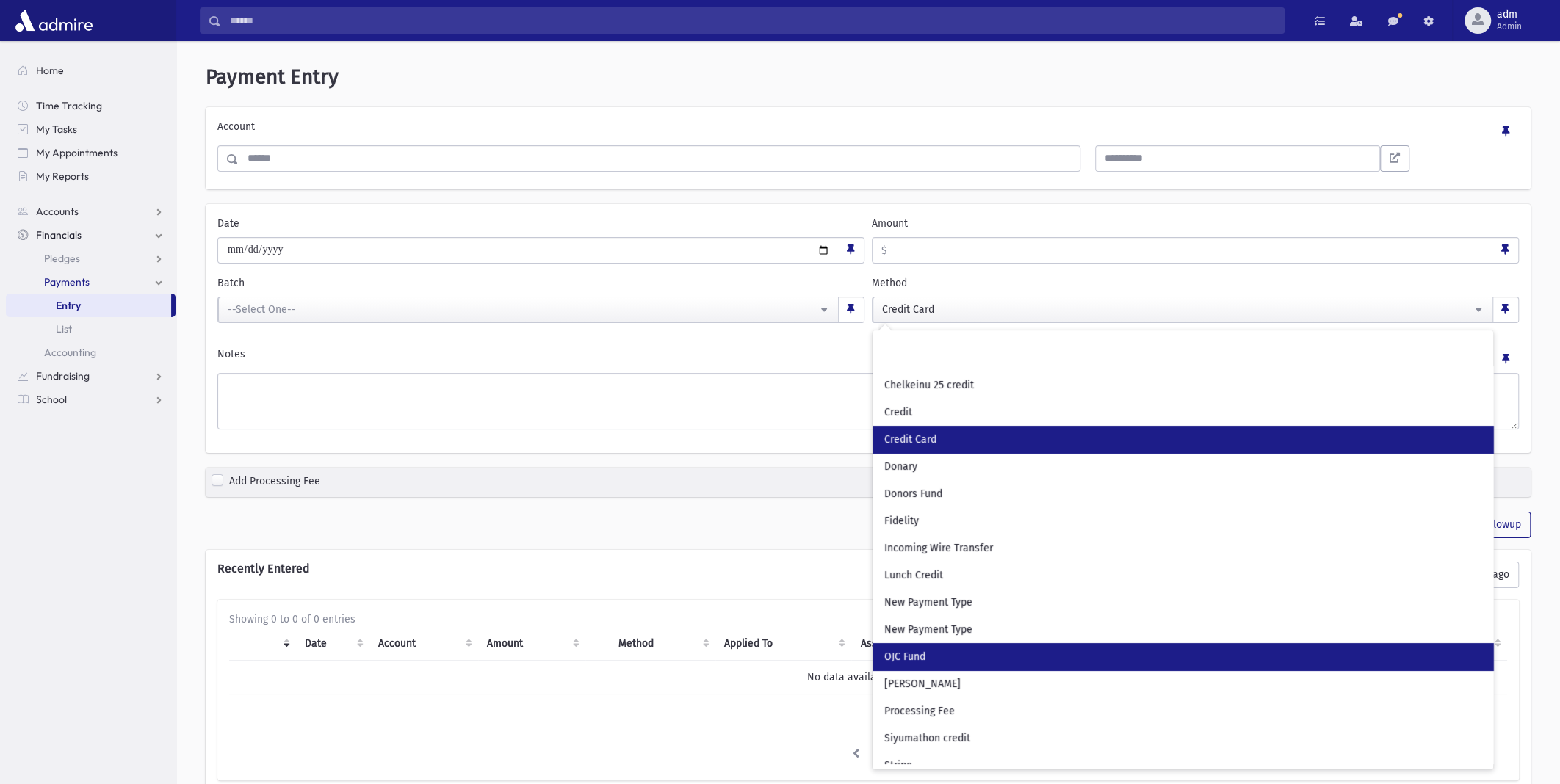
scroll to position [308, 0]
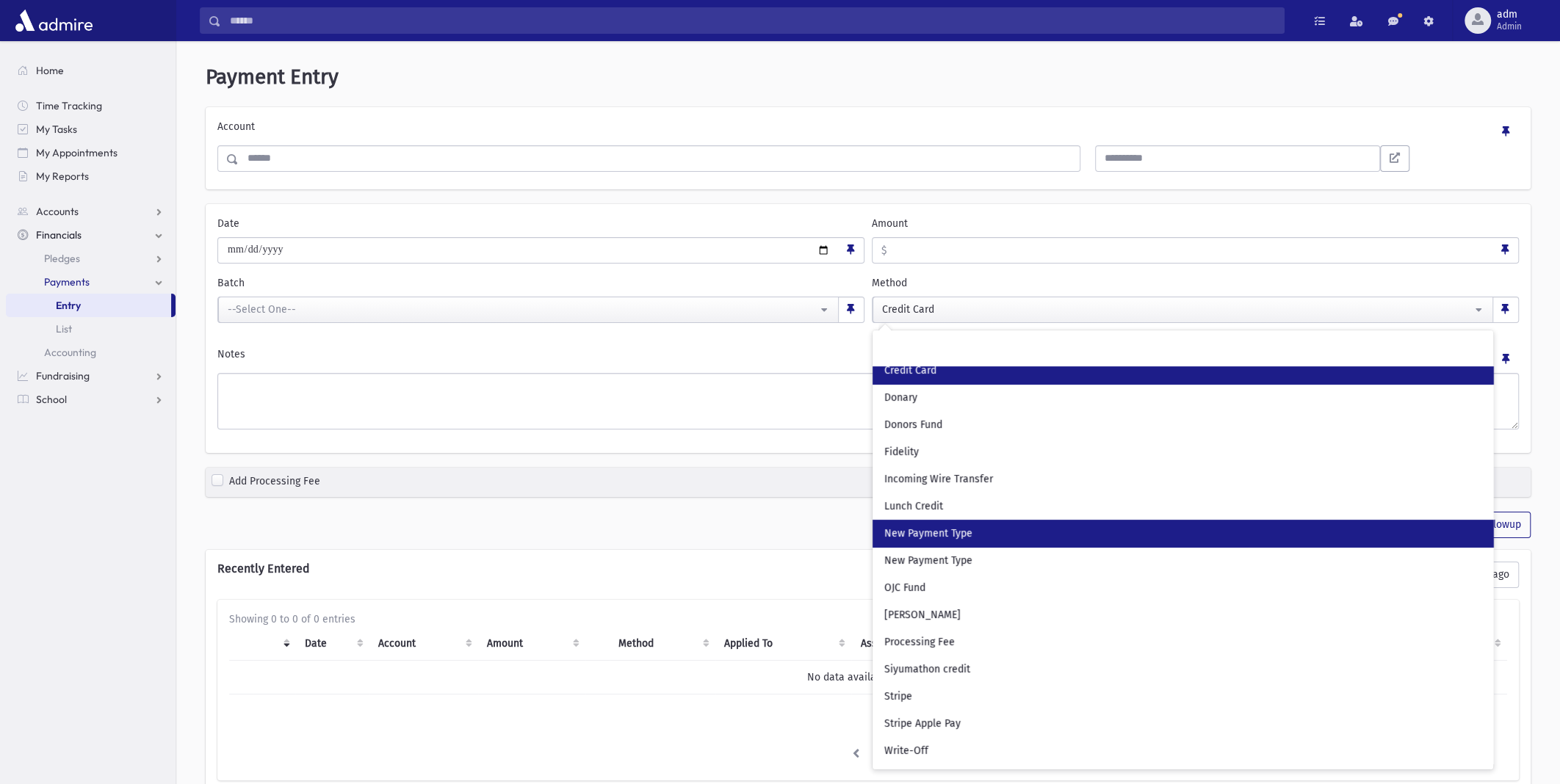
click at [1168, 524] on link "New Payment Type" at bounding box center [1182, 534] width 620 height 27
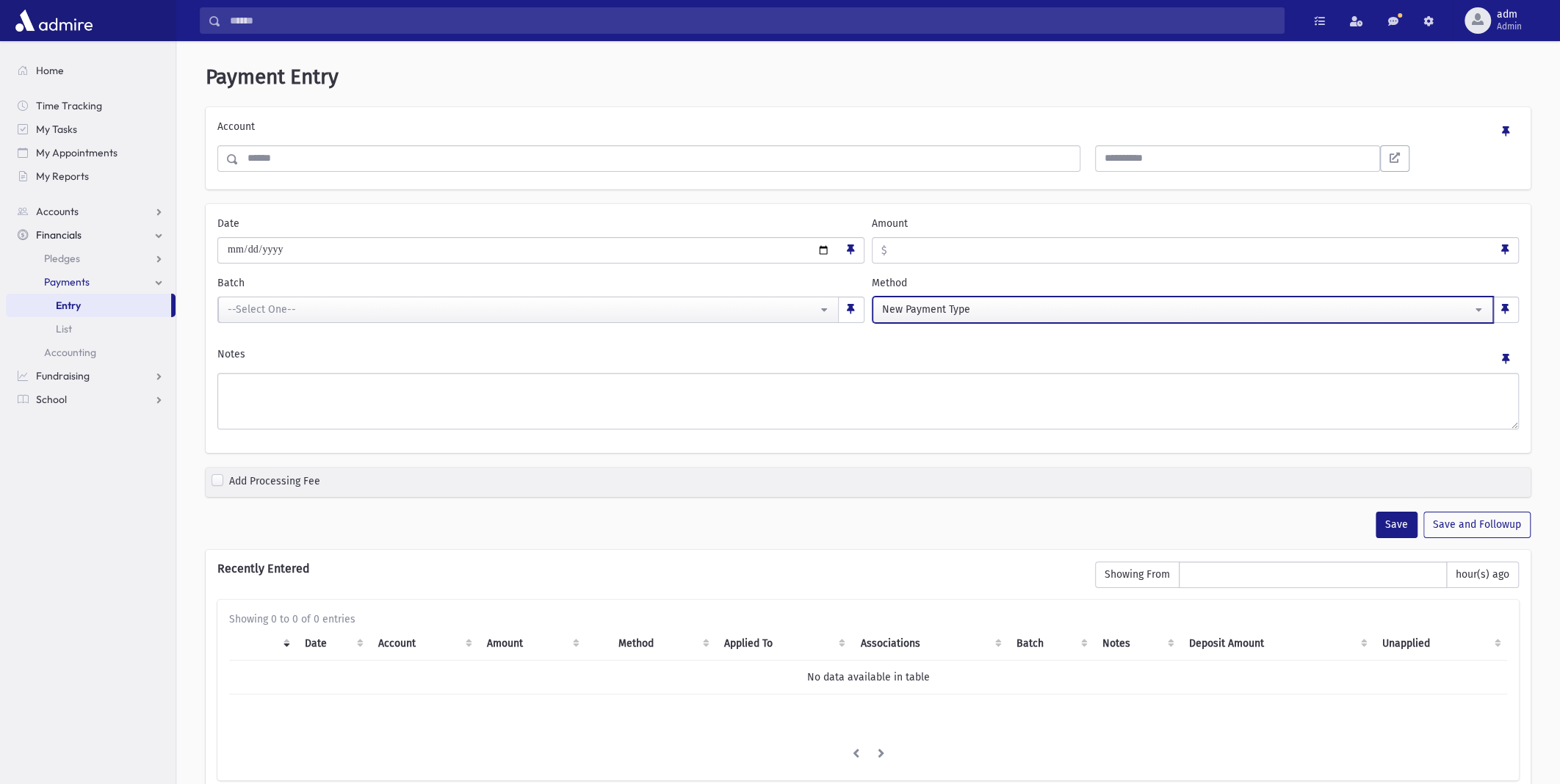
click at [1474, 313] on button "New Payment Type" at bounding box center [1182, 310] width 620 height 26
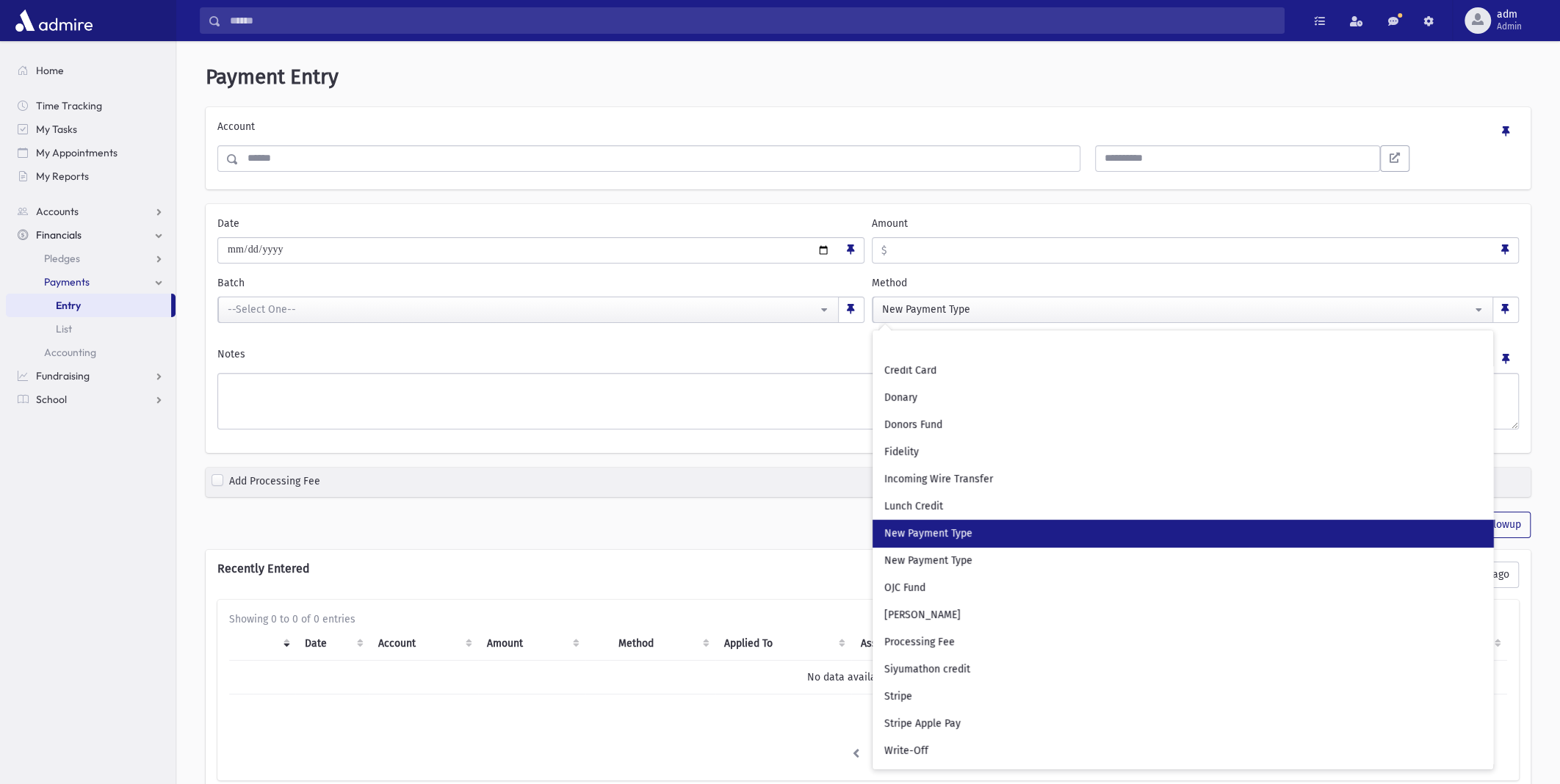
scroll to position [277, 0]
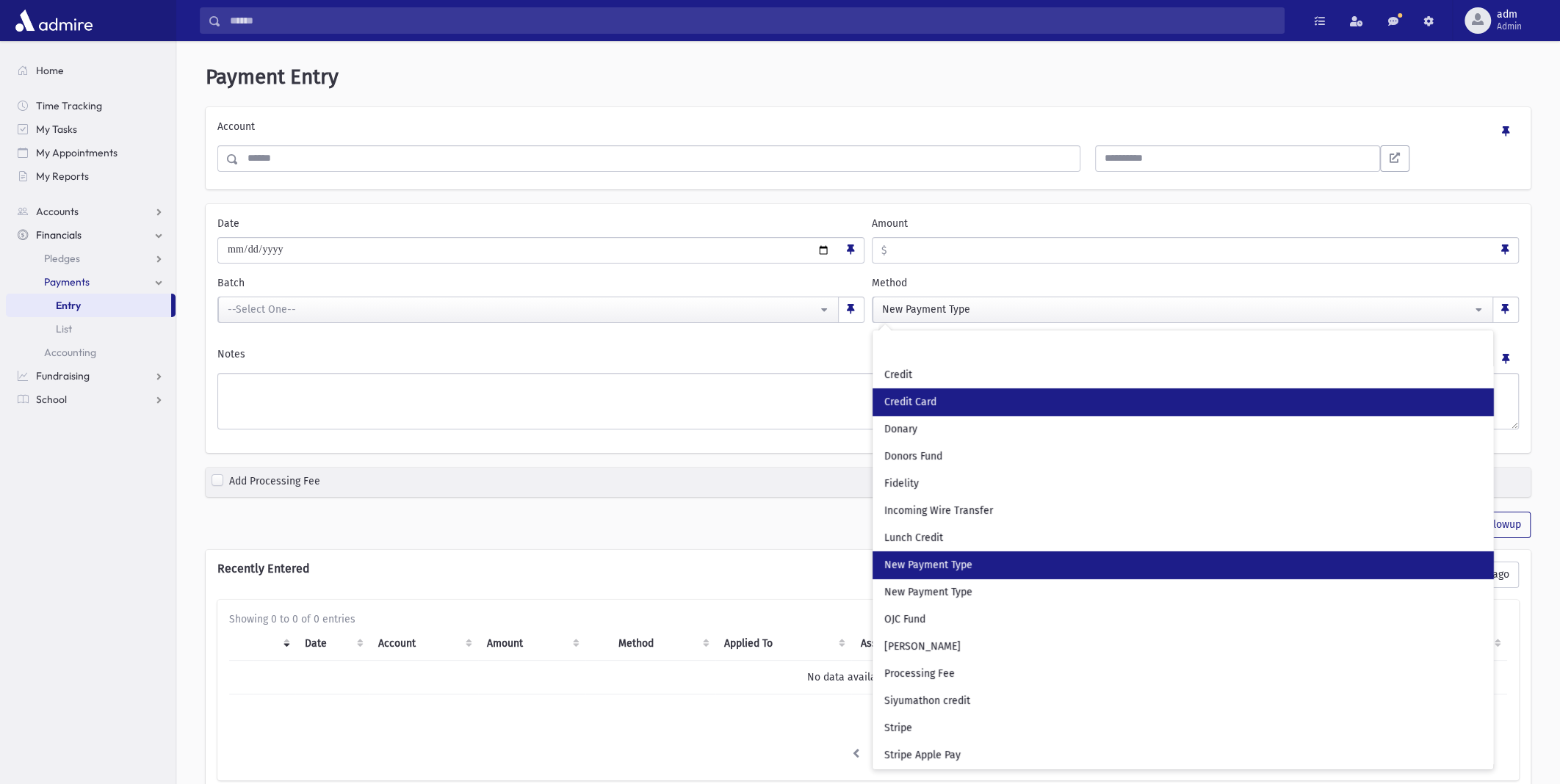
click at [1286, 394] on link "Credit Card" at bounding box center [1182, 402] width 620 height 27
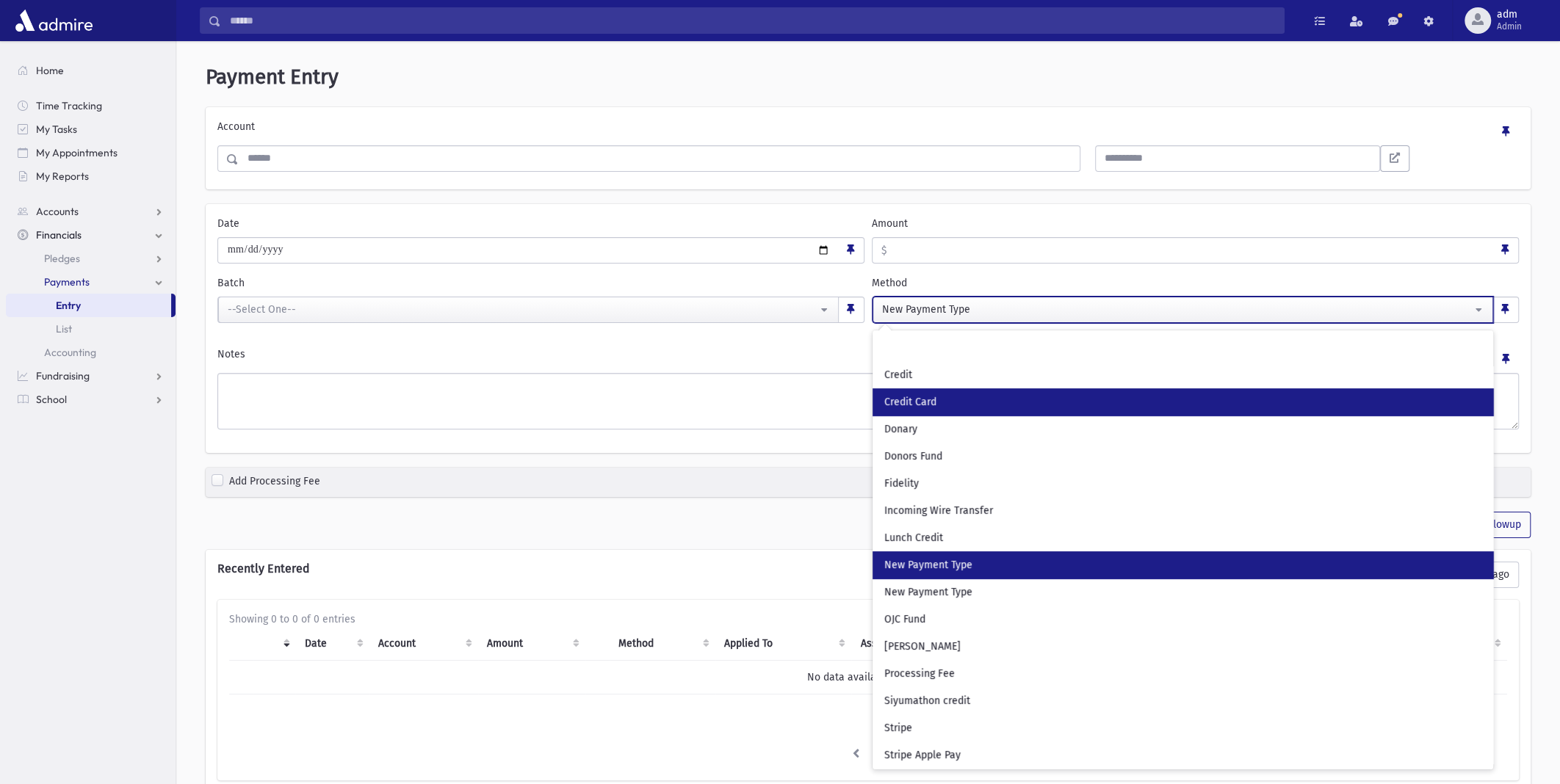
select select "*"
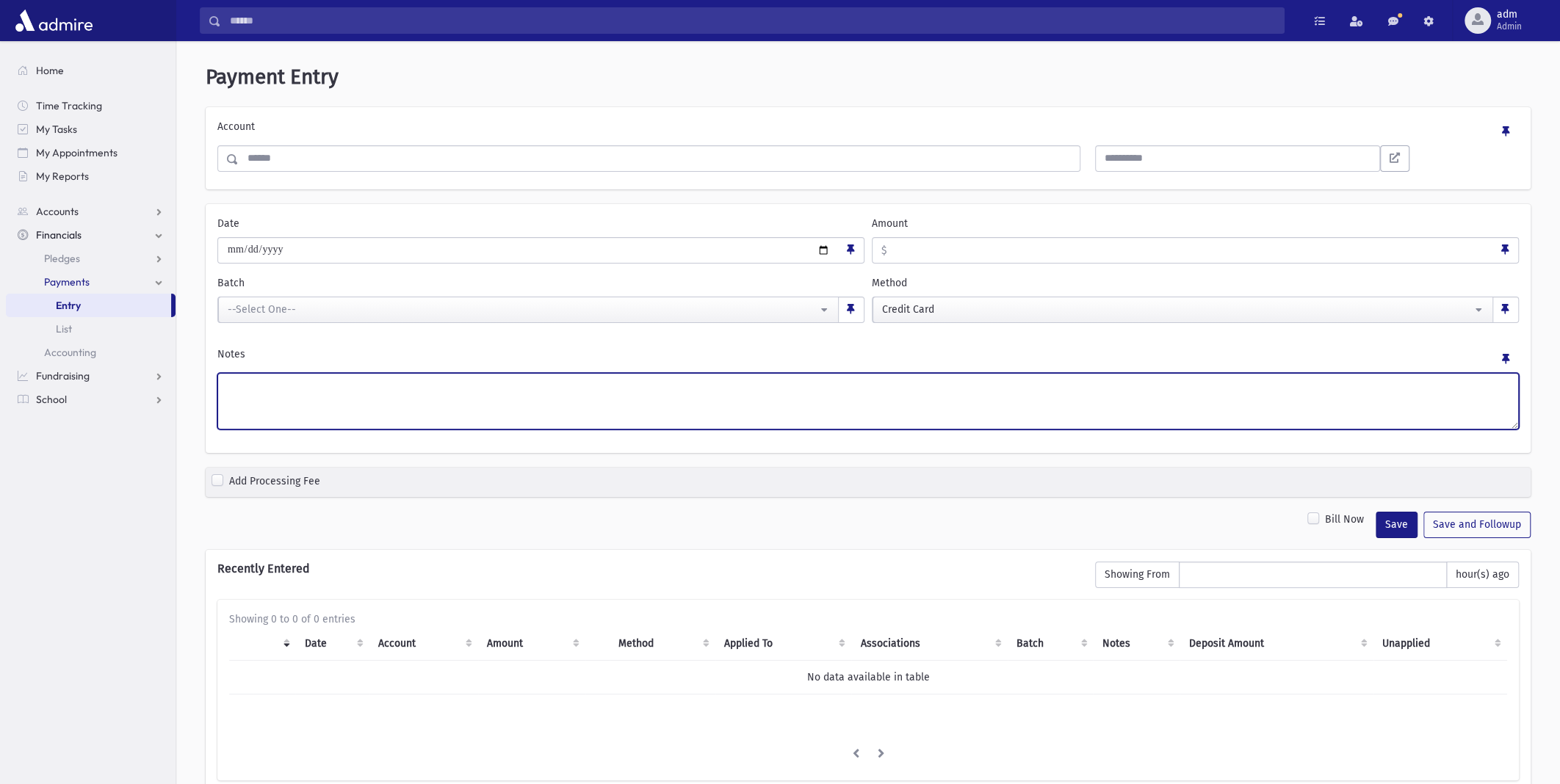
click at [1353, 419] on textarea "Notes" at bounding box center [868, 401] width 1301 height 56
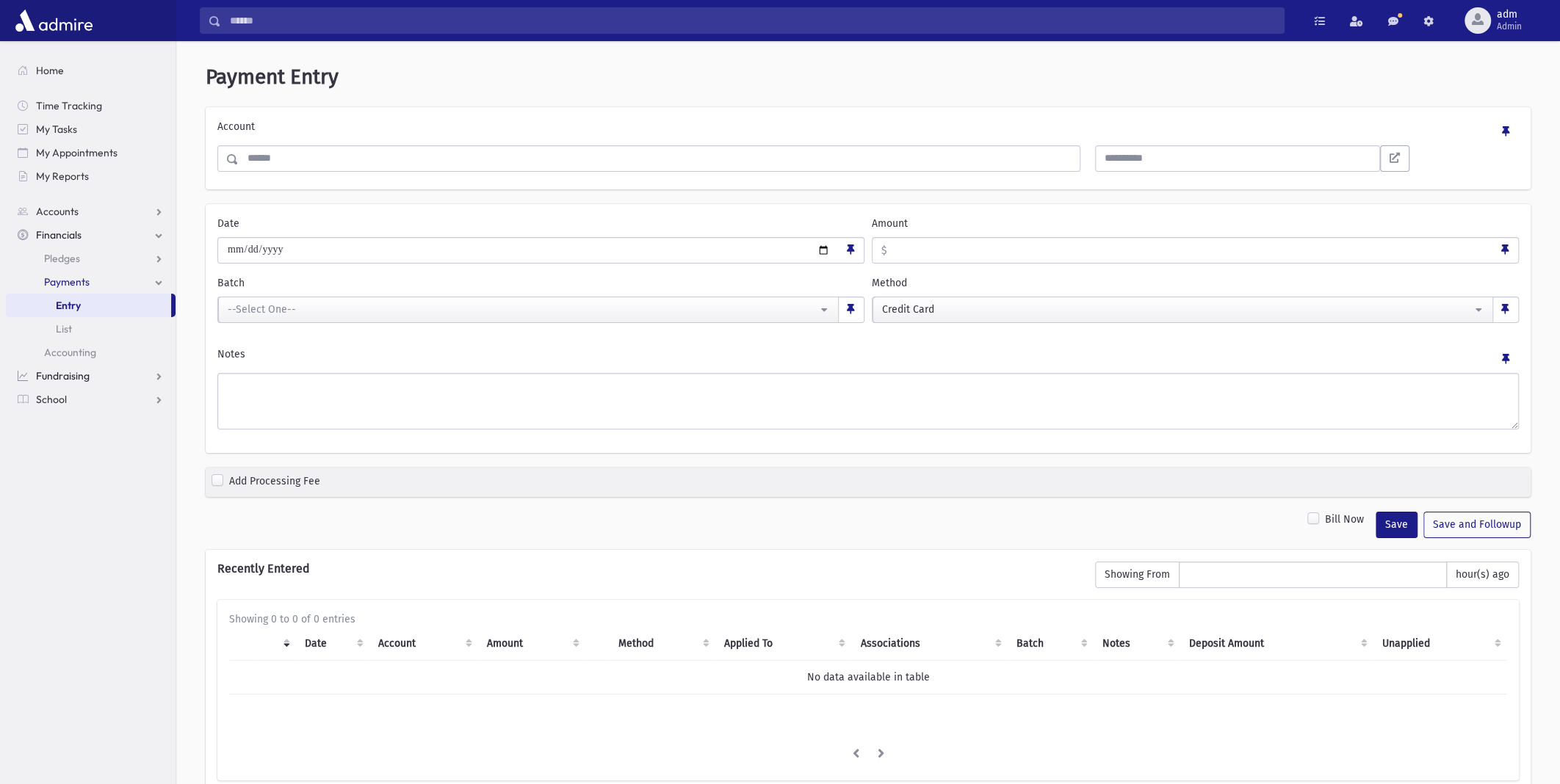
click at [88, 377] on span "Fundraising" at bounding box center [62, 376] width 53 height 14
click at [86, 282] on span "My Accounts" at bounding box center [74, 282] width 59 height 14
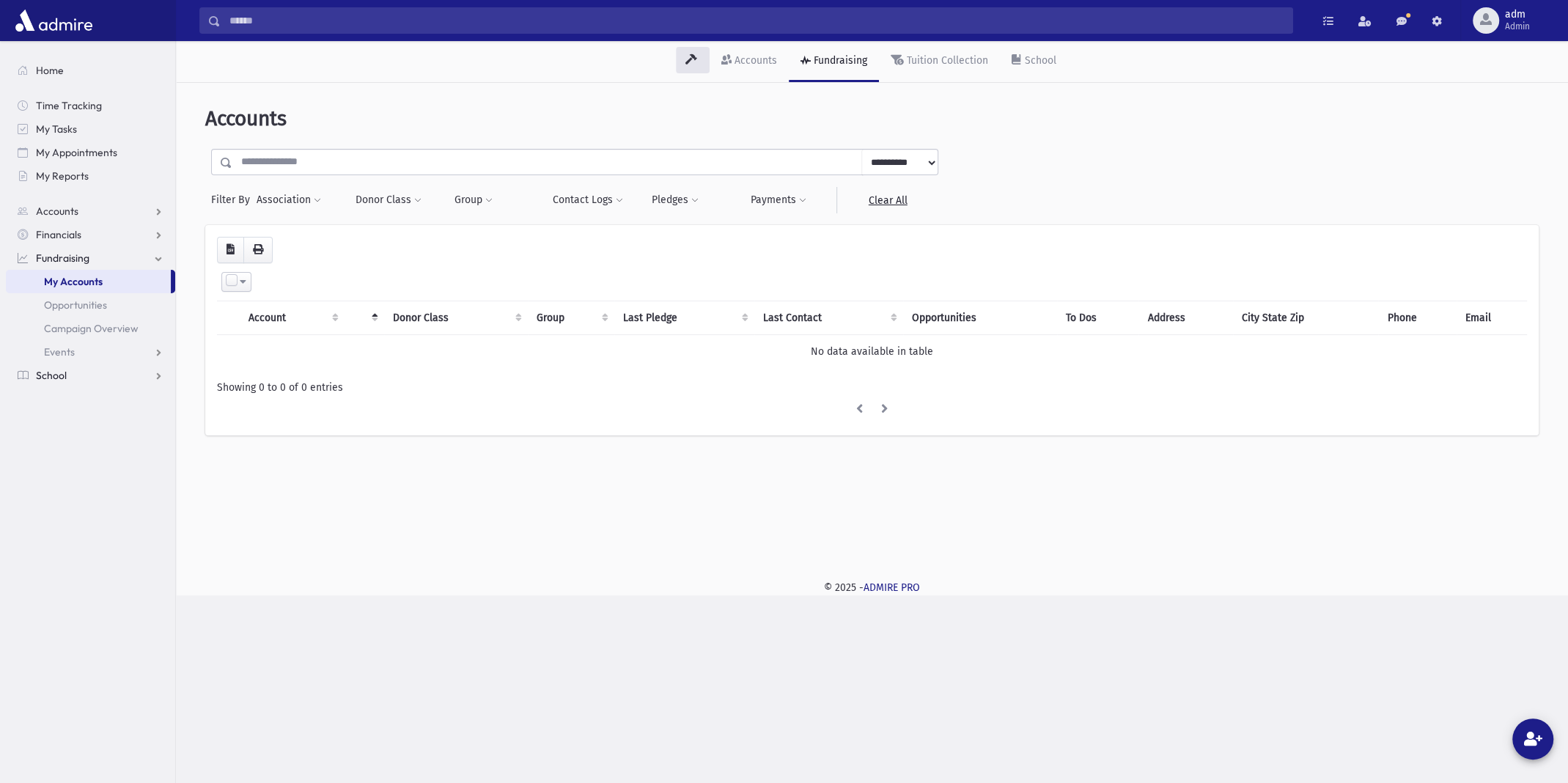
click at [41, 379] on span "School" at bounding box center [51, 375] width 31 height 14
click at [72, 233] on span "Financials" at bounding box center [59, 235] width 46 height 14
click at [59, 289] on link "Payments" at bounding box center [91, 281] width 170 height 23
click at [65, 303] on span "Entry" at bounding box center [68, 306] width 25 height 14
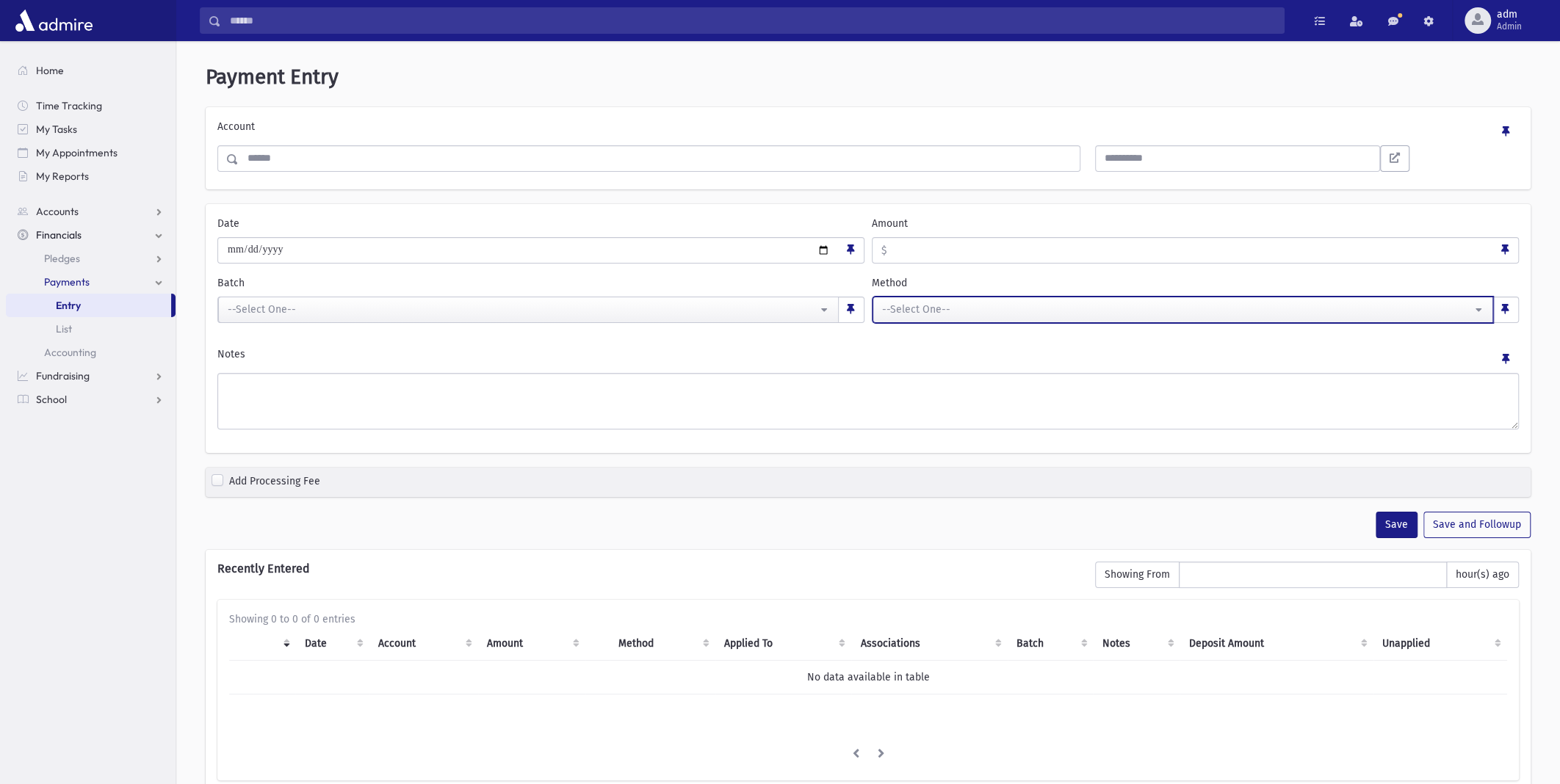
click at [1472, 313] on button "--Select One--" at bounding box center [1182, 310] width 620 height 26
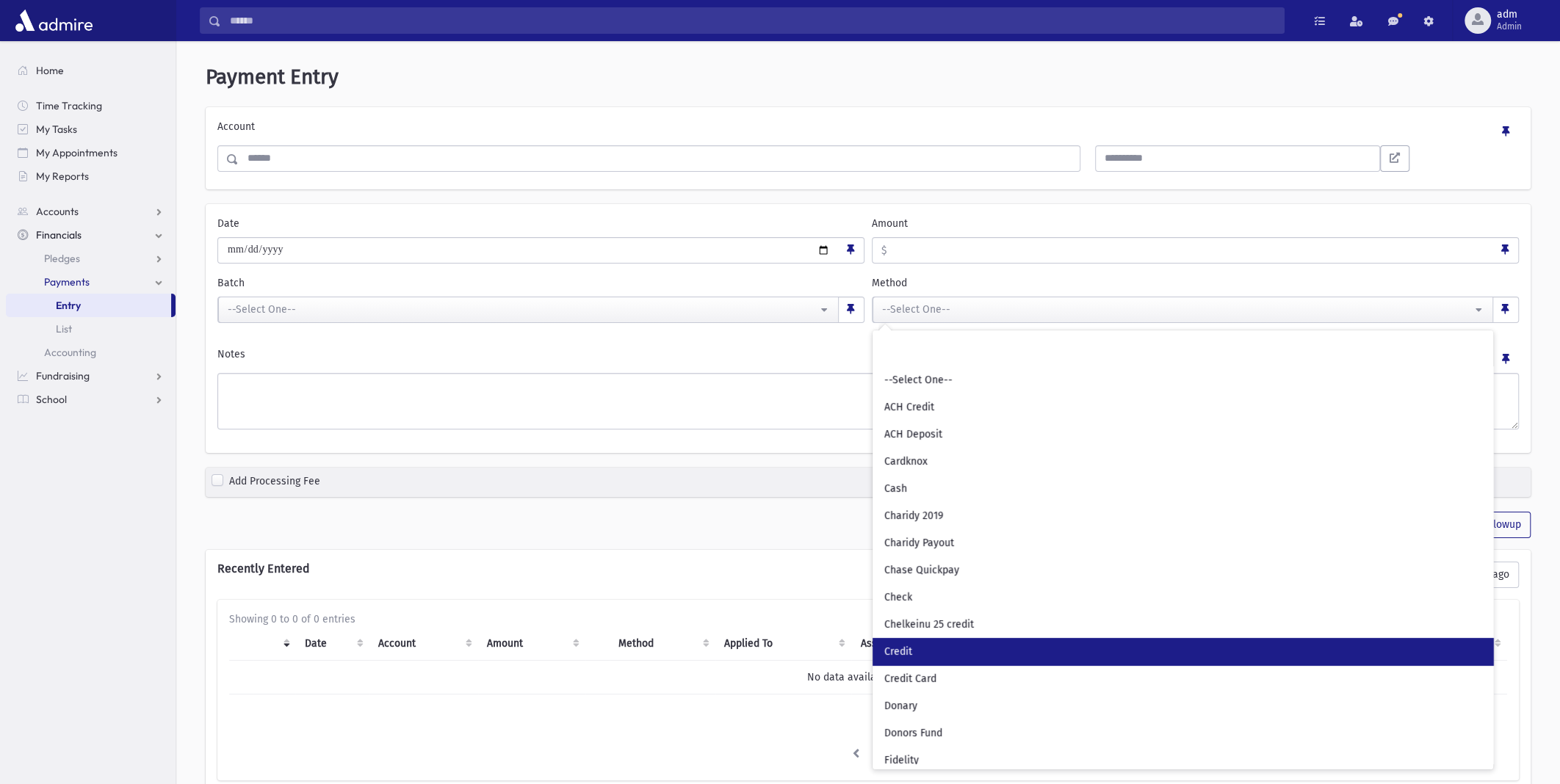
click at [925, 655] on link "Credit" at bounding box center [1182, 652] width 620 height 27
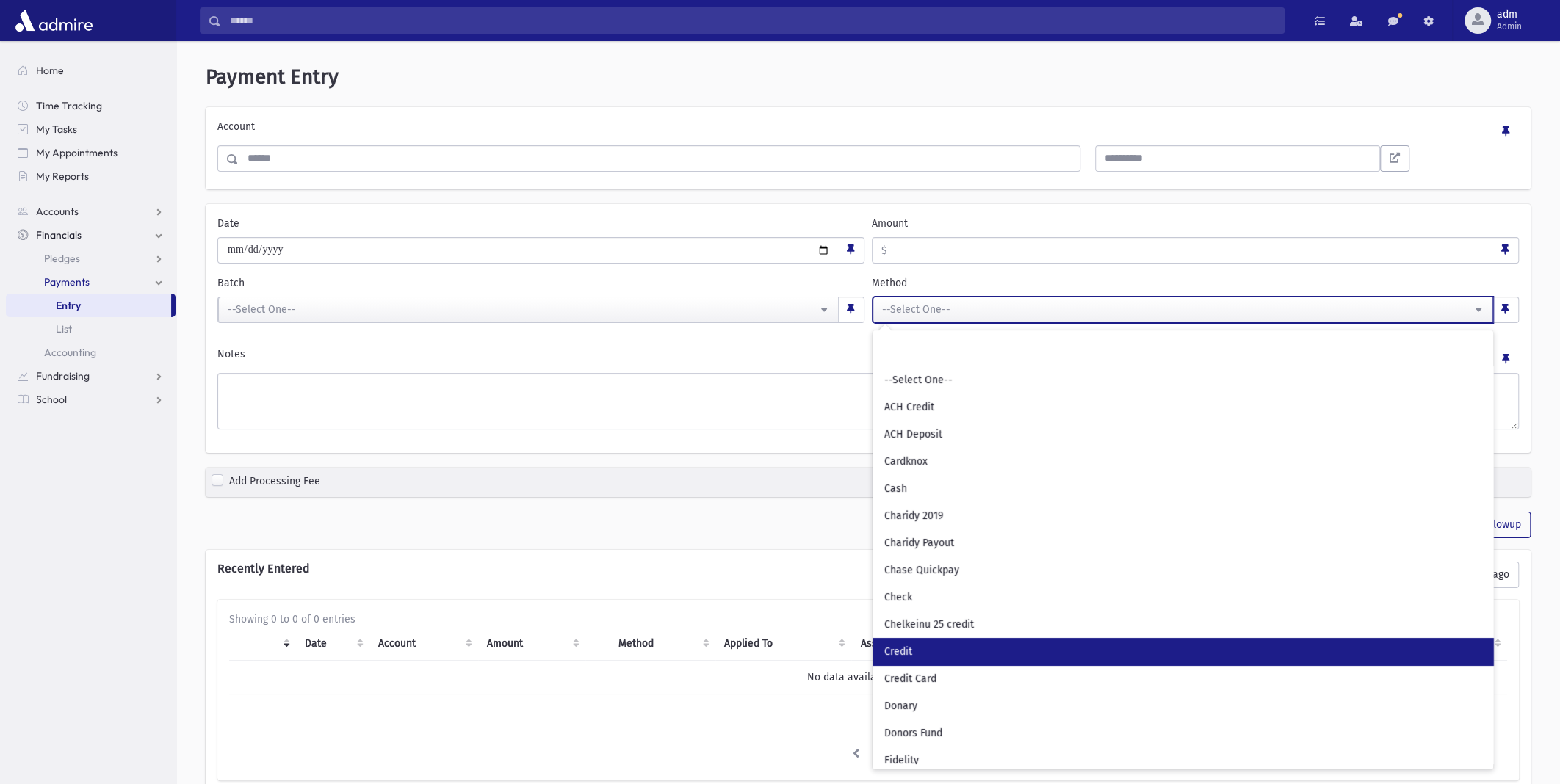
select select "*"
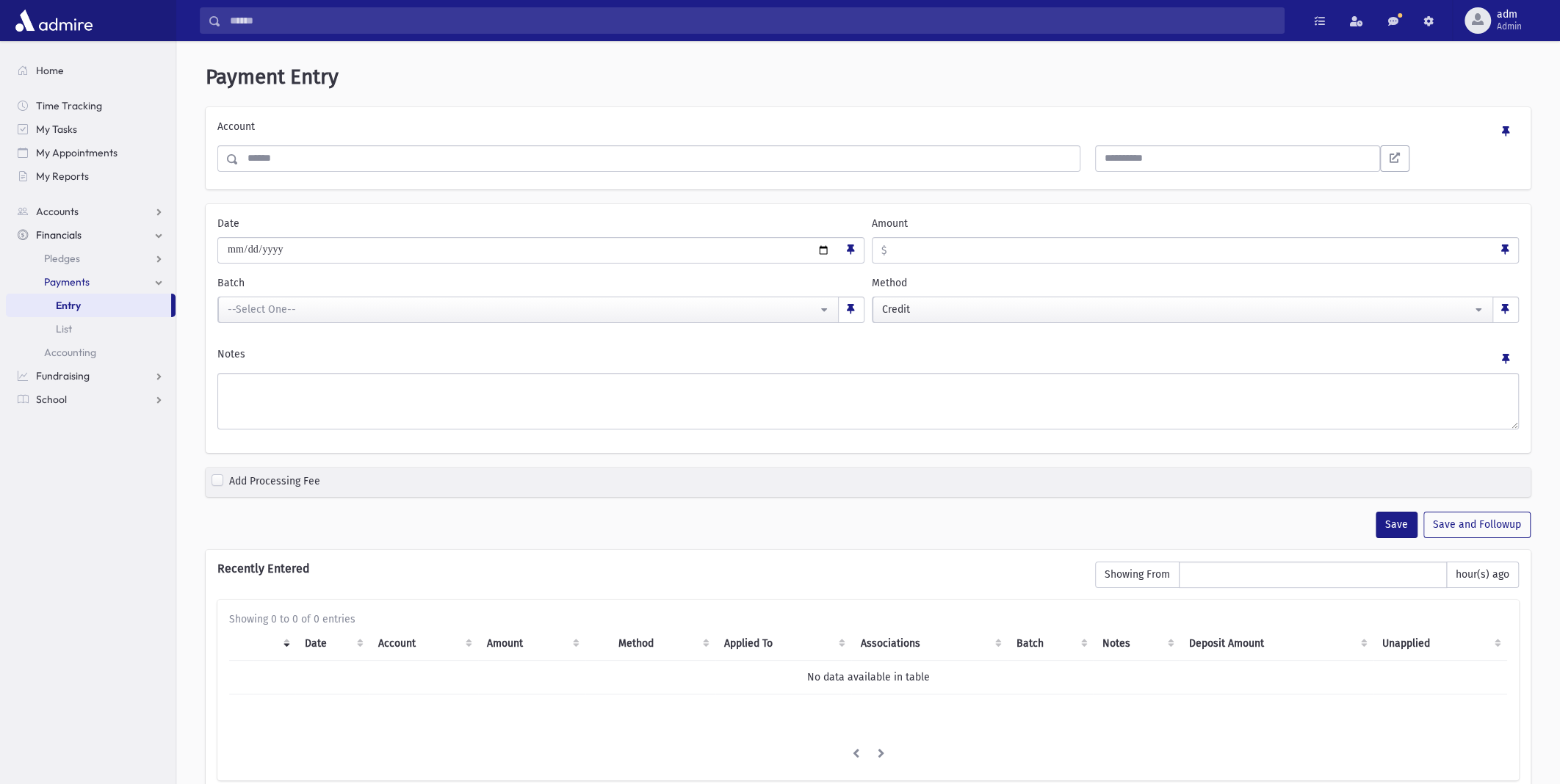
click at [229, 479] on label "Add Processing Fee" at bounding box center [274, 482] width 91 height 17
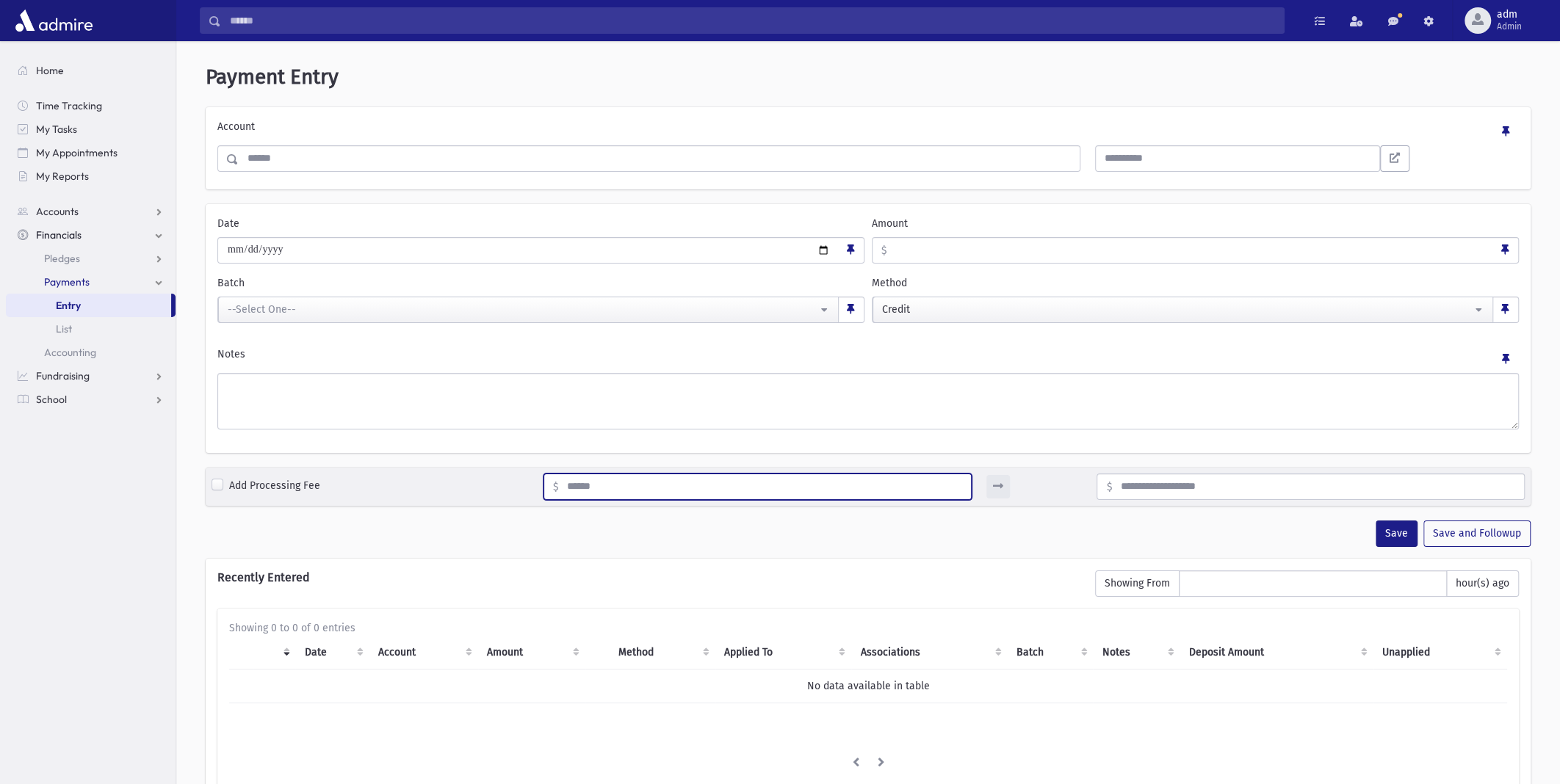
type input "*"
click at [229, 481] on label "Add Processing Fee" at bounding box center [274, 486] width 91 height 17
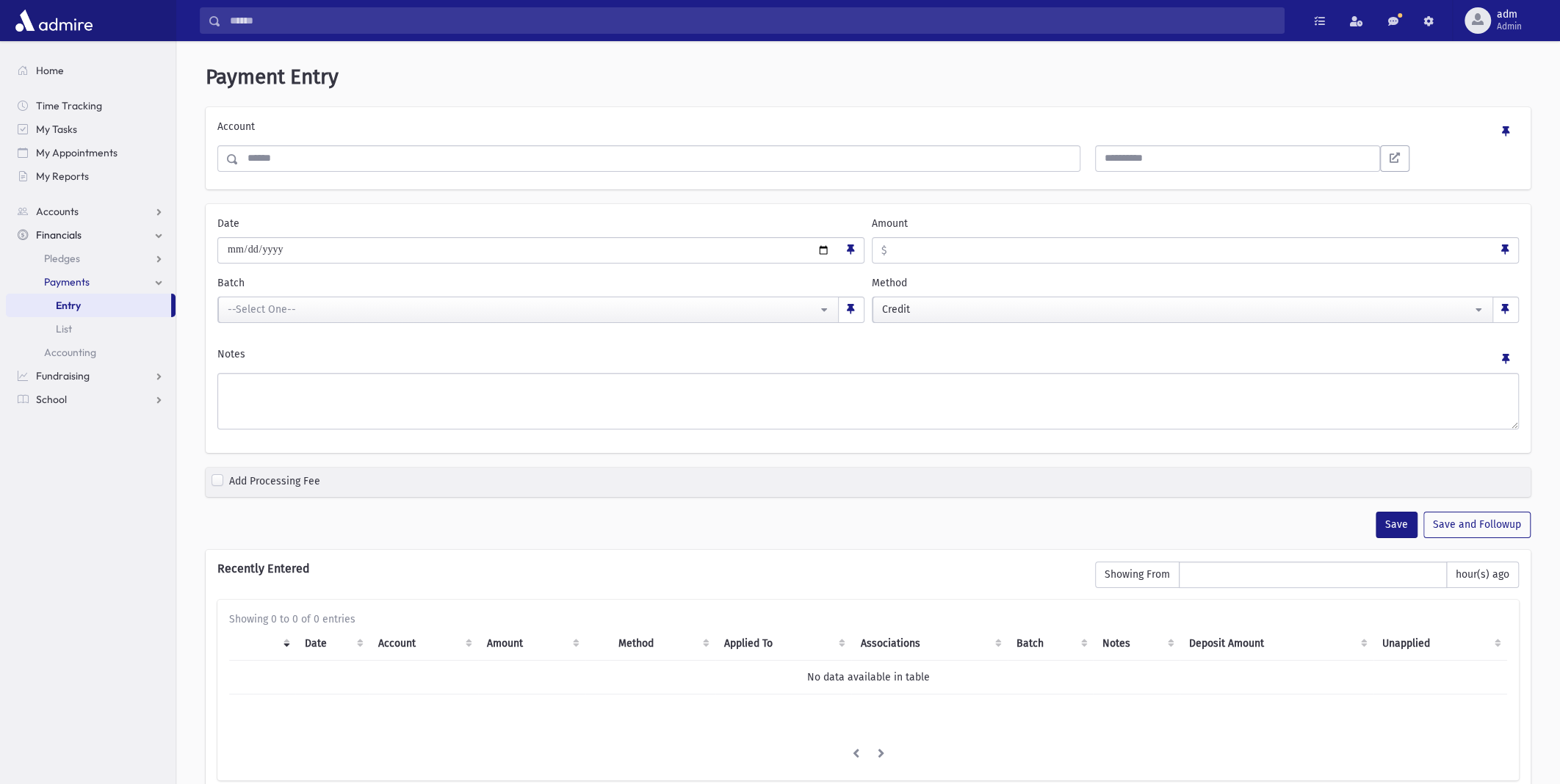
click at [953, 256] on input "Amount" at bounding box center [1189, 250] width 607 height 26
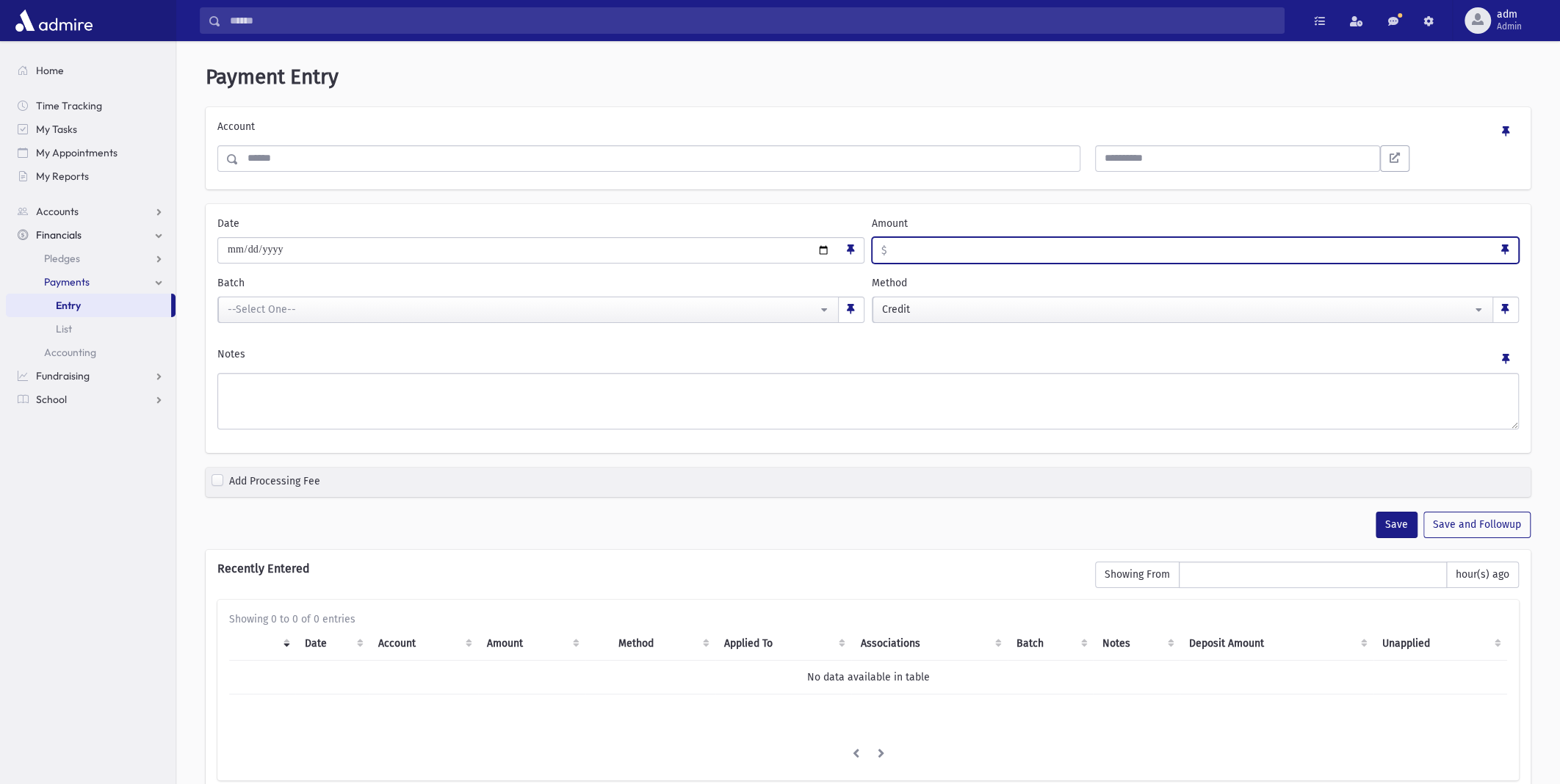
type input "**"
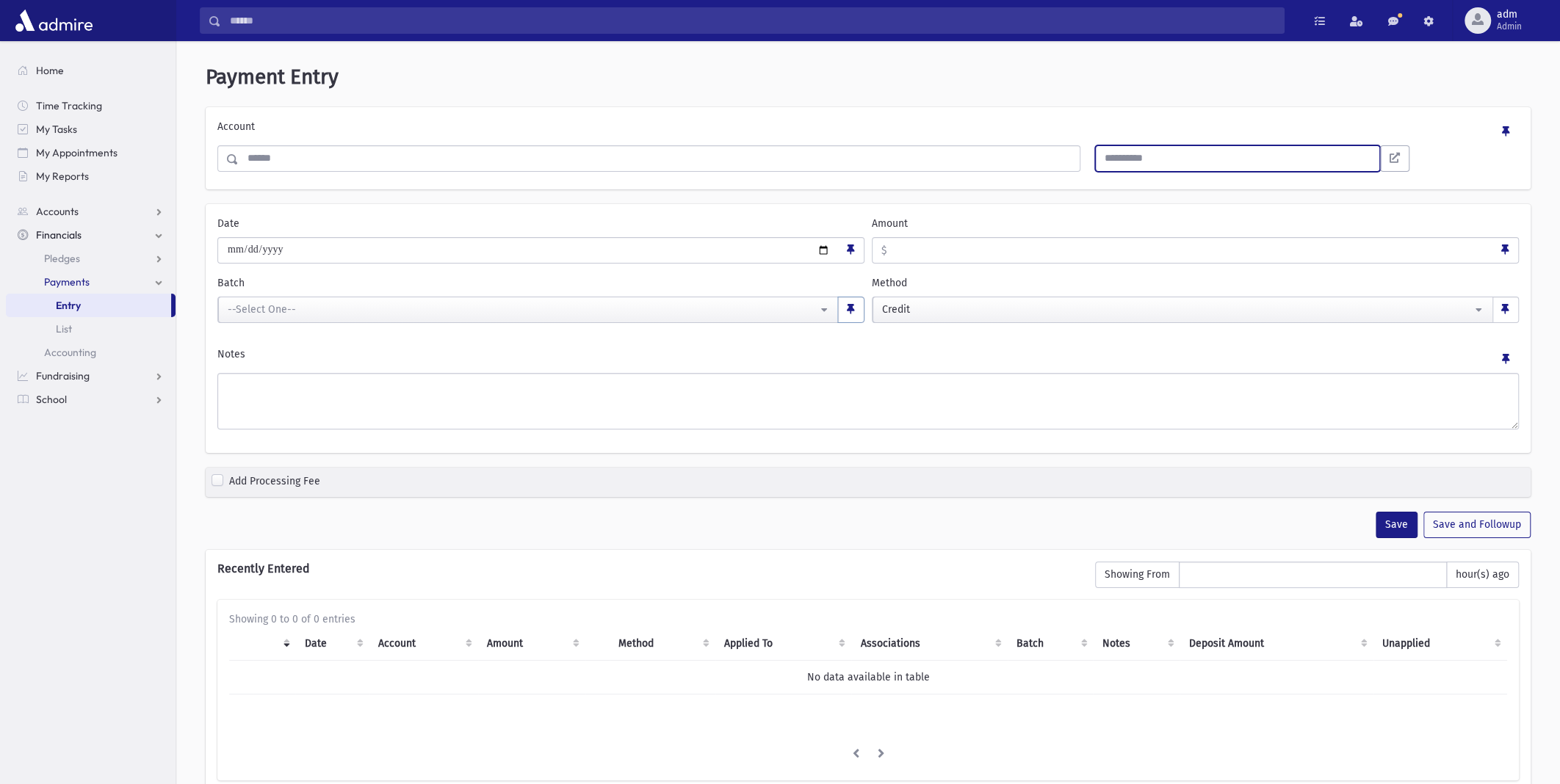
click at [1143, 156] on input "number" at bounding box center [1237, 158] width 285 height 26
click at [832, 159] on input "Search" at bounding box center [659, 158] width 841 height 26
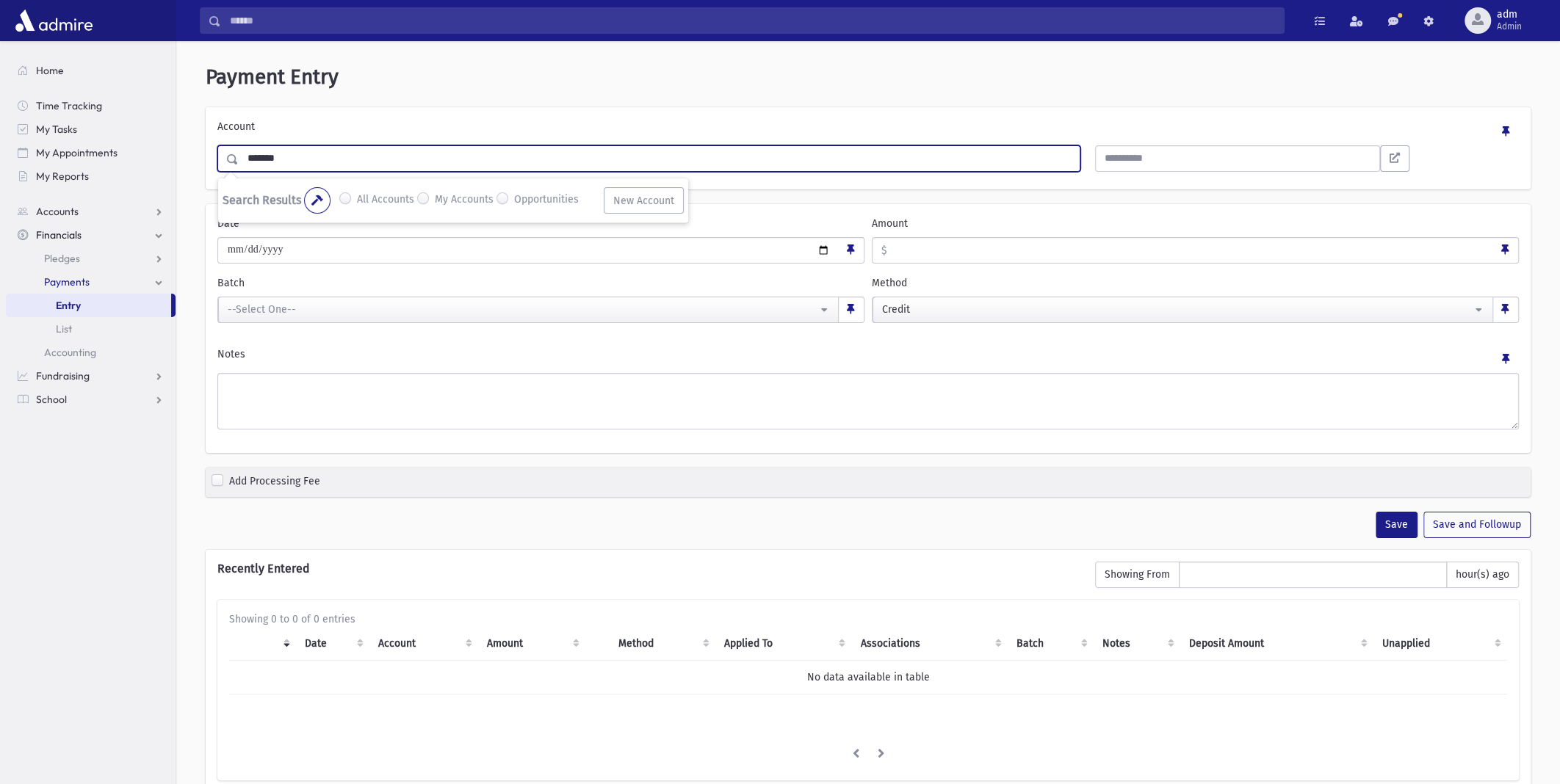
type input "*******"
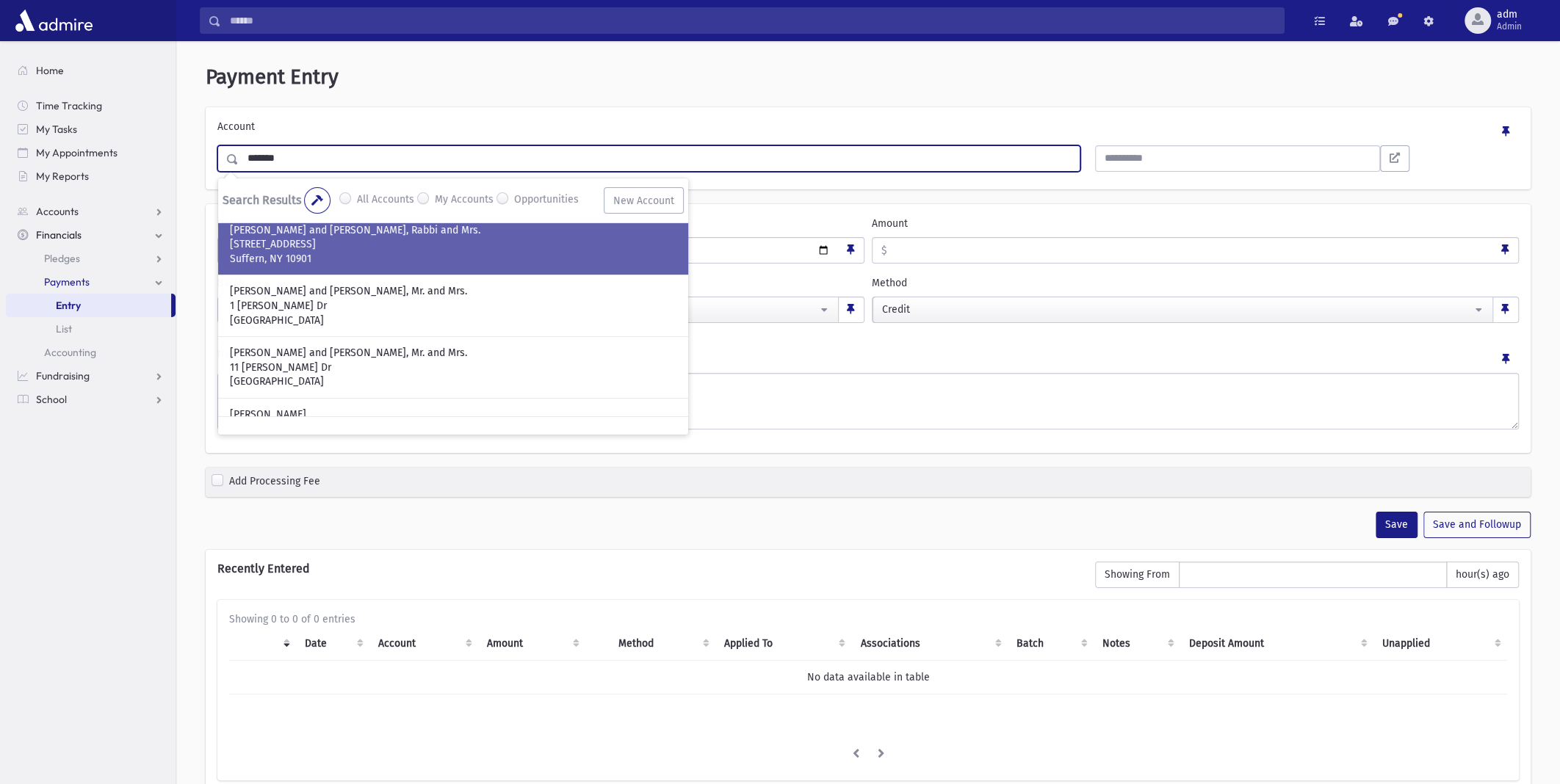
scroll to position [147, 0]
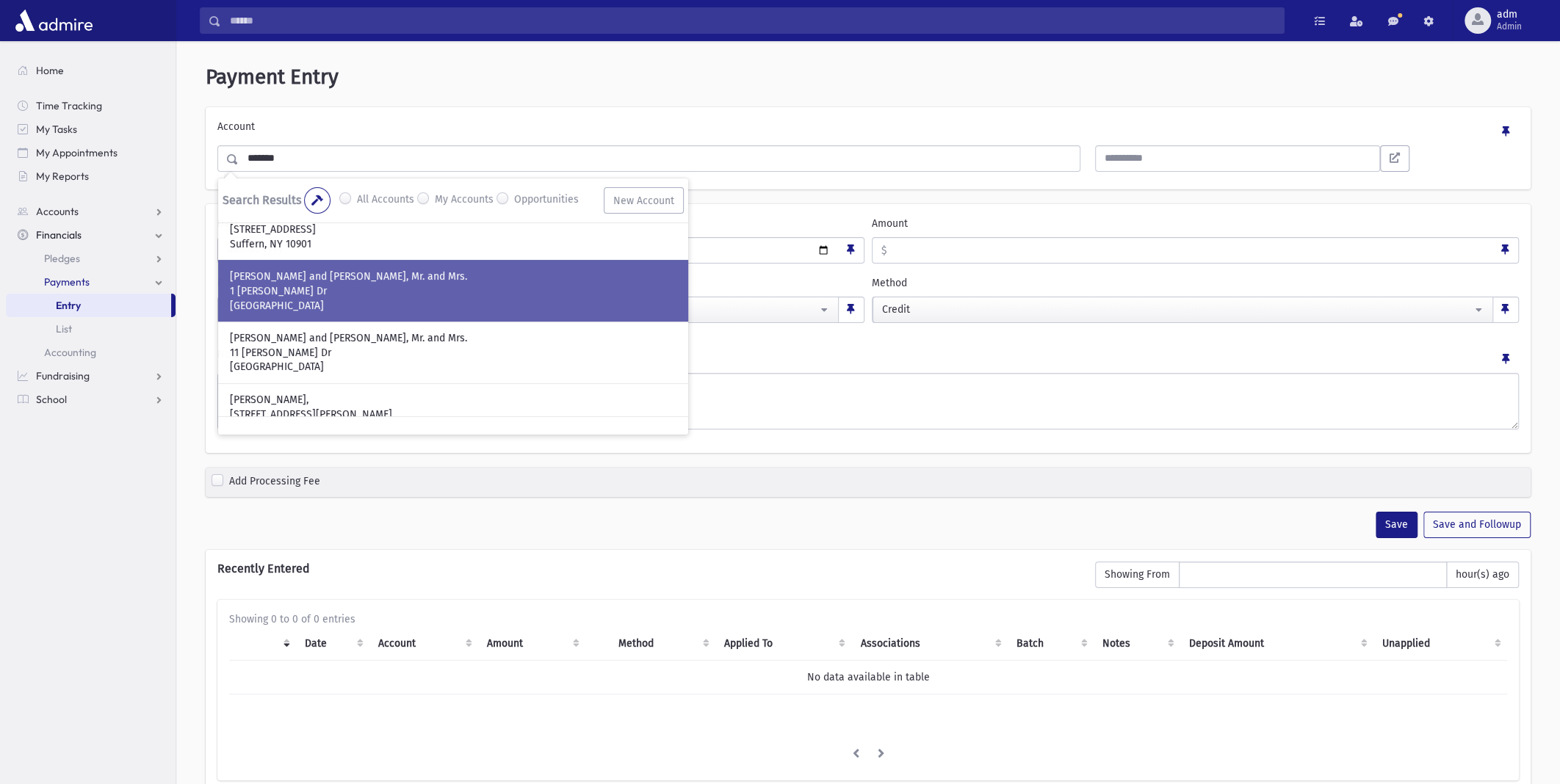
click at [360, 284] on p "1 Matthew Dr" at bounding box center [453, 292] width 447 height 15
type input "**"
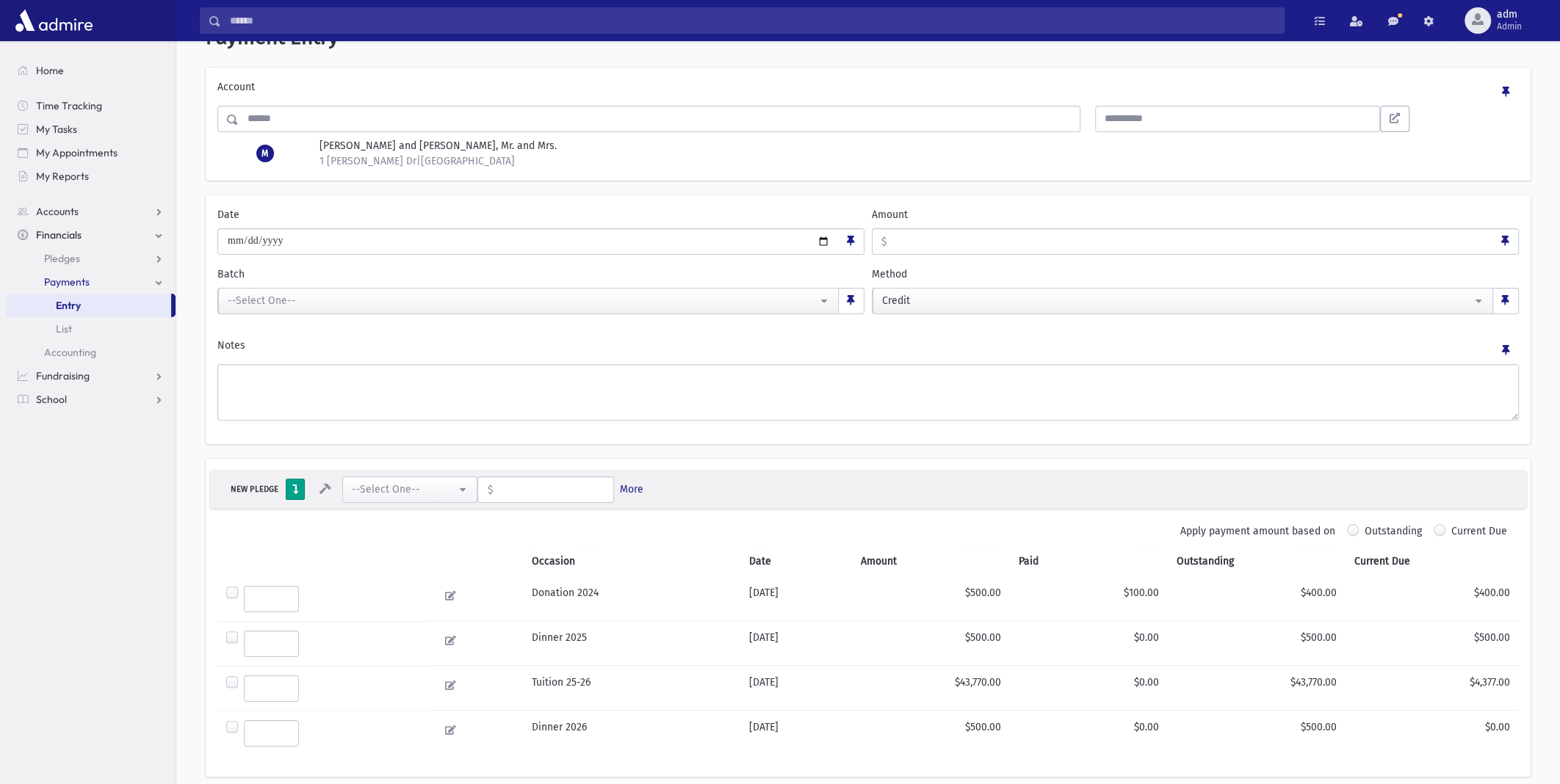
scroll to position [0, 0]
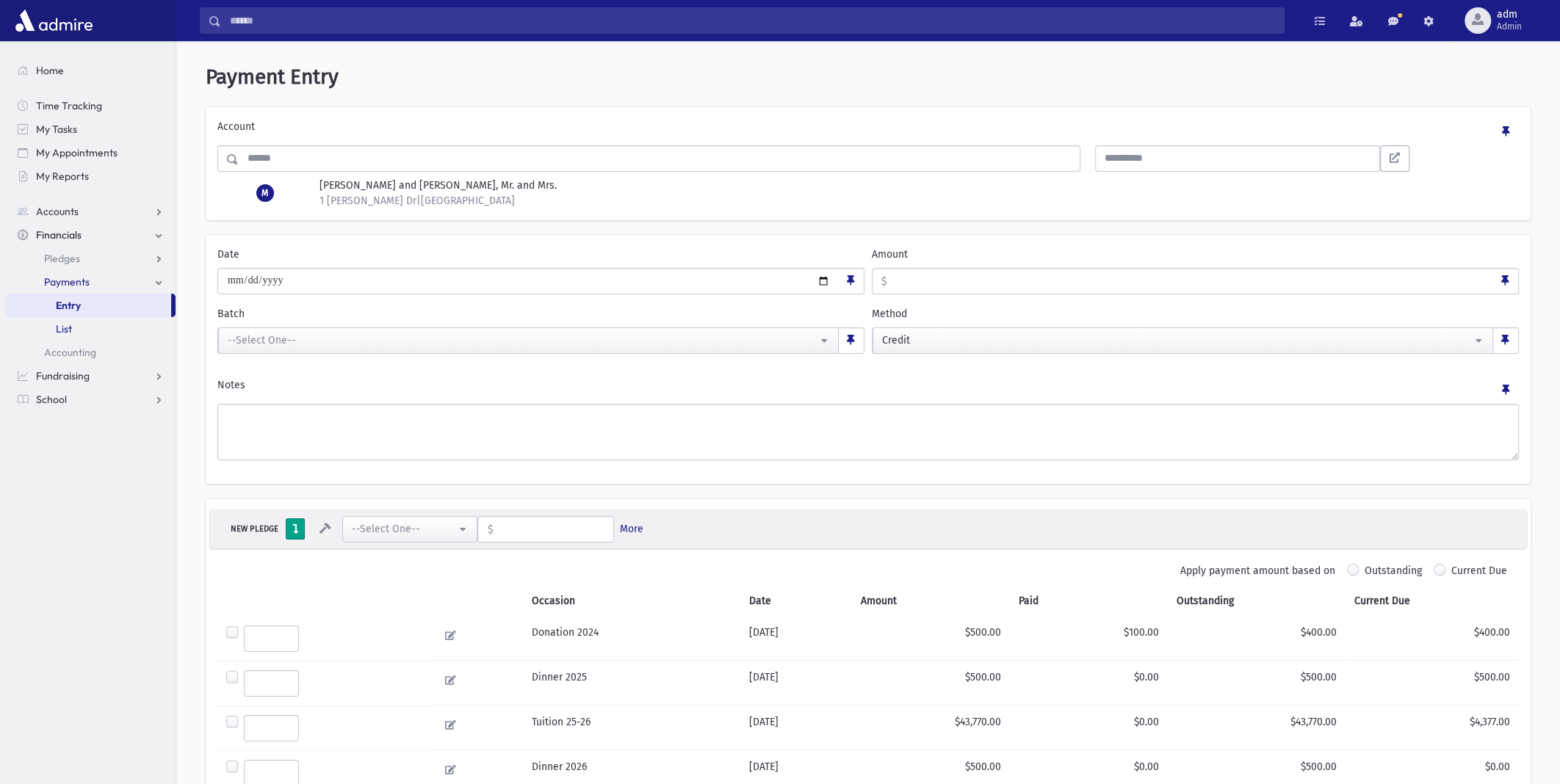
click at [66, 329] on span "List" at bounding box center [63, 329] width 16 height 14
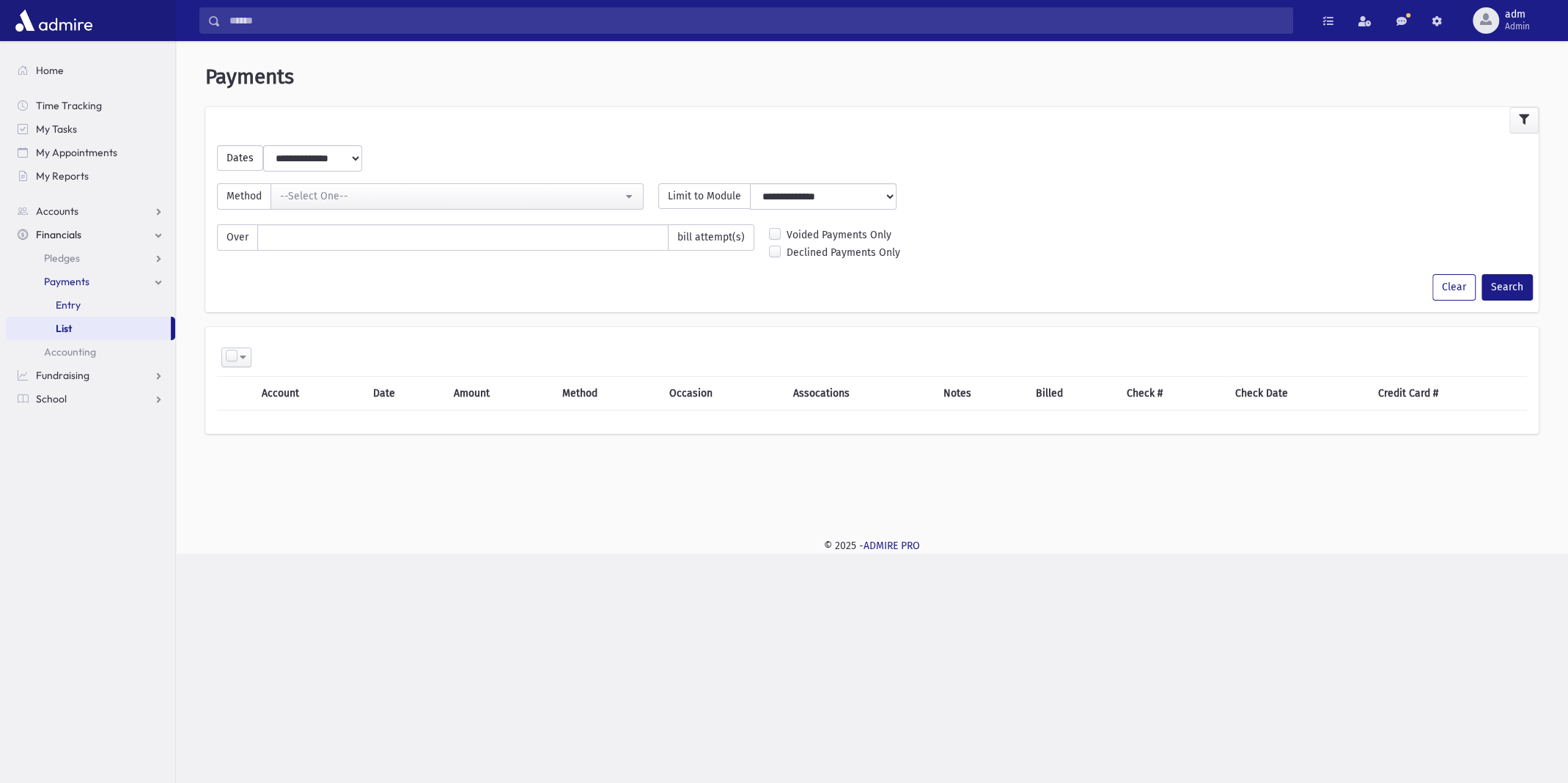
click at [64, 300] on span "Entry" at bounding box center [68, 306] width 25 height 14
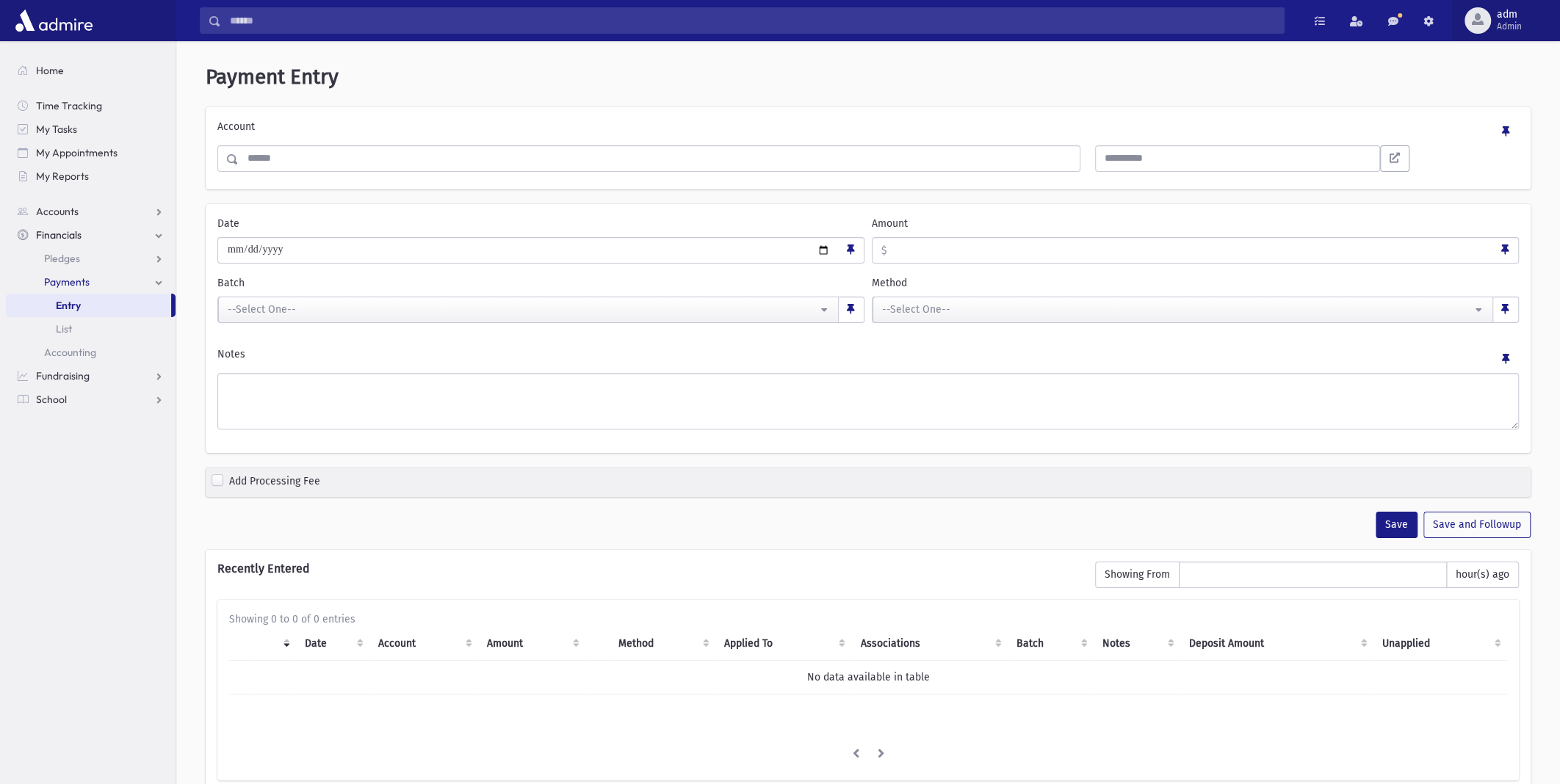
click at [1512, 12] on span "adm" at bounding box center [1509, 15] width 25 height 12
click at [1476, 213] on link "Manage Logins" at bounding box center [1498, 216] width 117 height 27
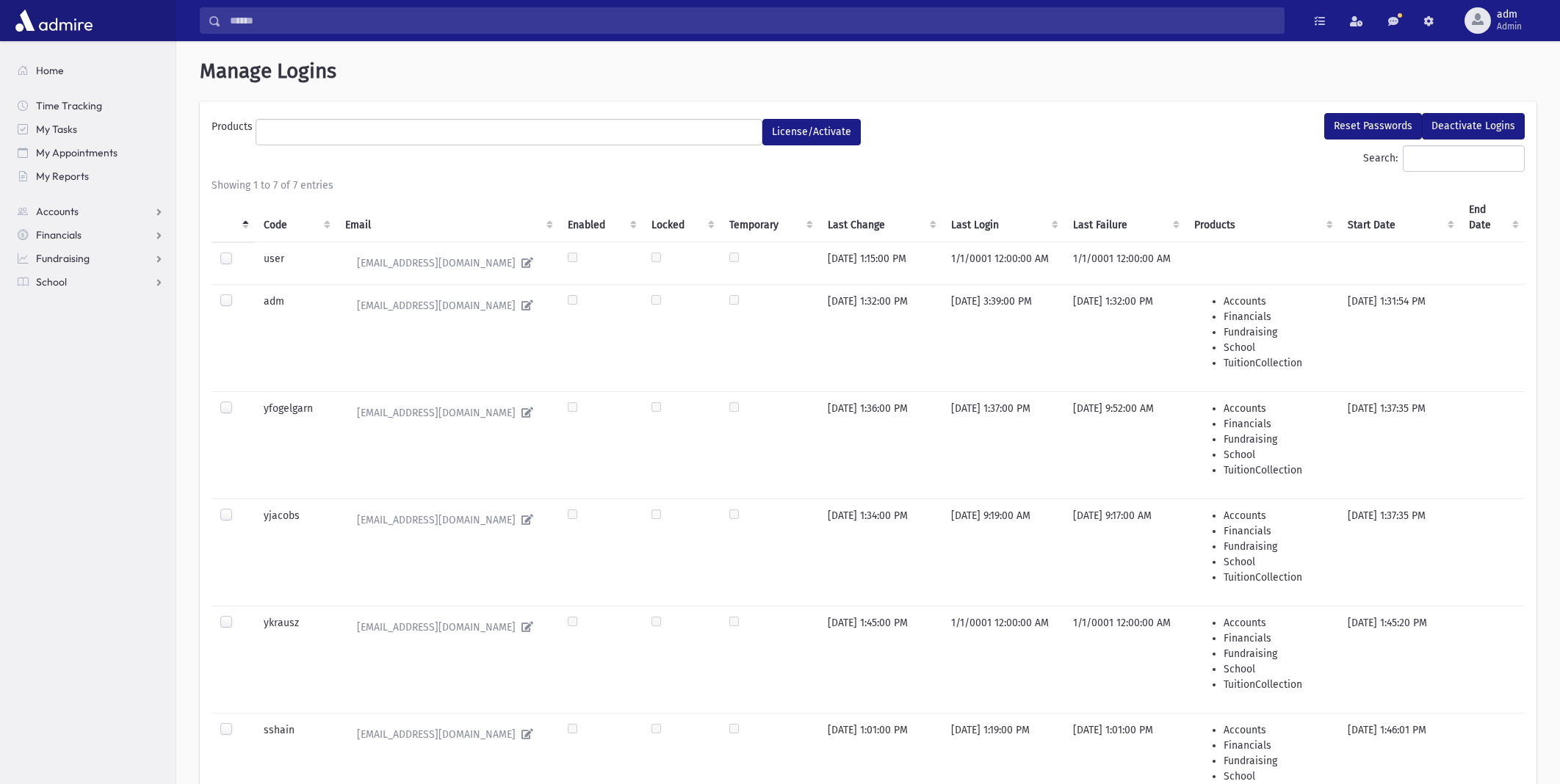
select select
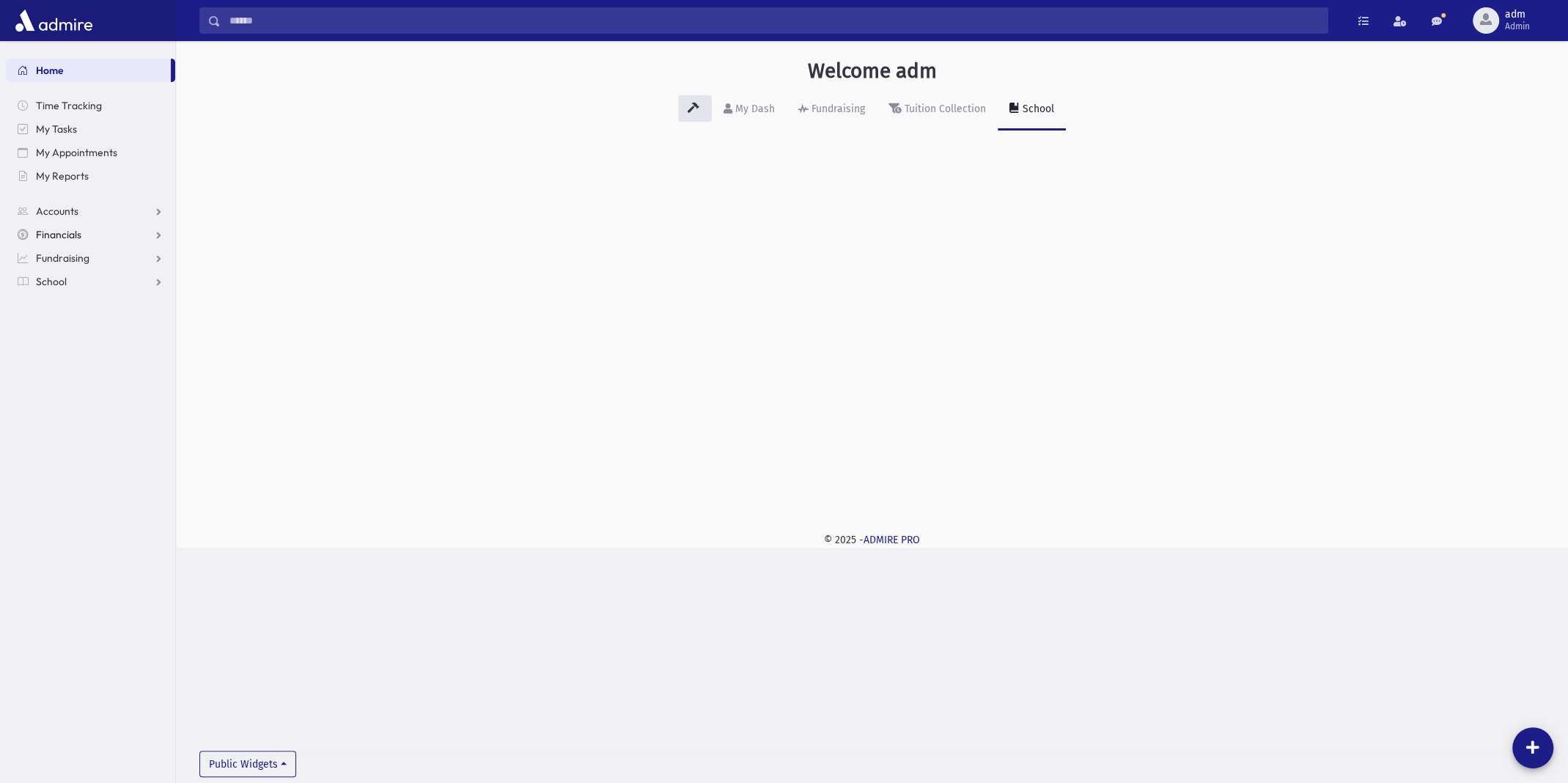
click at [49, 228] on span "Financials" at bounding box center [59, 235] width 46 height 14
click at [74, 283] on span "Payments" at bounding box center [67, 282] width 46 height 14
click at [74, 300] on span "Entry" at bounding box center [68, 306] width 25 height 14
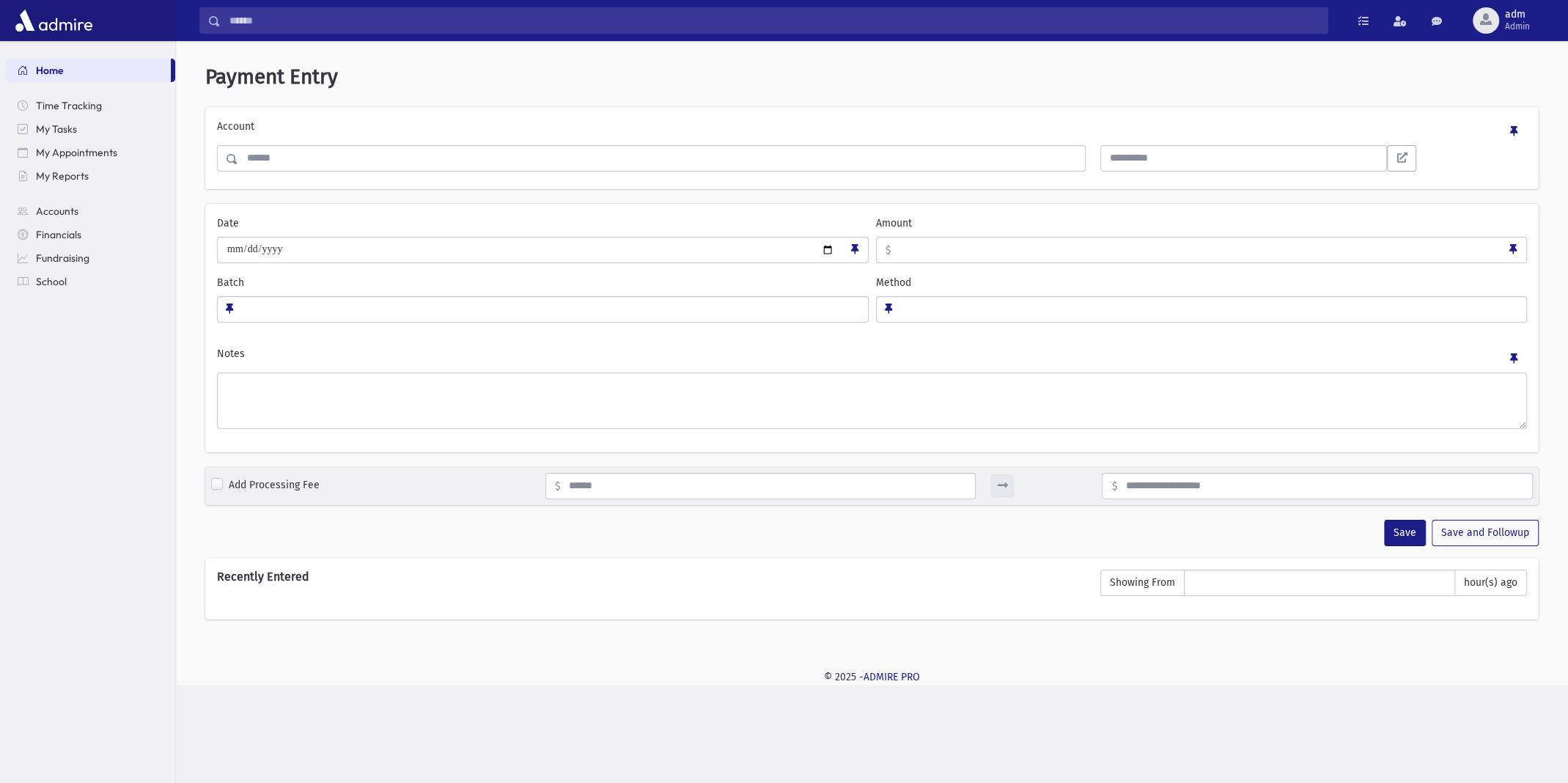
select select
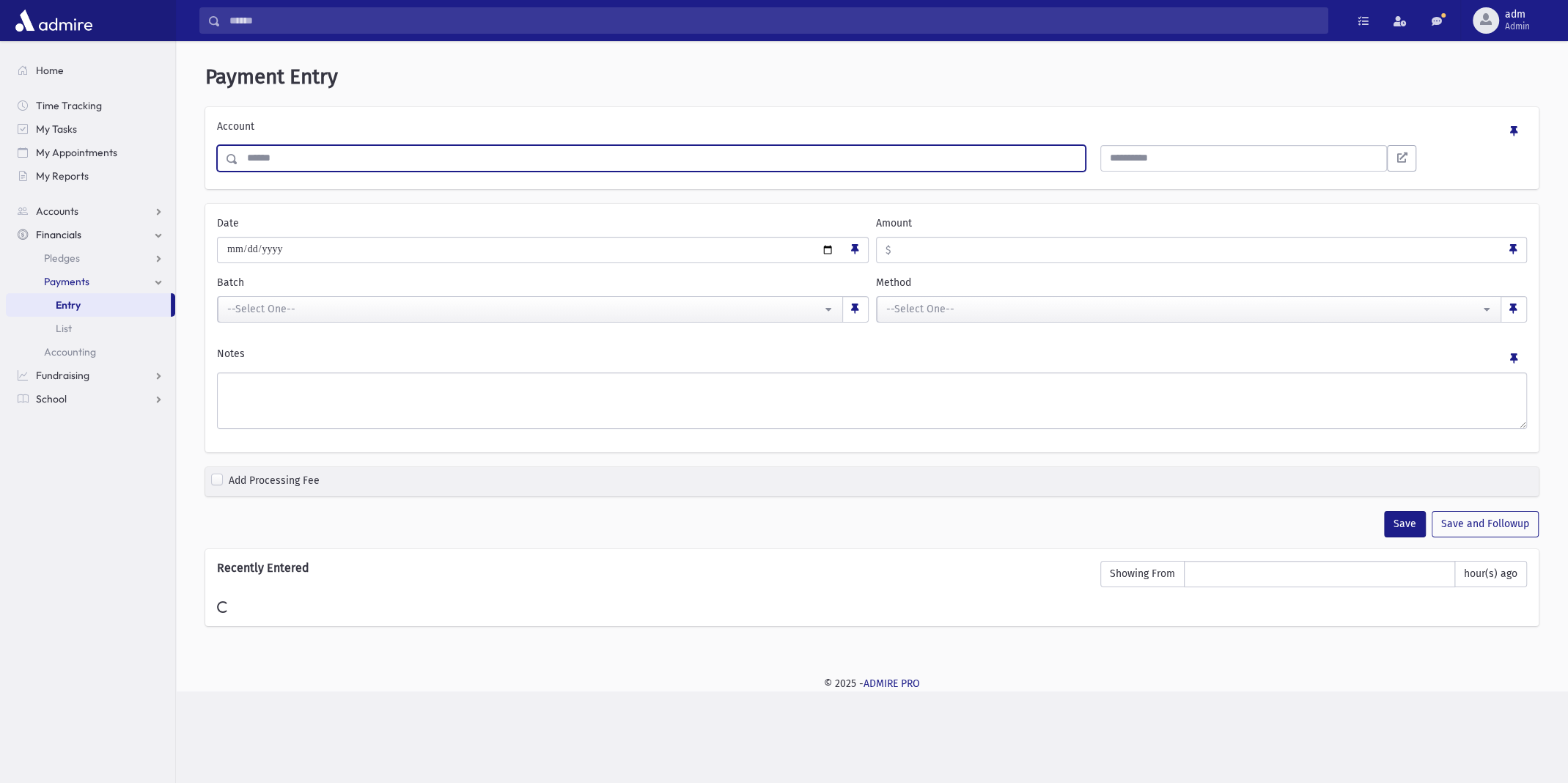
click at [529, 164] on input "Search" at bounding box center [661, 158] width 847 height 26
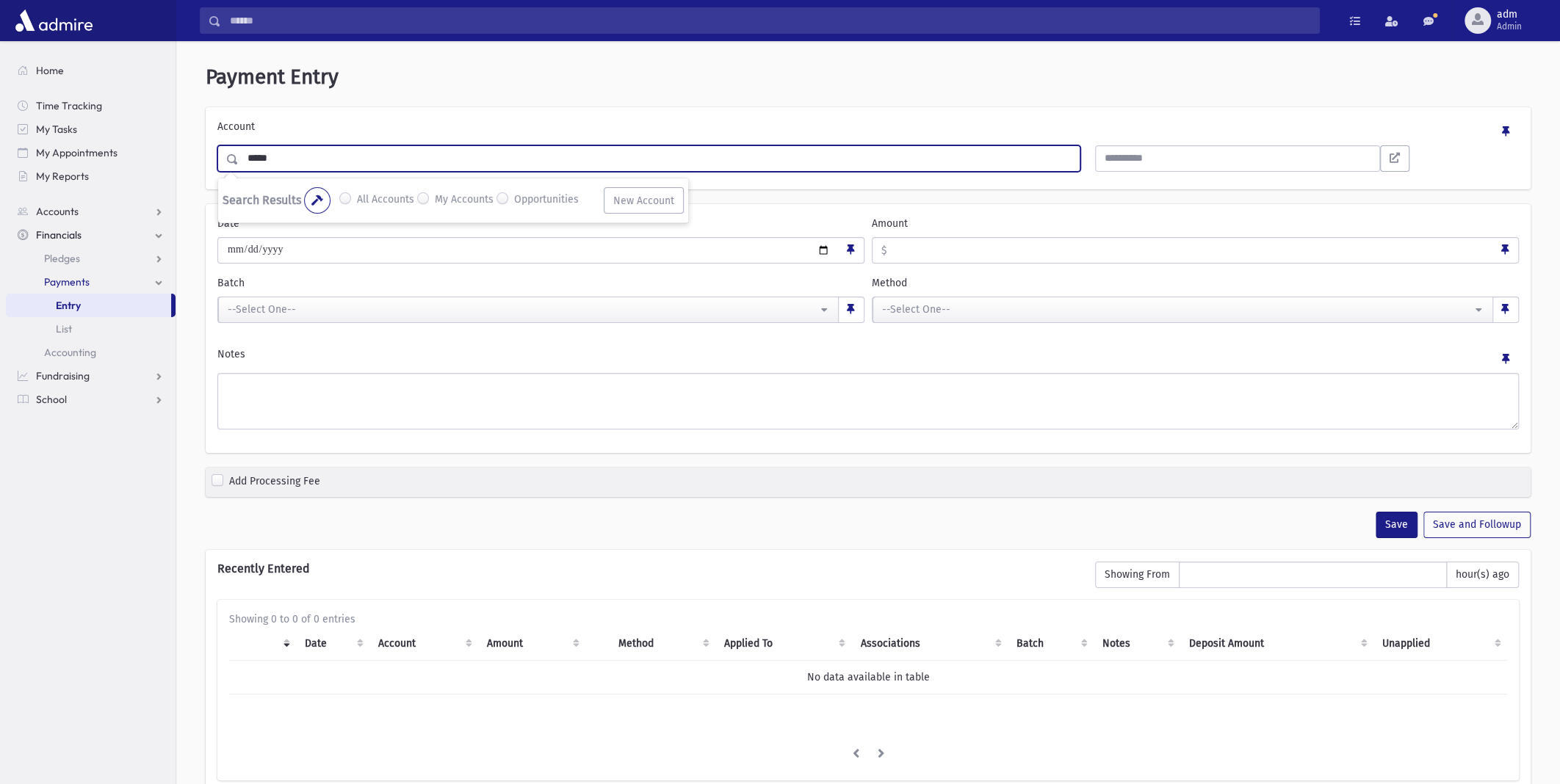
type input "*****"
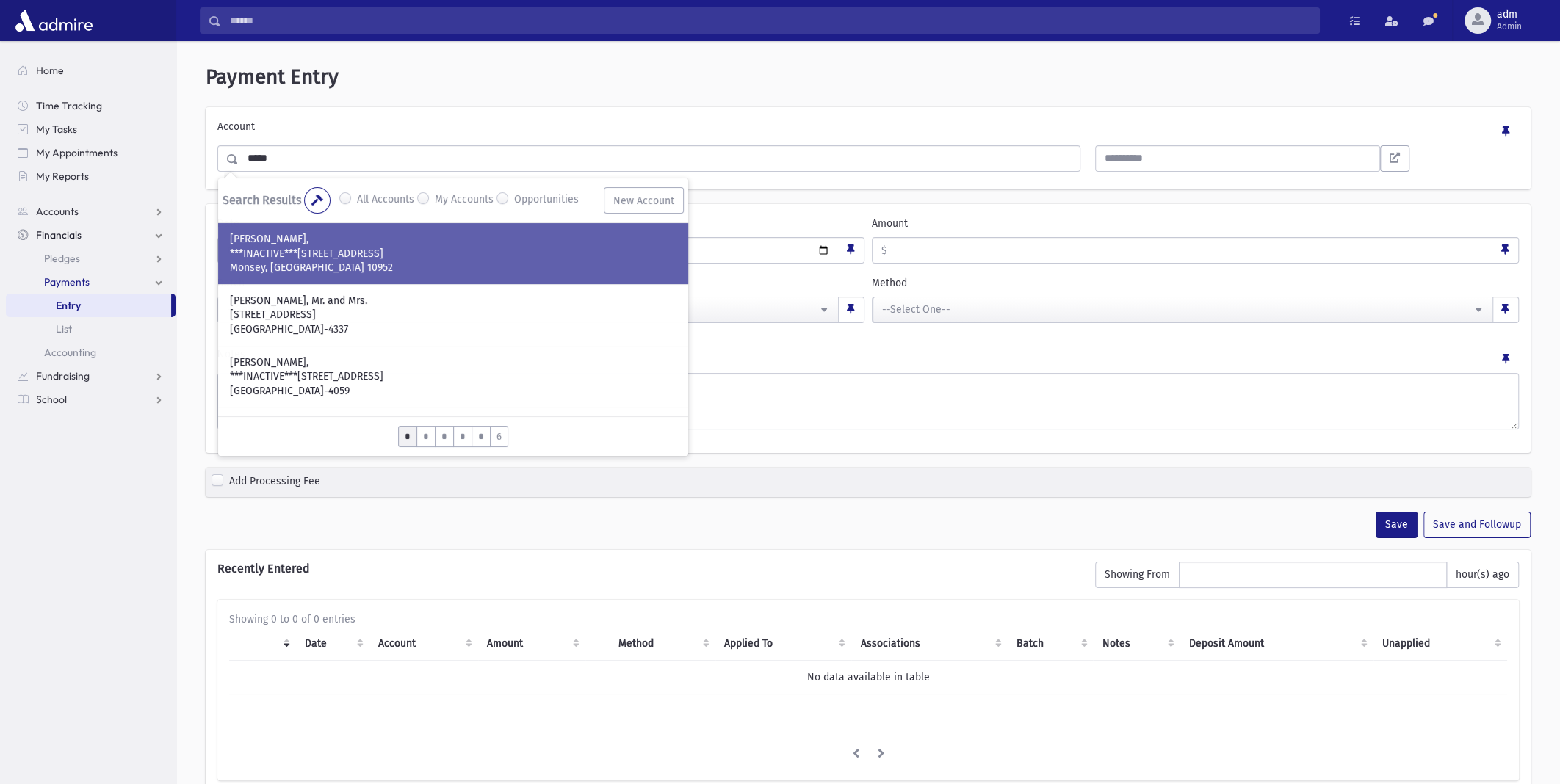
click at [332, 247] on p "***INACTIVE***[STREET_ADDRESS]" at bounding box center [453, 253] width 447 height 15
type input "***"
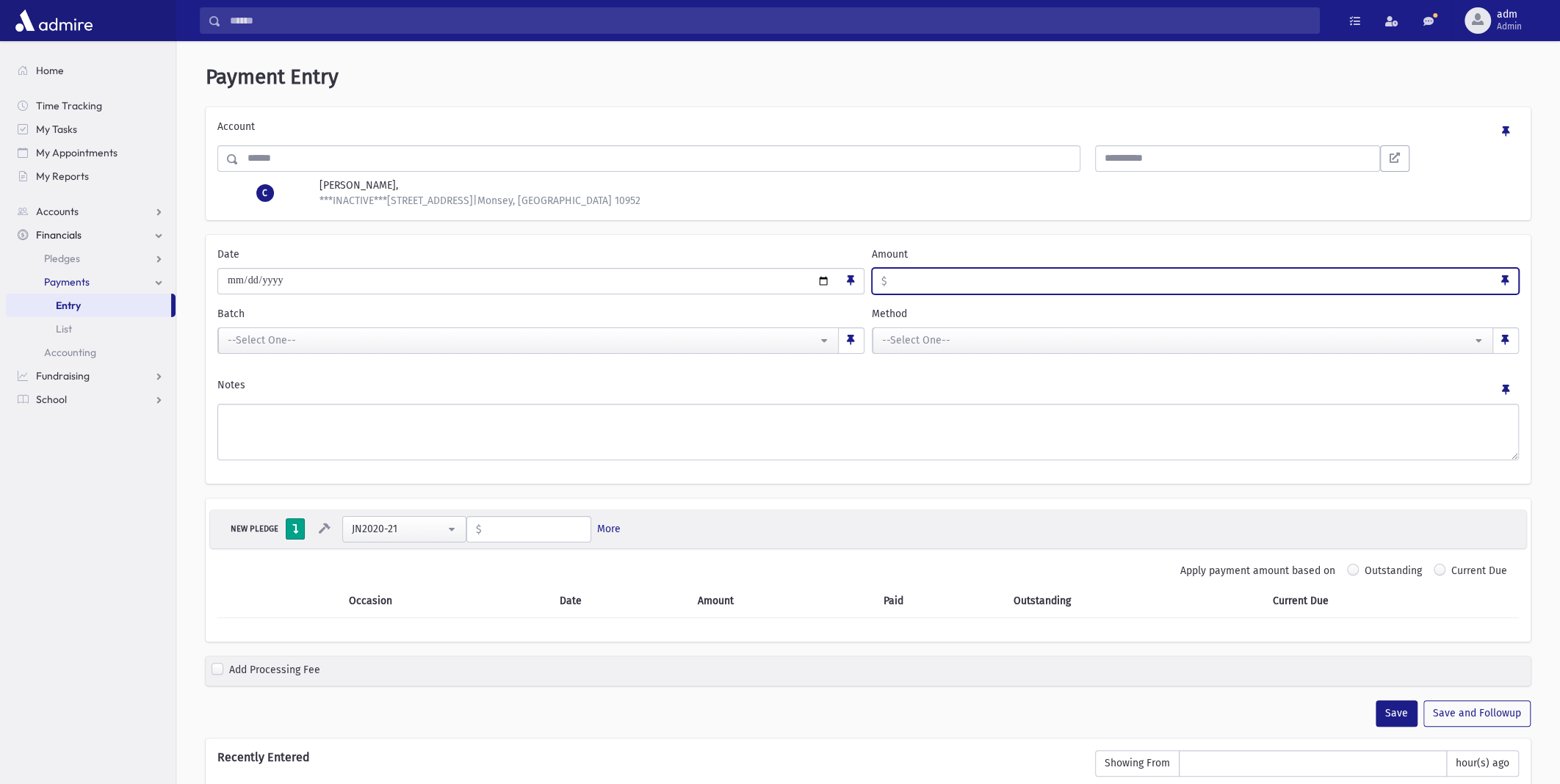
click at [947, 284] on input "Amount" at bounding box center [1189, 281] width 607 height 26
type input "*"
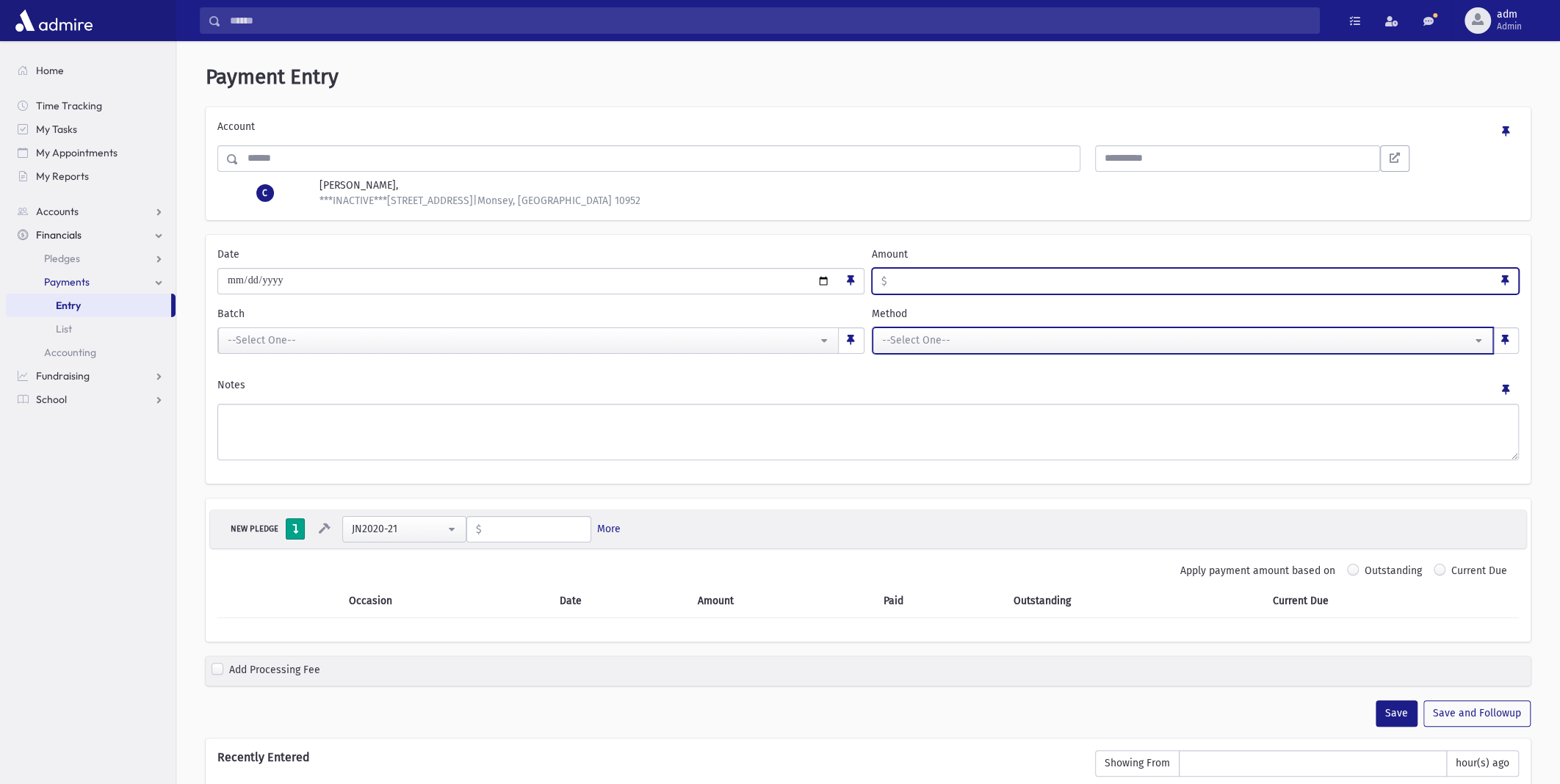
type input "*"
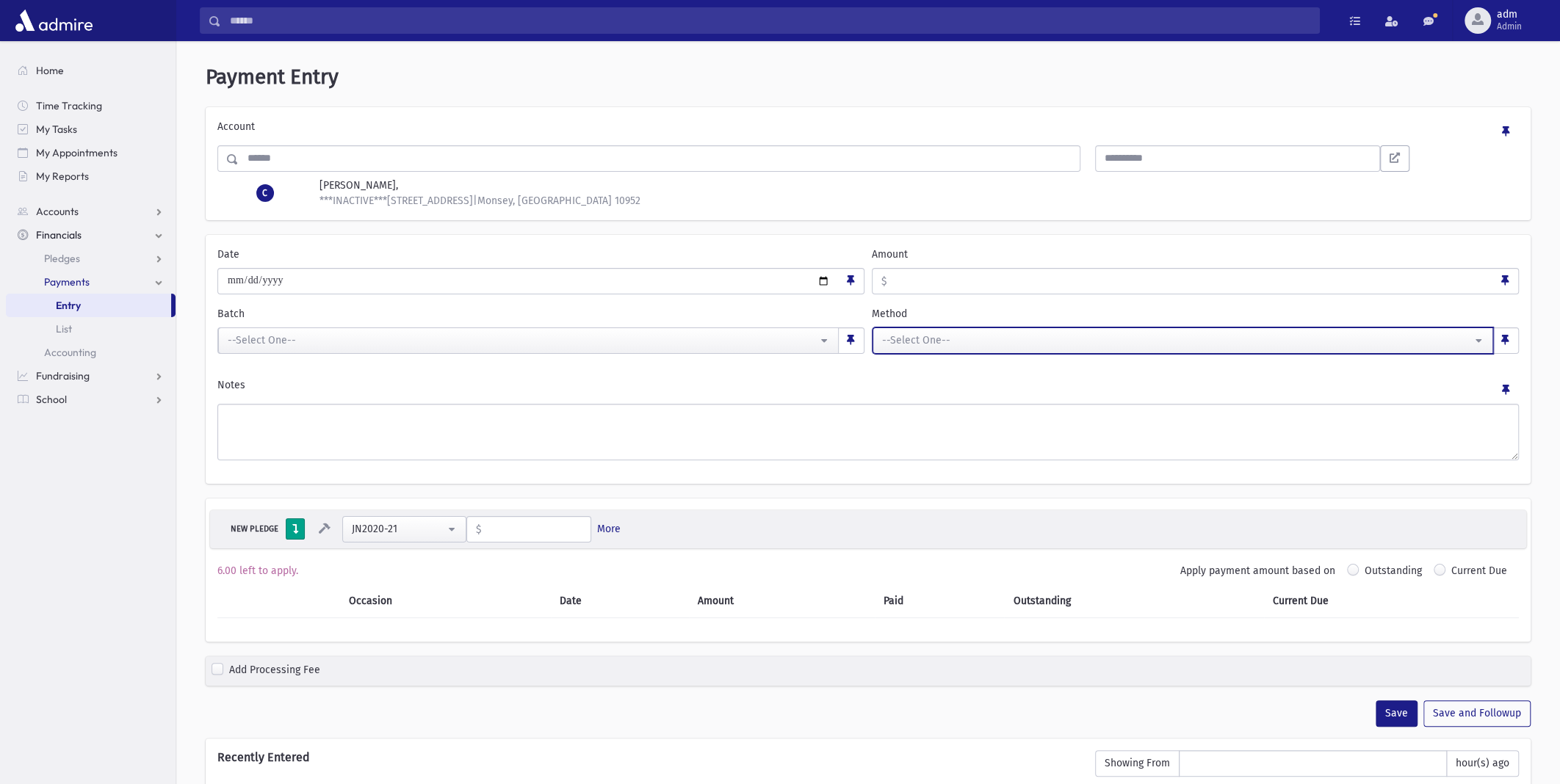
click at [957, 340] on div "--Select One--" at bounding box center [1177, 340] width 589 height 16
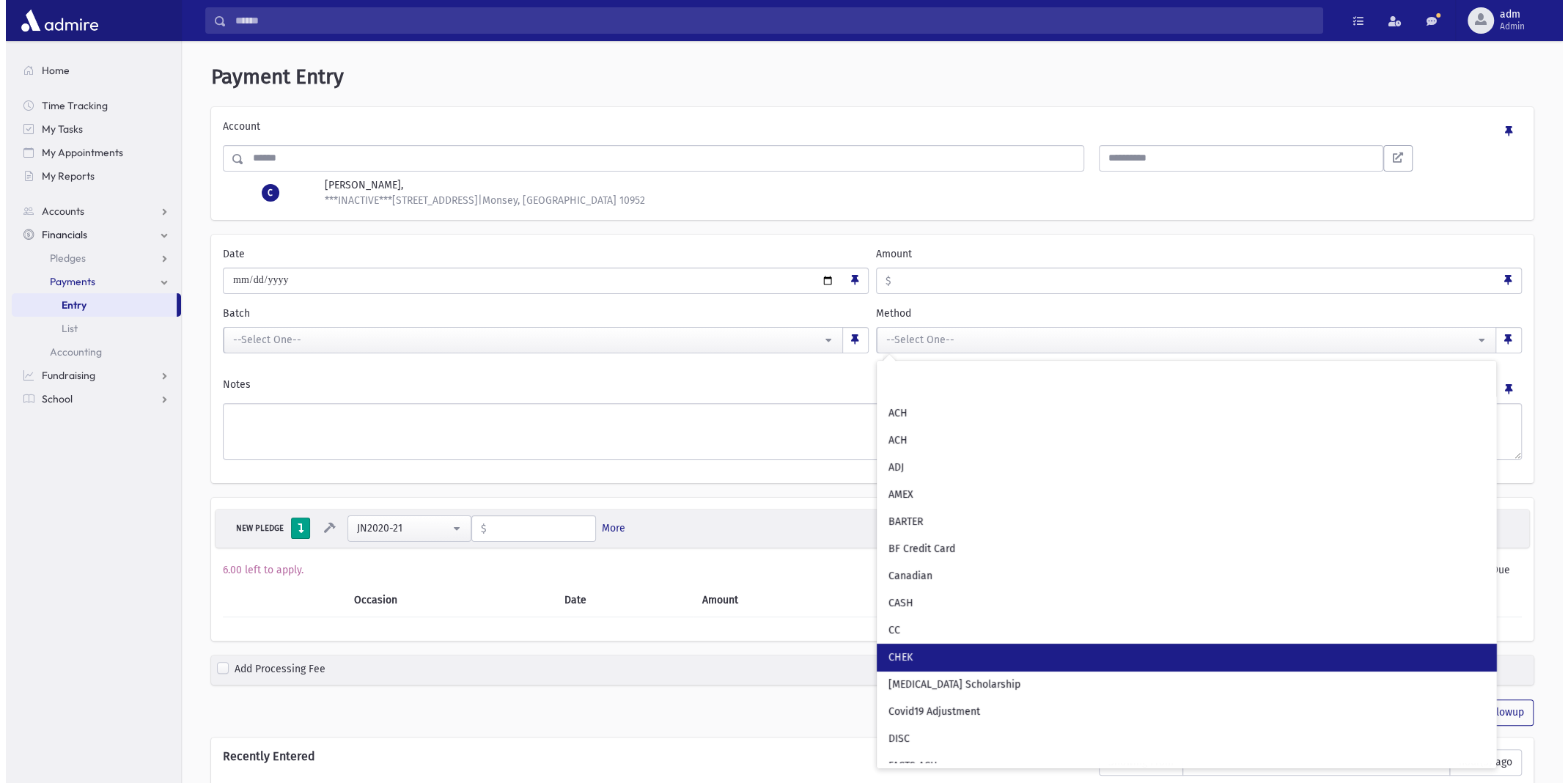
scroll to position [74, 0]
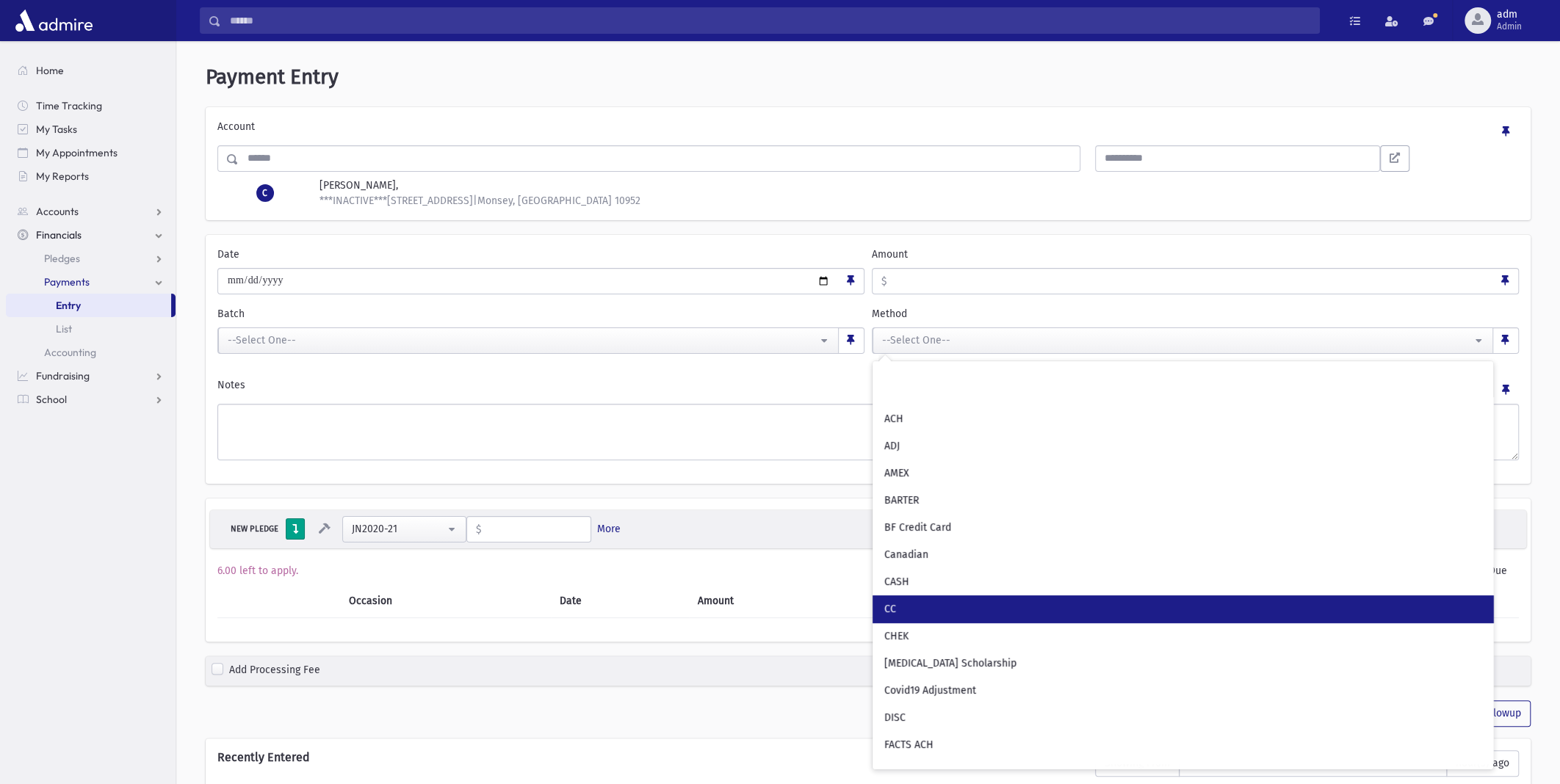
click at [938, 602] on link "CC" at bounding box center [1182, 609] width 620 height 27
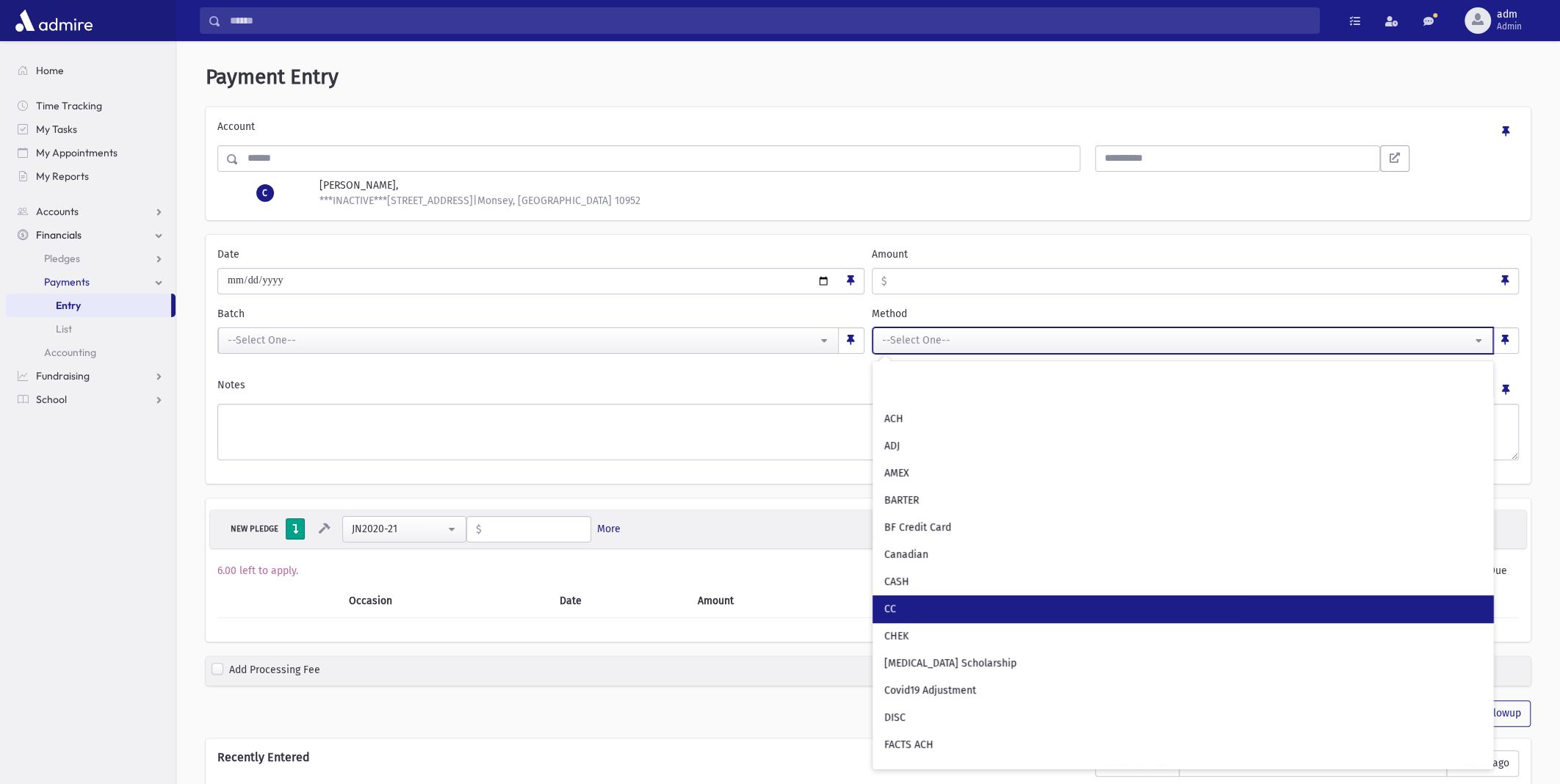
select select "*"
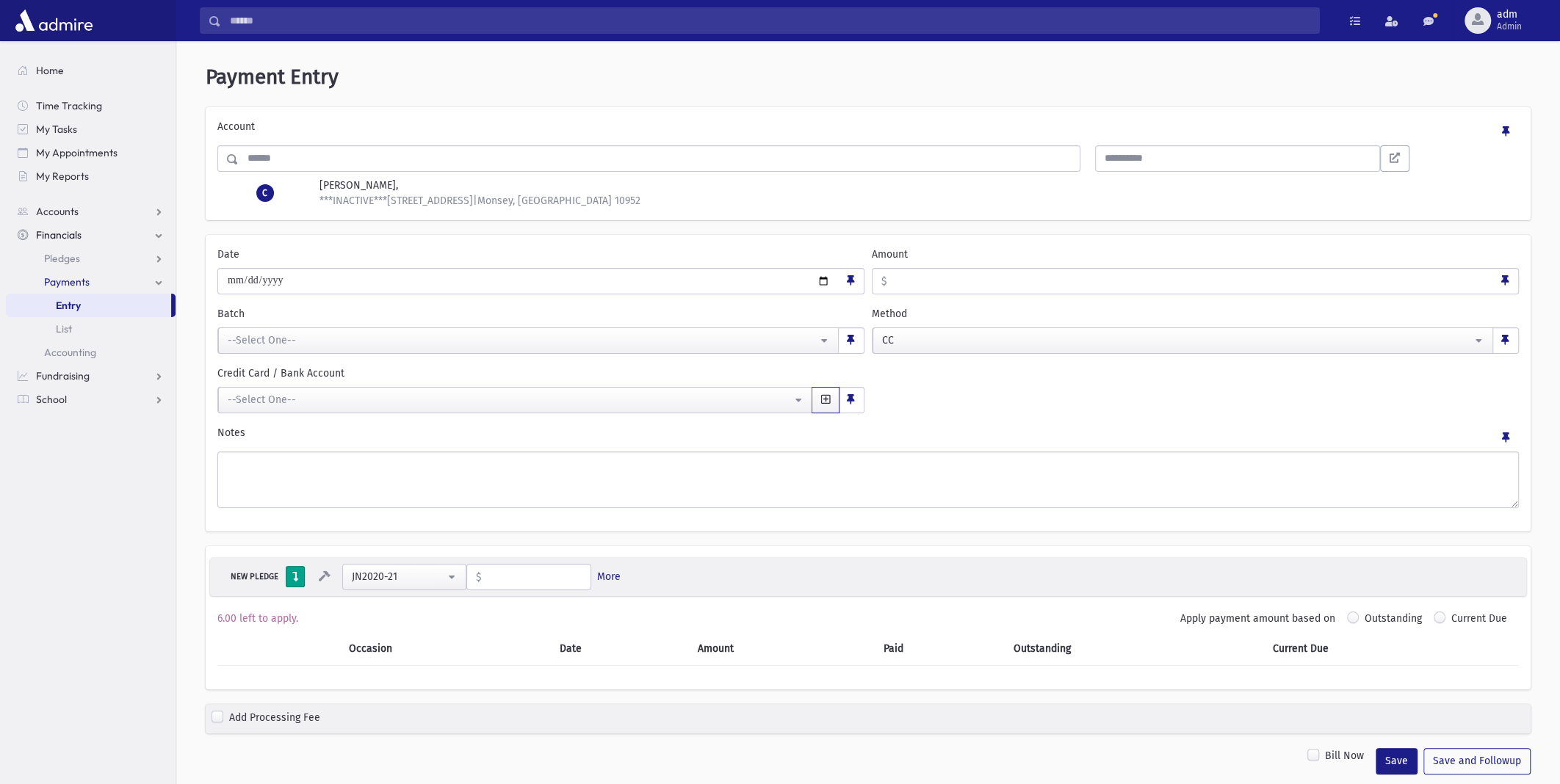
click at [828, 398] on span "button" at bounding box center [825, 400] width 9 height 11
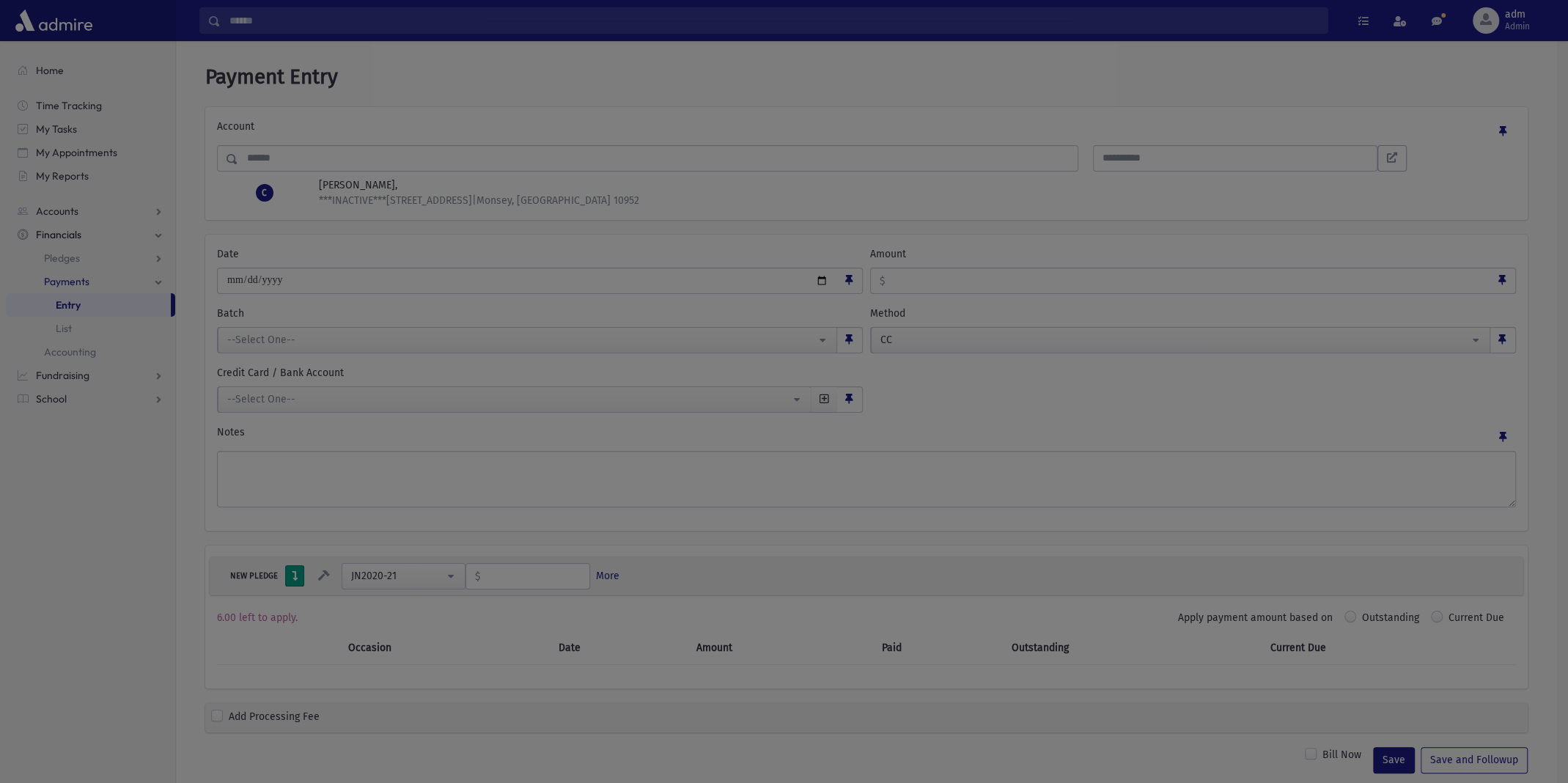
click at [826, 398] on div at bounding box center [784, 391] width 1568 height 783
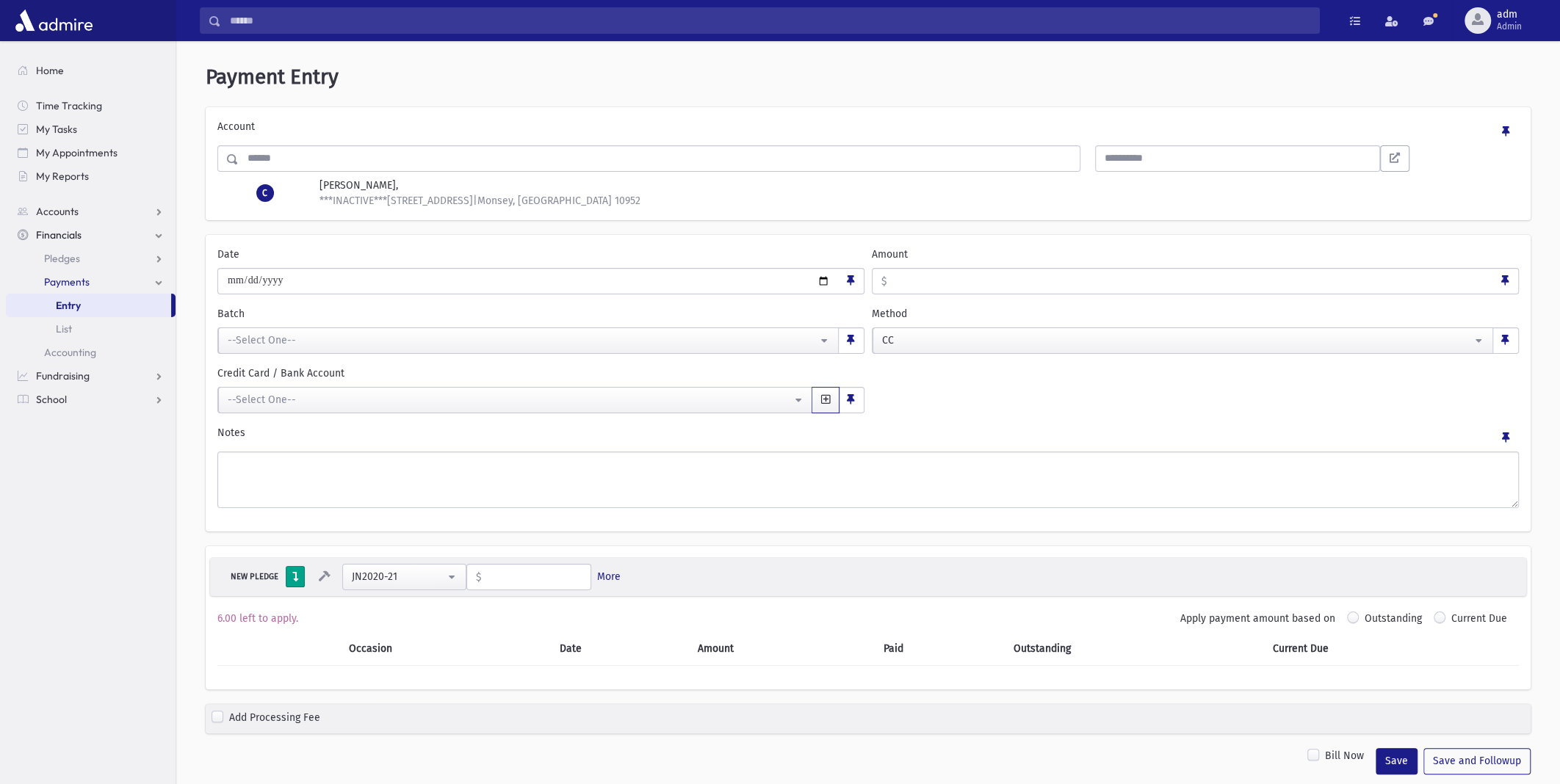
click at [827, 398] on span "button" at bounding box center [825, 400] width 9 height 11
